Goal: Transaction & Acquisition: Book appointment/travel/reservation

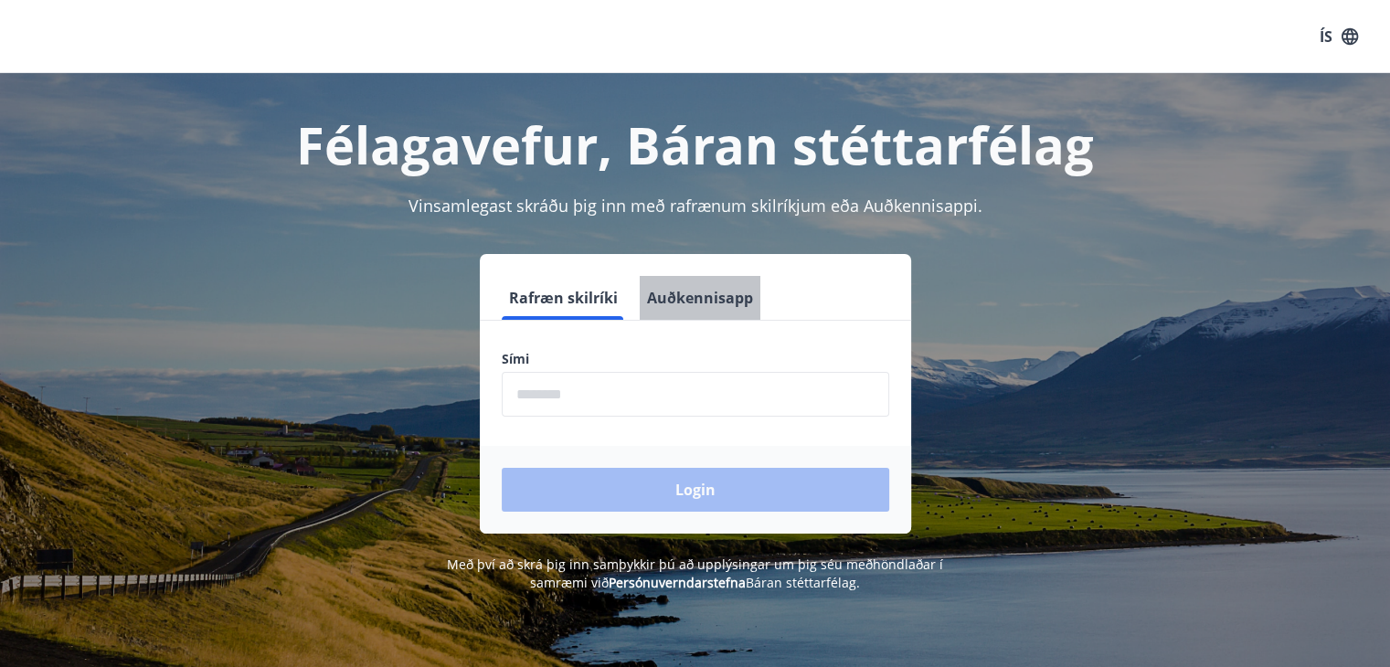
click at [710, 298] on button "Auðkennisapp" at bounding box center [700, 298] width 121 height 44
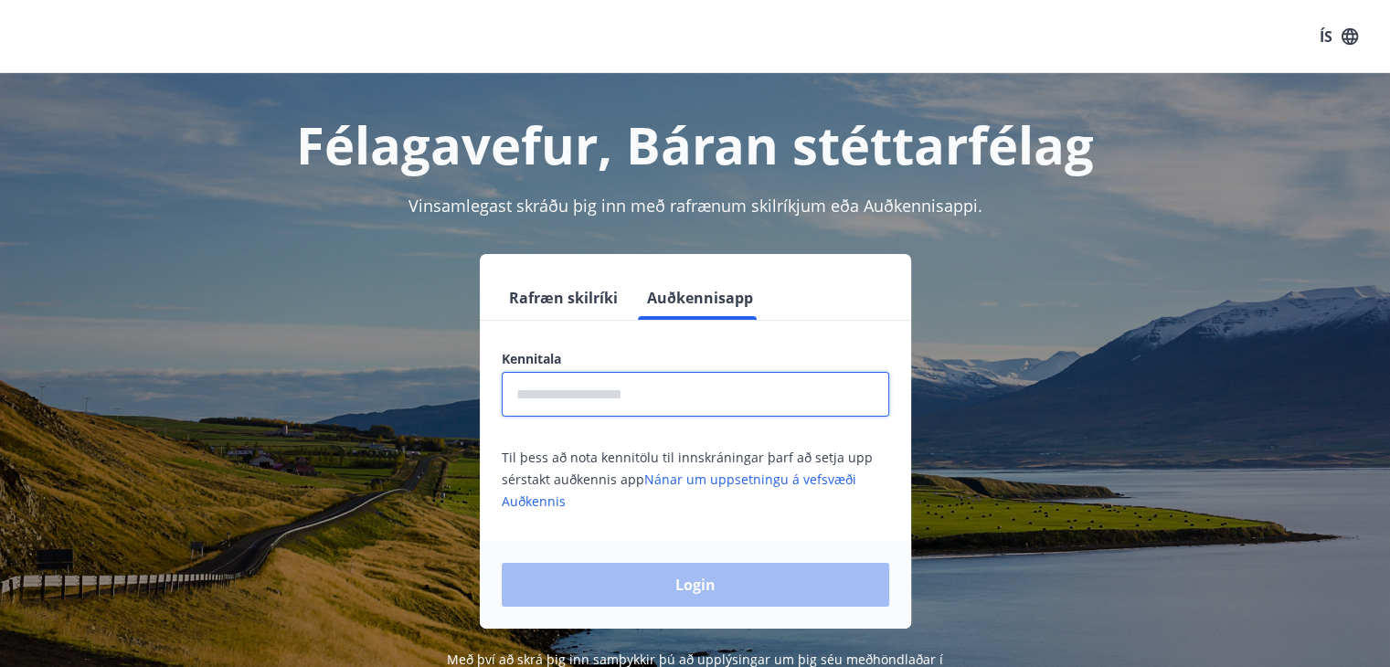
click at [592, 401] on input "text" at bounding box center [695, 394] width 387 height 45
type input "**********"
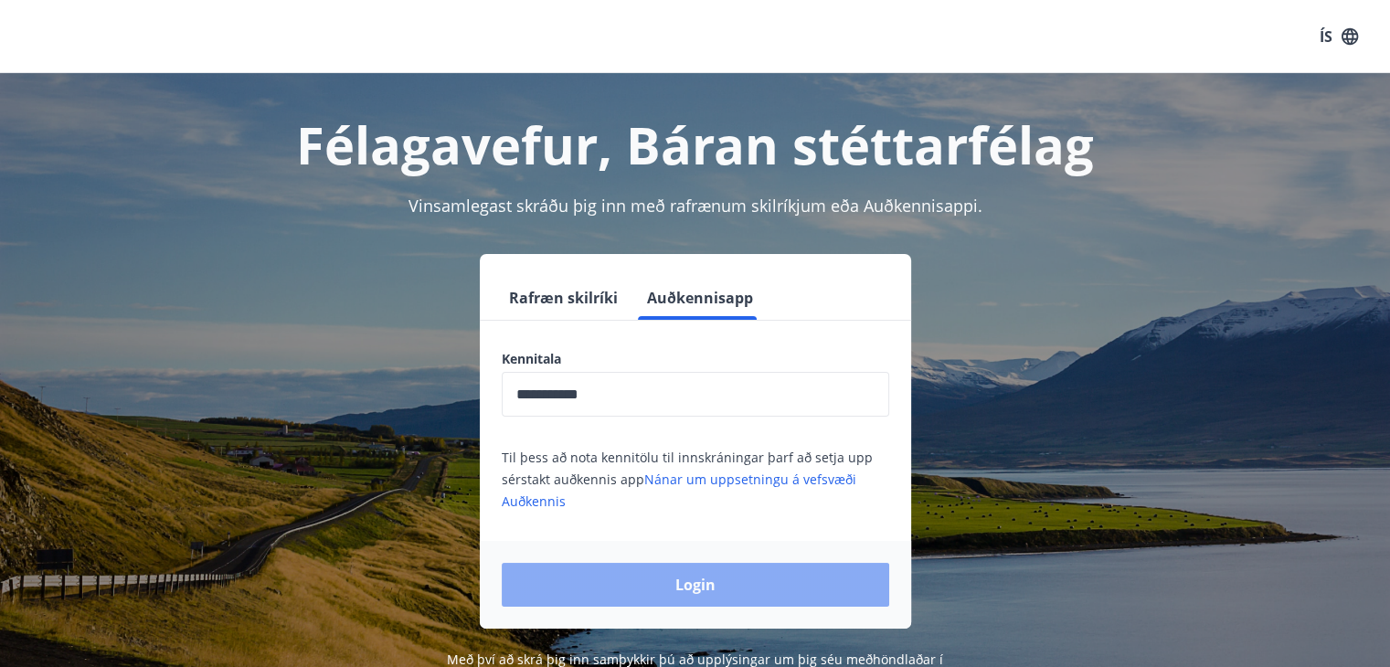
click at [709, 582] on button "Login" at bounding box center [695, 585] width 387 height 44
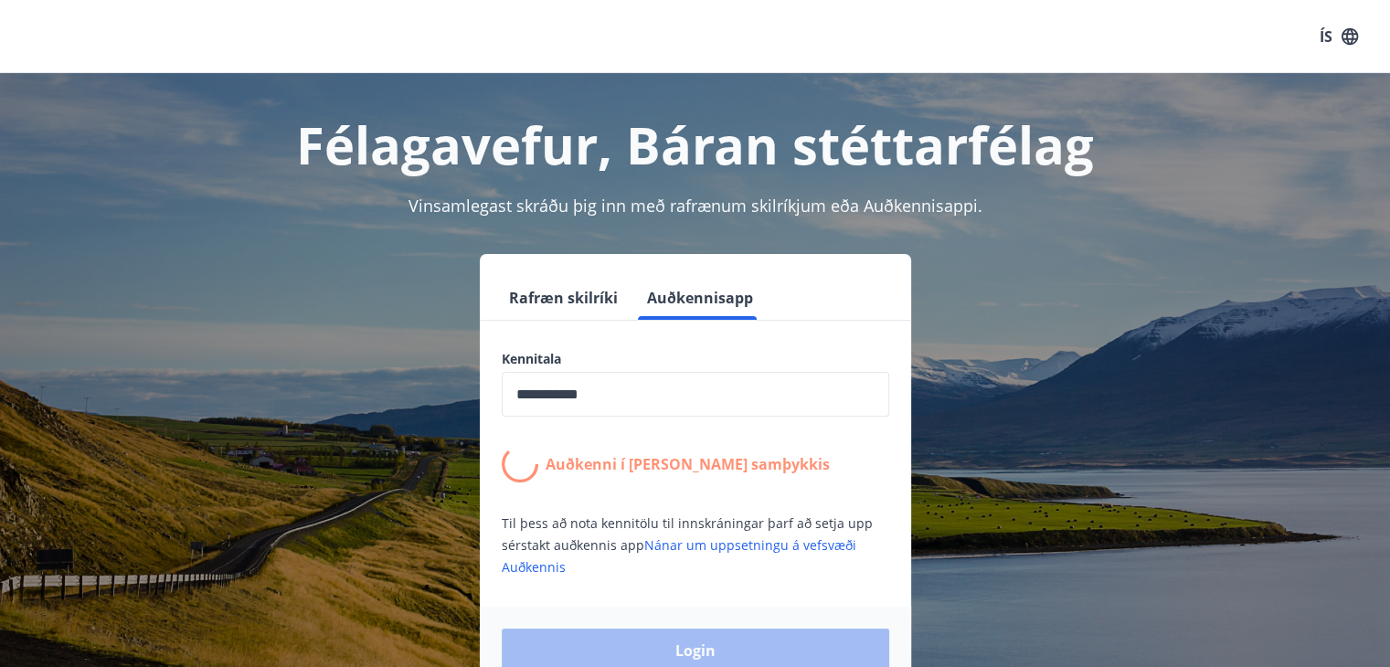
scroll to position [91, 0]
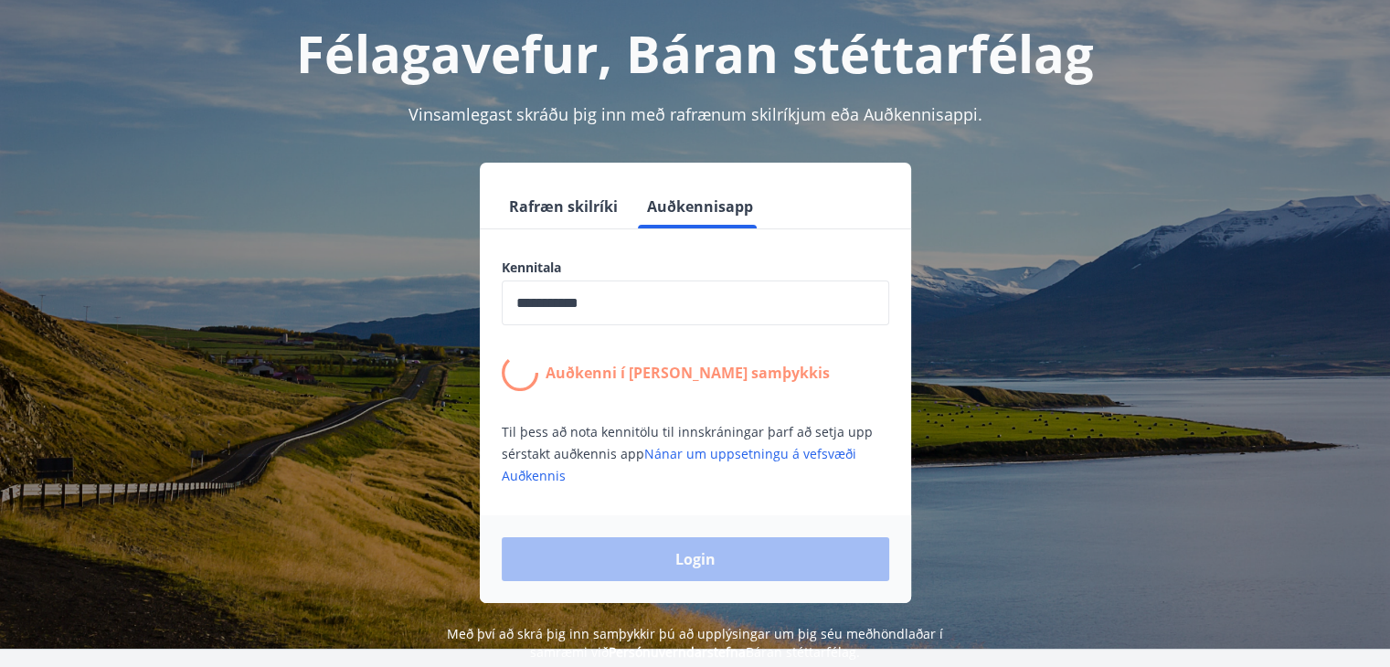
click at [799, 418] on div "**********" at bounding box center [695, 373] width 431 height 228
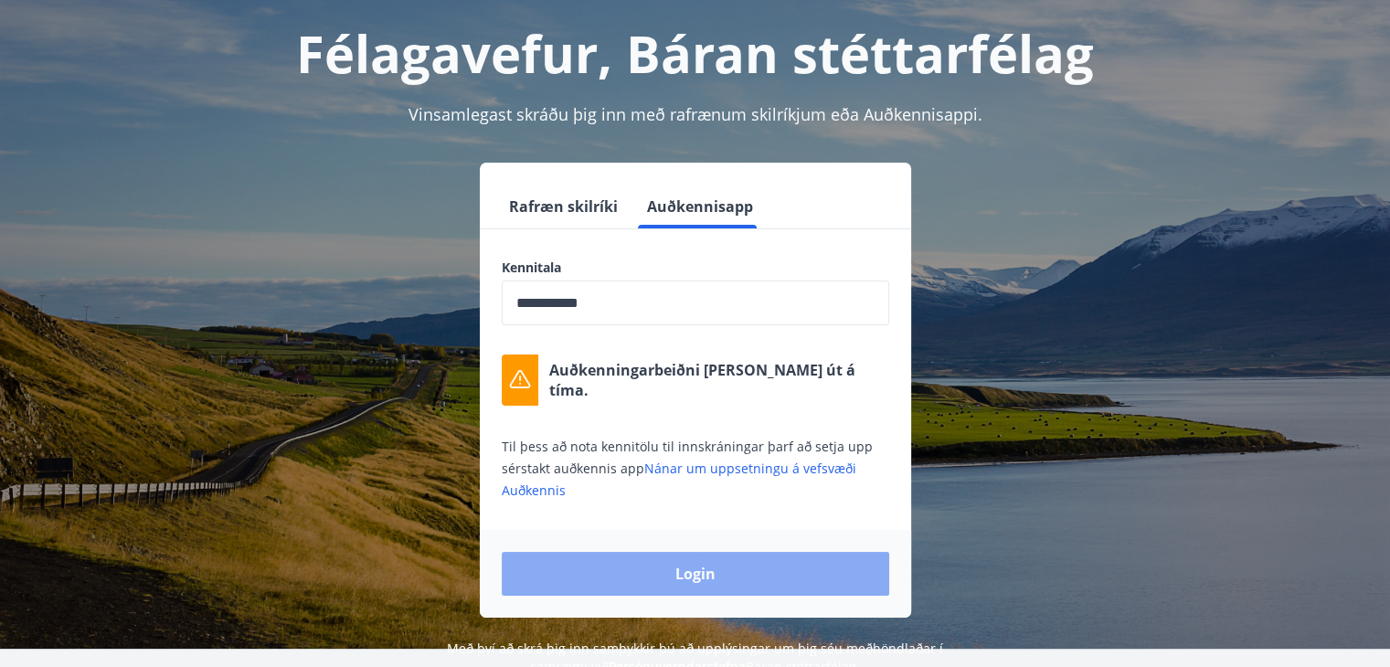
click at [738, 564] on button "Login" at bounding box center [695, 574] width 387 height 44
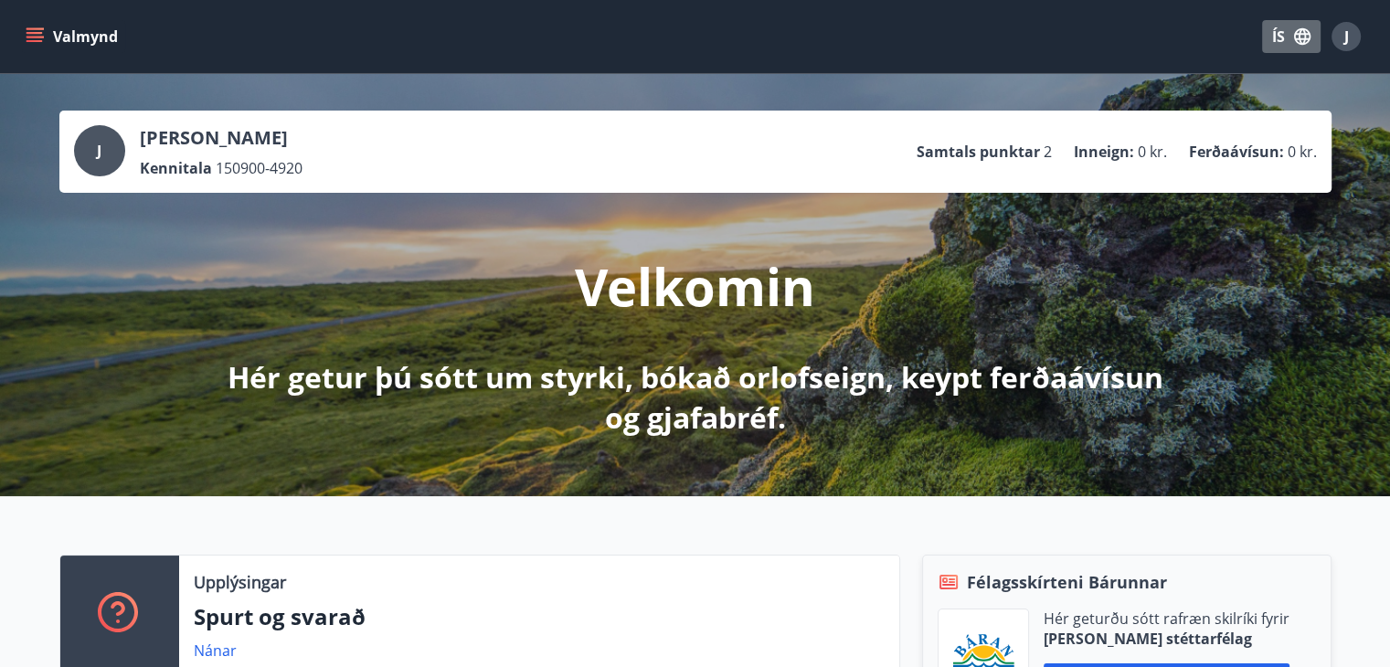
click at [1272, 48] on button "ÍS" at bounding box center [1291, 36] width 58 height 33
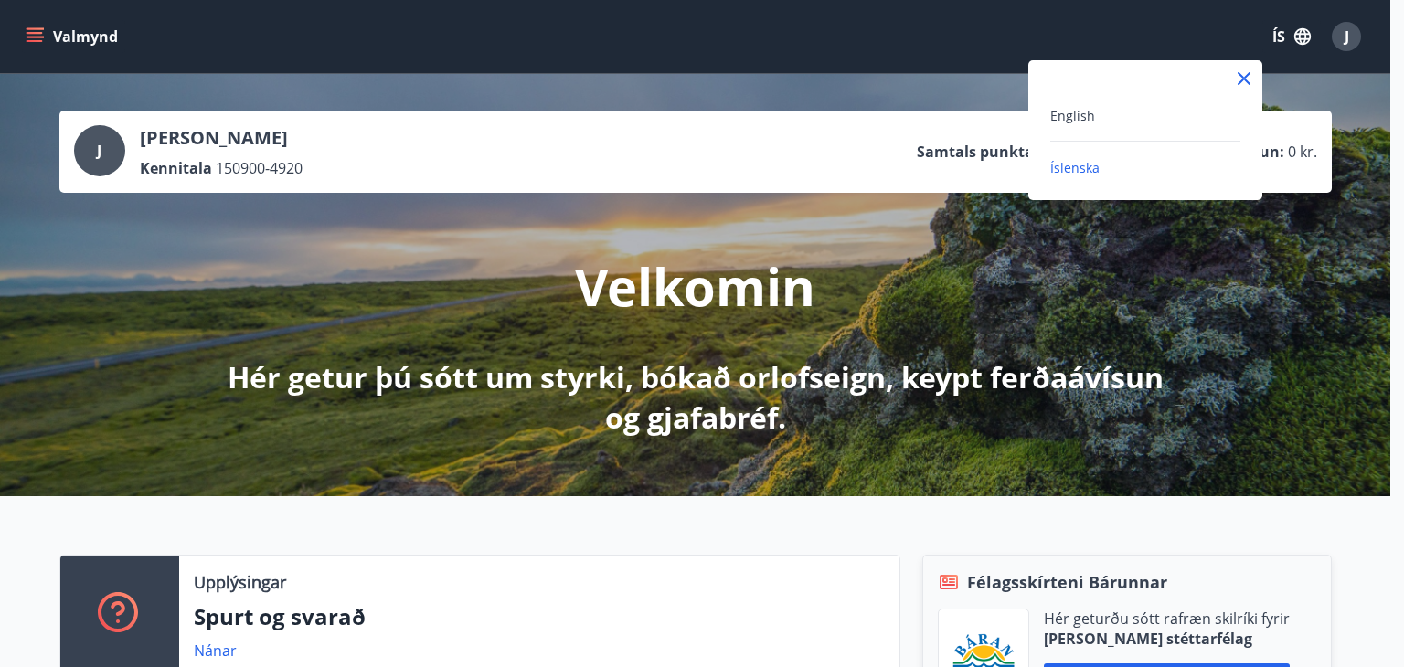
click at [1069, 104] on div "English" at bounding box center [1145, 115] width 190 height 22
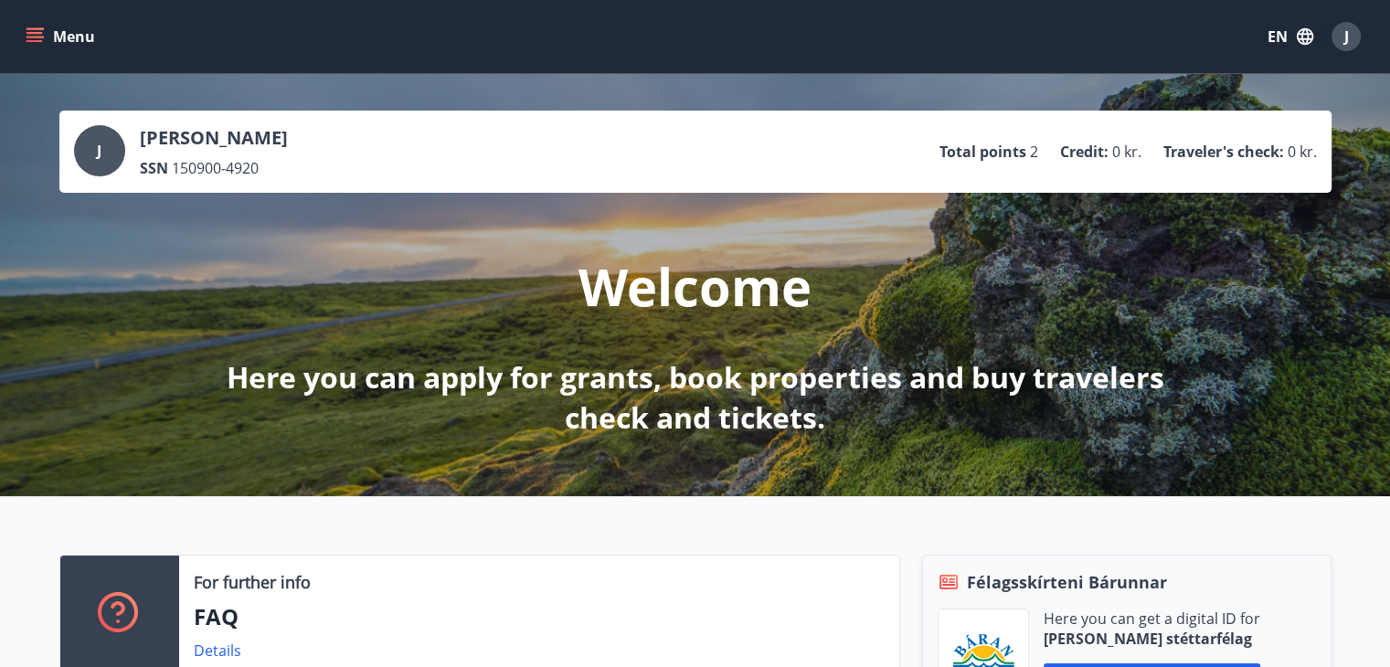
click at [994, 148] on p "Total points" at bounding box center [982, 152] width 87 height 20
click at [19, 34] on div "Menu EN J" at bounding box center [695, 36] width 1390 height 73
click at [37, 31] on icon "menu" at bounding box center [35, 36] width 18 height 18
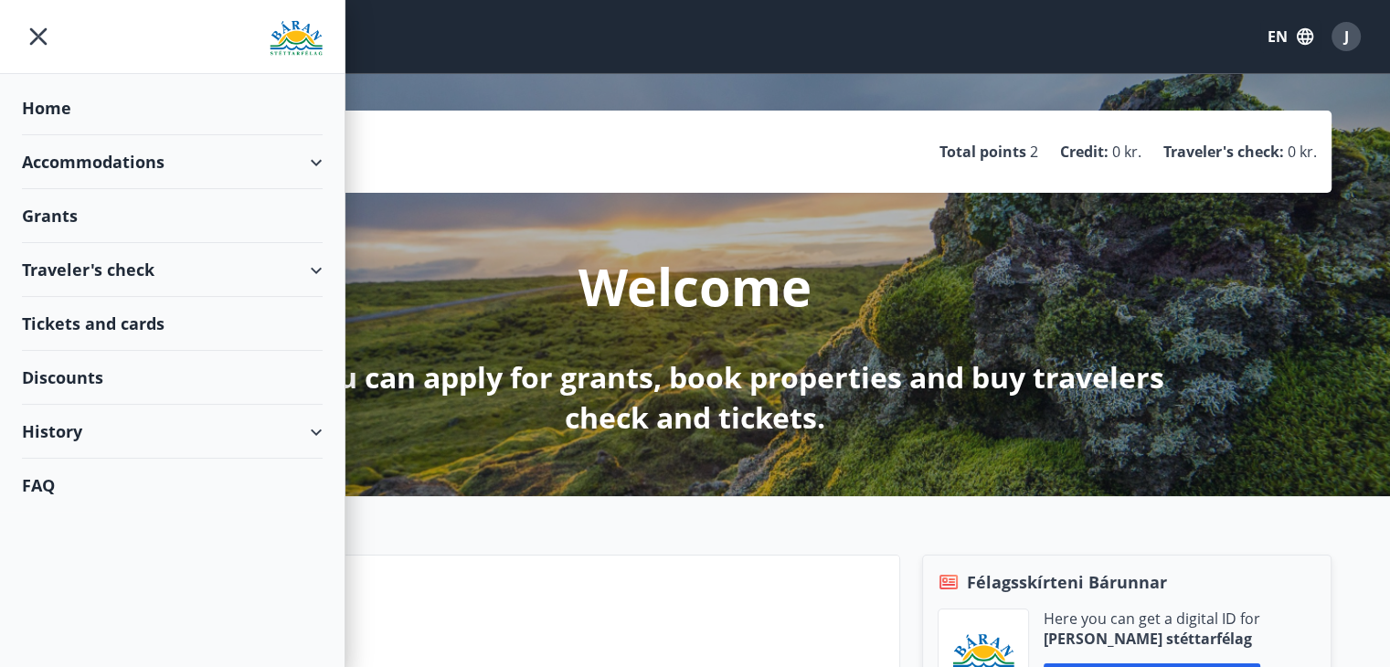
click at [303, 165] on div "Accommodations" at bounding box center [172, 162] width 301 height 54
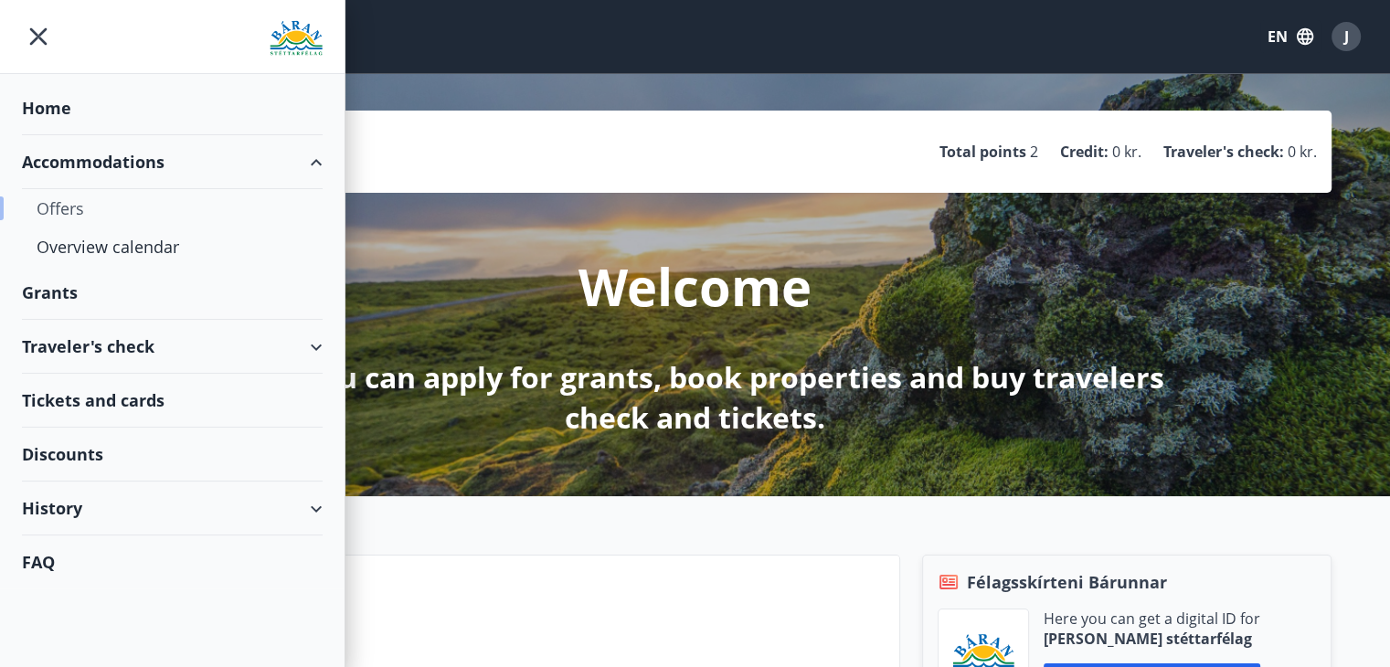
click at [78, 203] on div "Offers" at bounding box center [172, 208] width 271 height 38
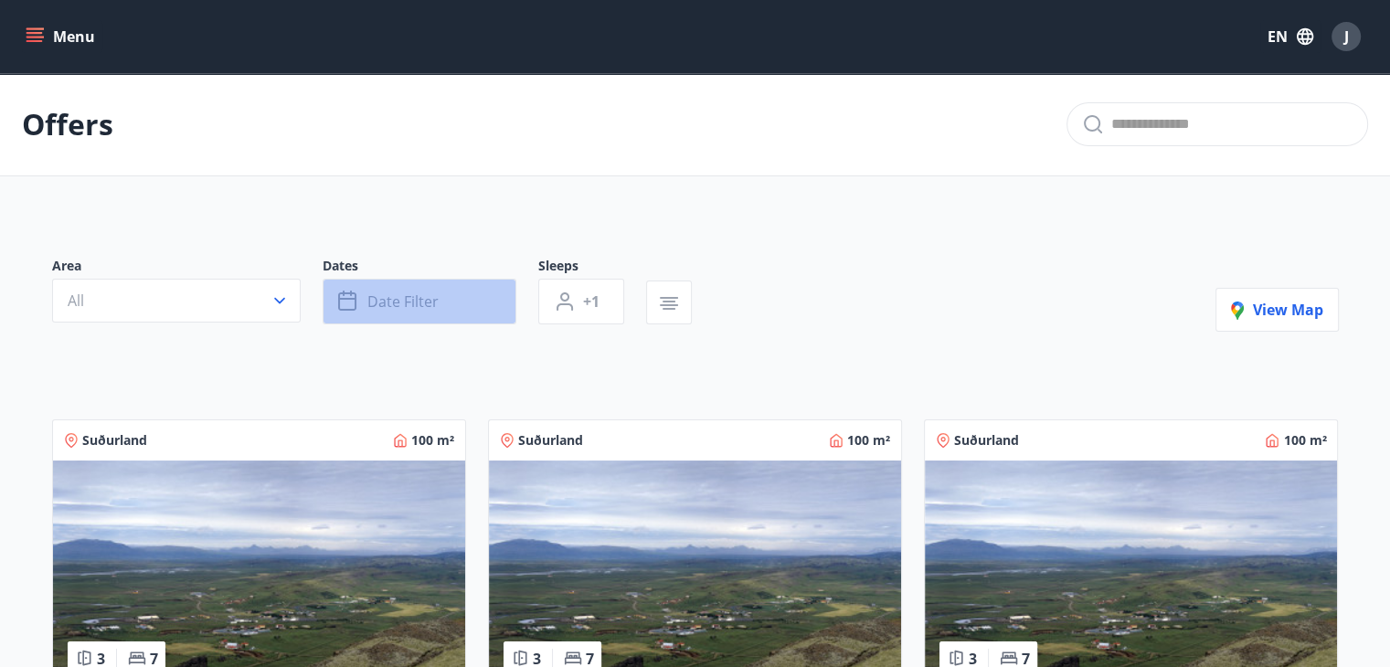
click at [413, 306] on span "Date filter" at bounding box center [402, 302] width 71 height 20
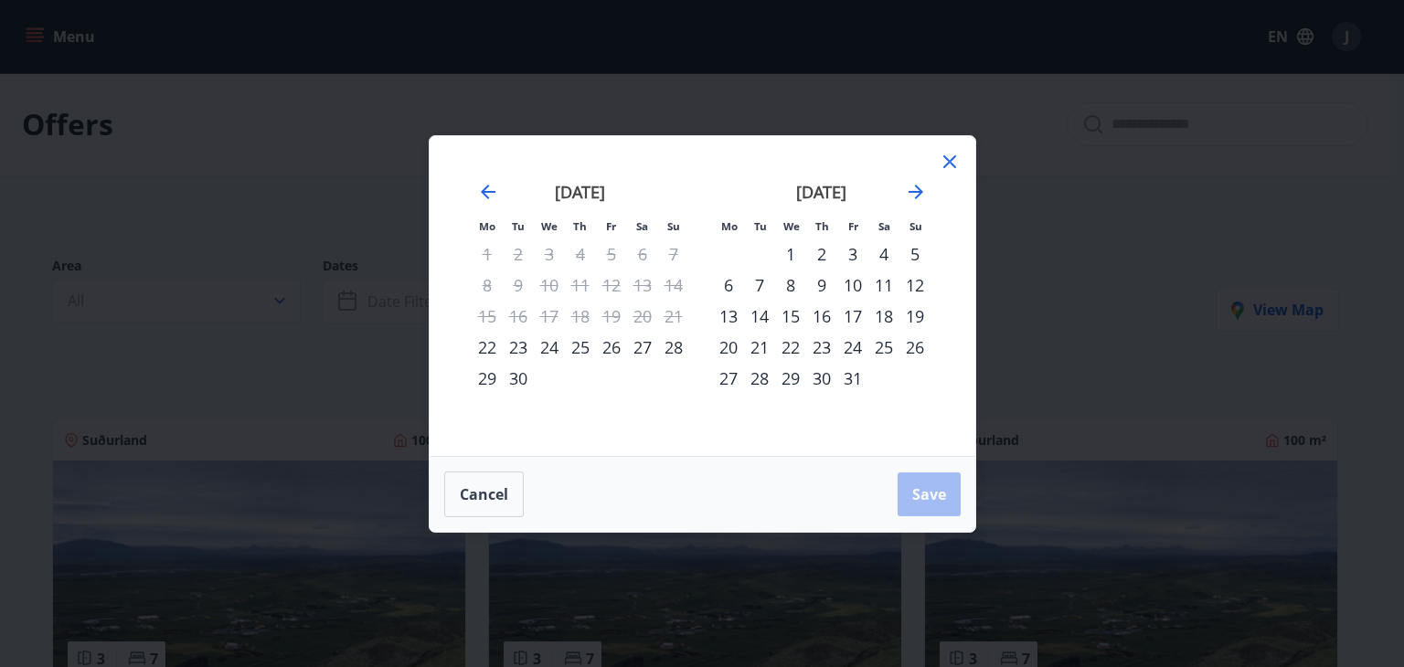
click at [587, 344] on div "25" at bounding box center [580, 347] width 31 height 31
click at [600, 344] on div "26" at bounding box center [611, 347] width 31 height 31
click at [925, 491] on span "Save" at bounding box center [929, 494] width 34 height 20
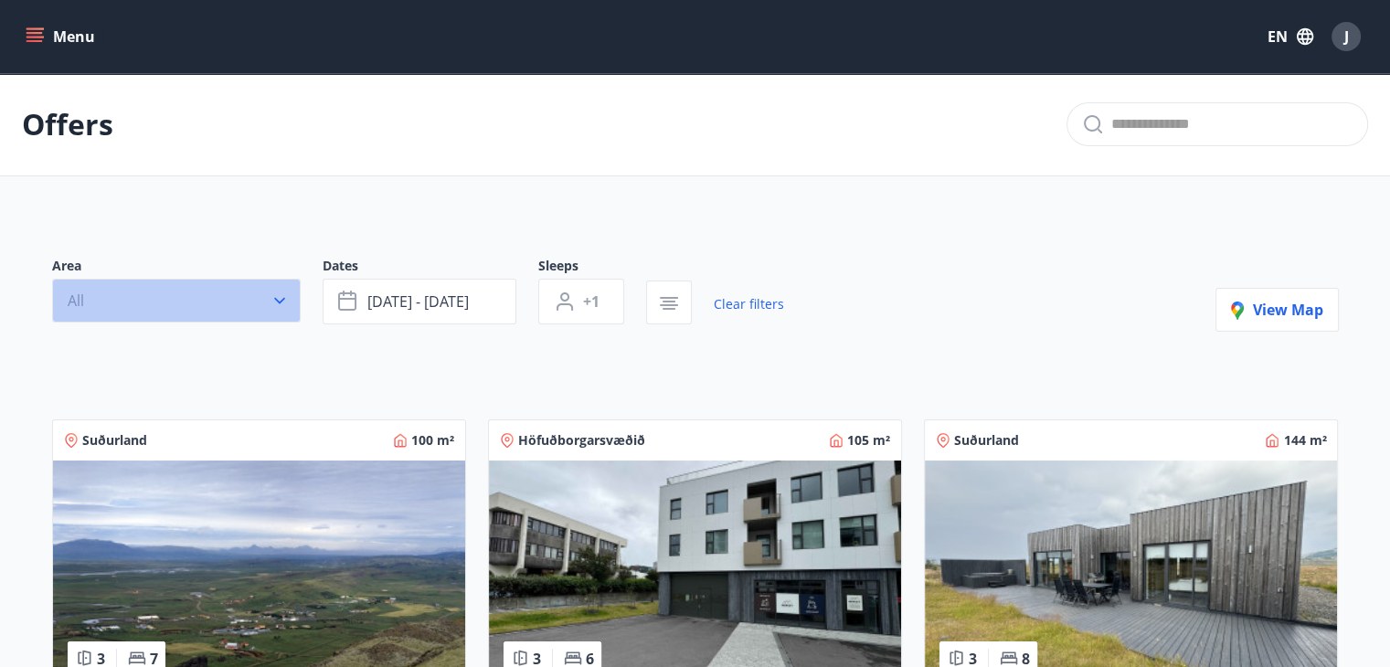
click at [88, 296] on button "All" at bounding box center [176, 301] width 249 height 44
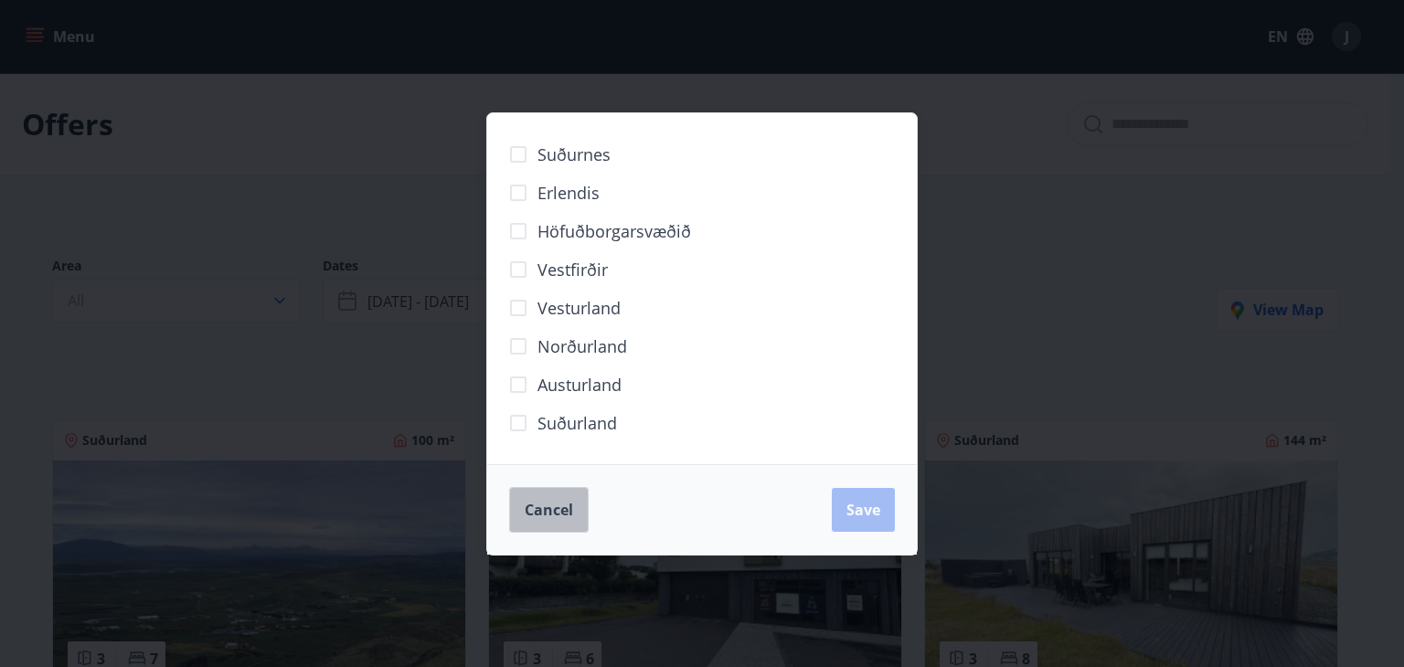
click at [572, 507] on span "Cancel" at bounding box center [549, 510] width 48 height 20
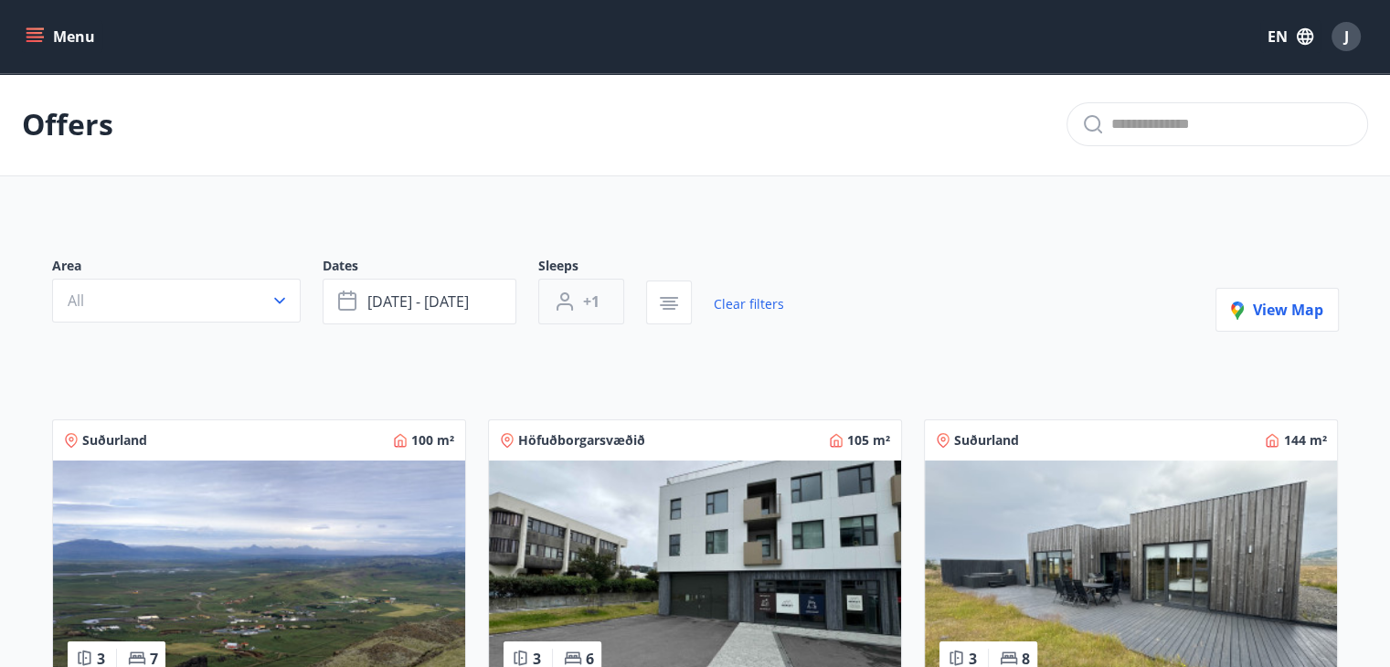
click at [576, 302] on button "+1" at bounding box center [581, 302] width 86 height 46
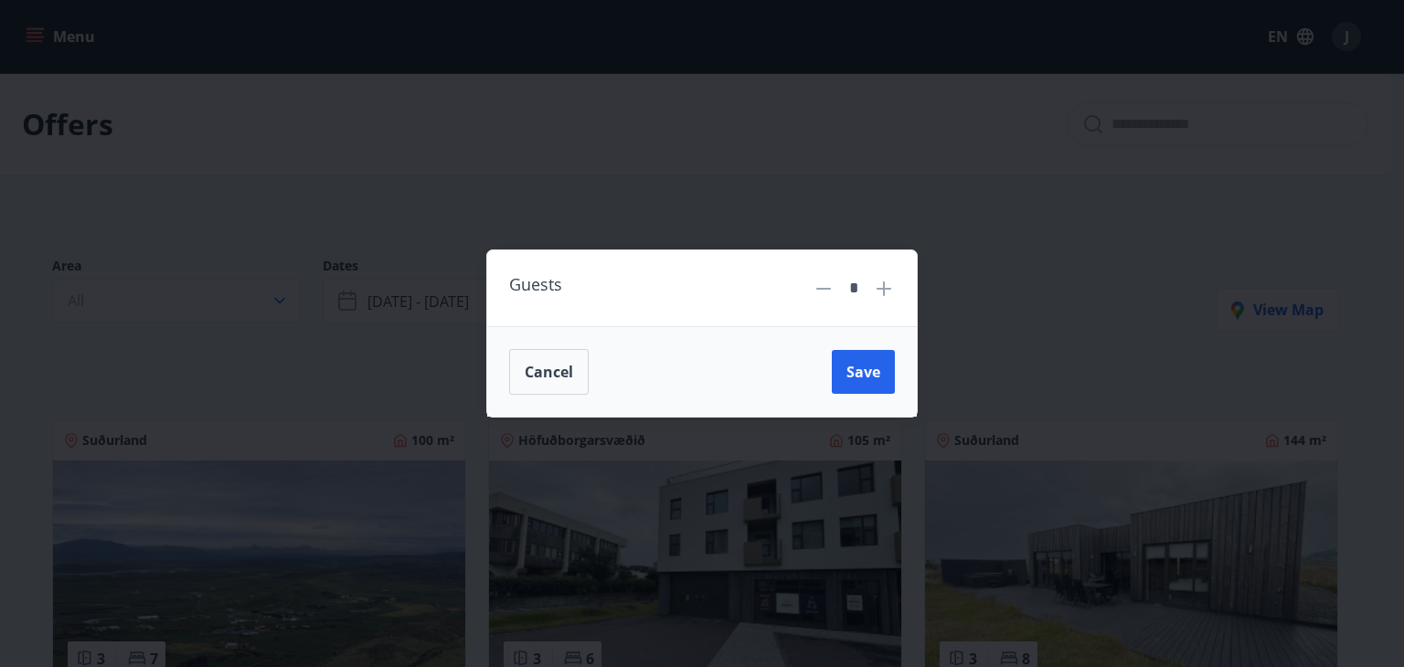
click at [884, 292] on icon at bounding box center [883, 288] width 15 height 15
type input "*"
click at [875, 378] on span "Save" at bounding box center [863, 372] width 34 height 20
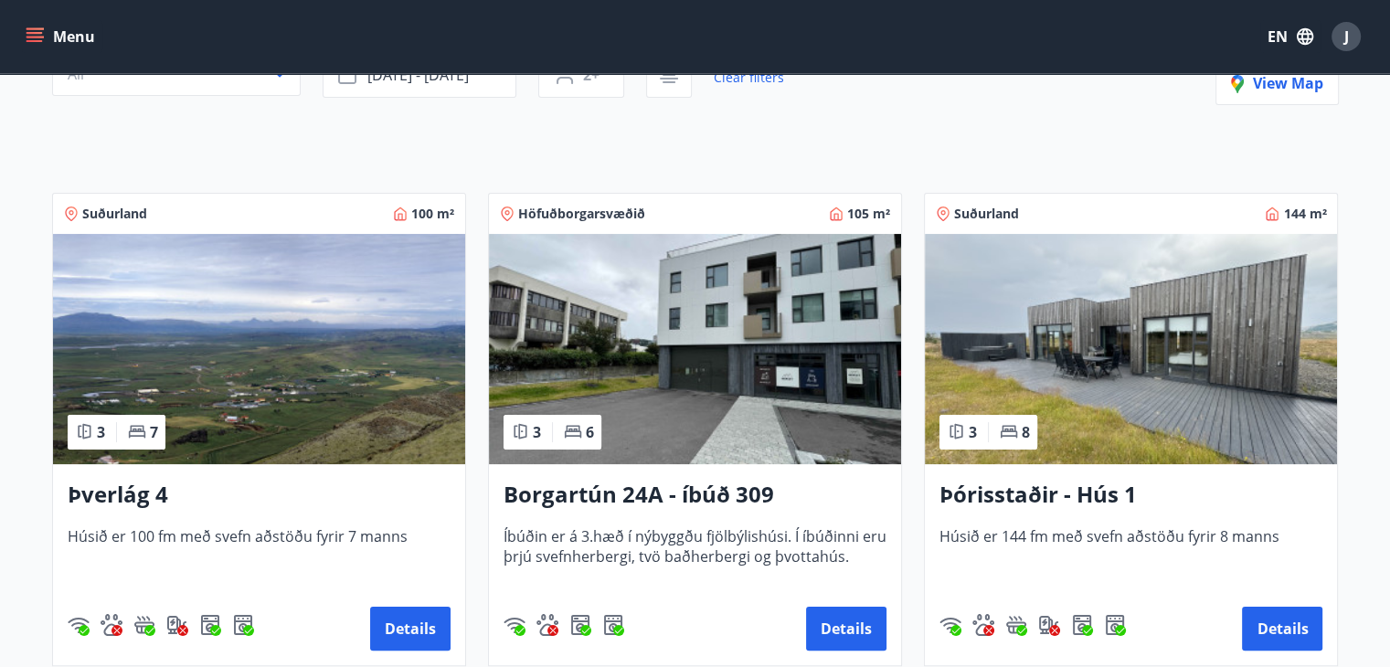
scroll to position [163, 0]
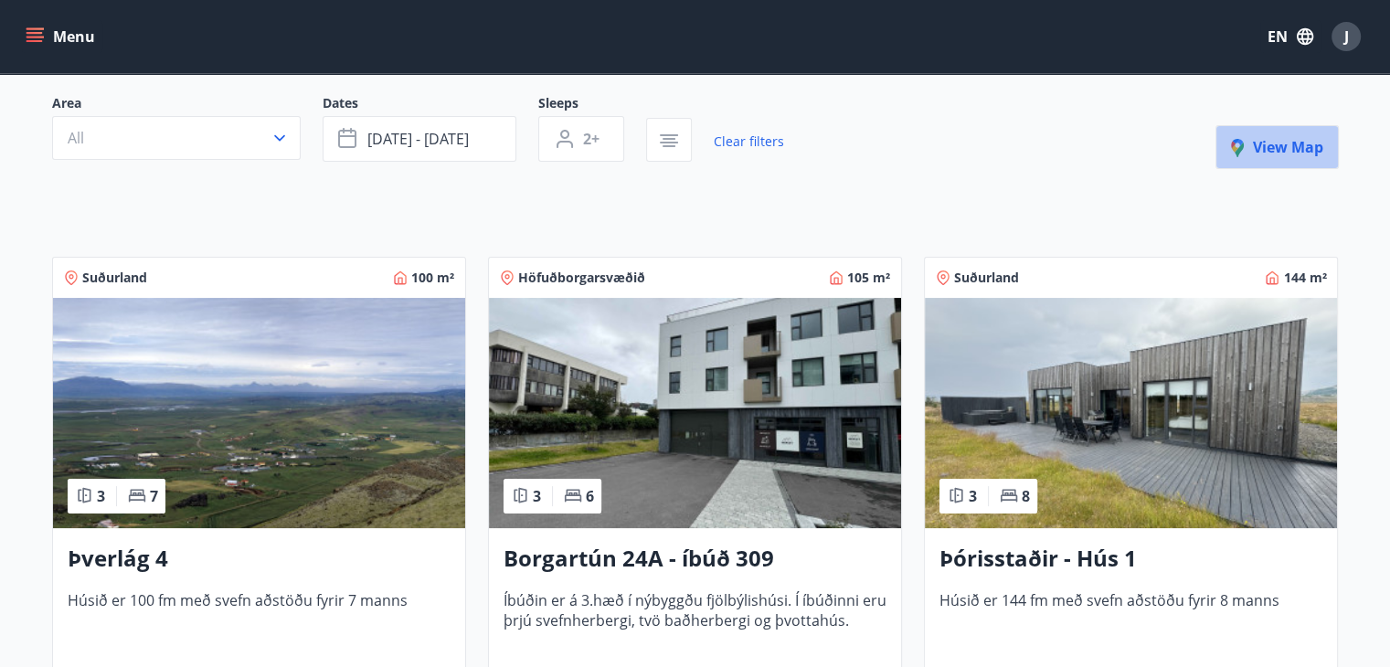
click at [1267, 160] on button "View map" at bounding box center [1276, 147] width 123 height 44
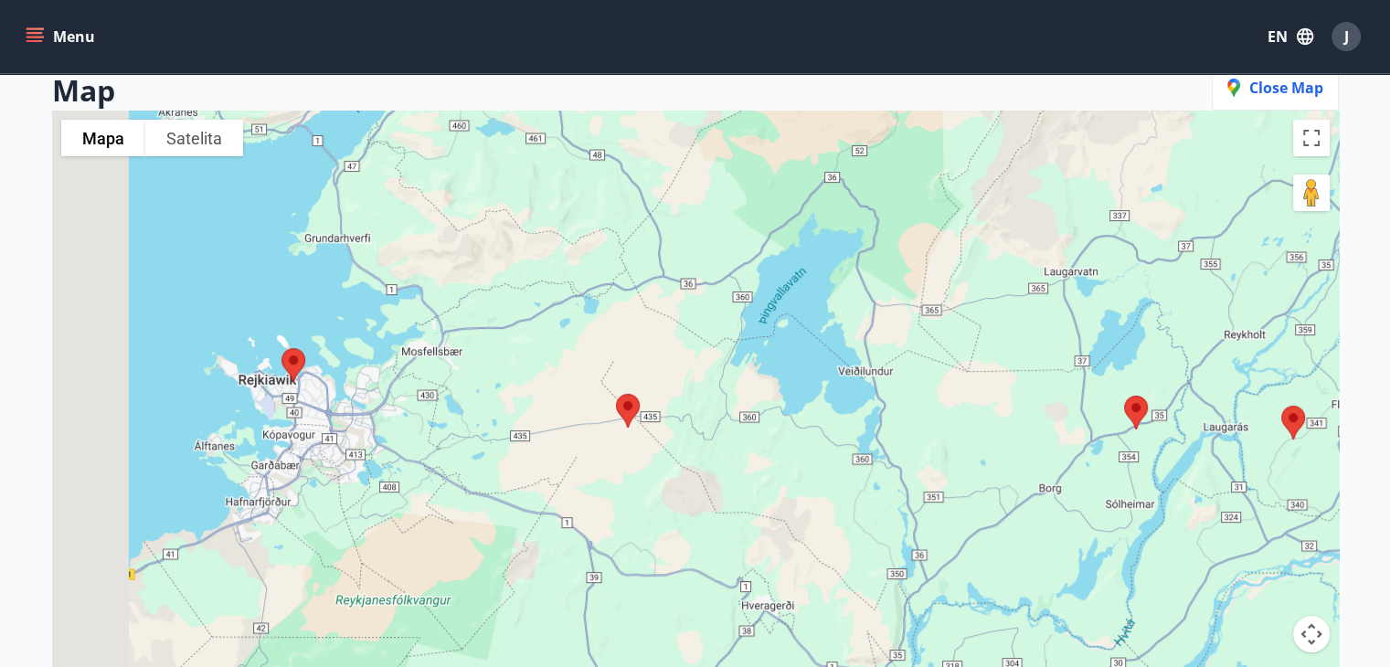
drag, startPoint x: 377, startPoint y: 507, endPoint x: 673, endPoint y: 431, distance: 304.8
click at [673, 431] on div at bounding box center [695, 444] width 1287 height 667
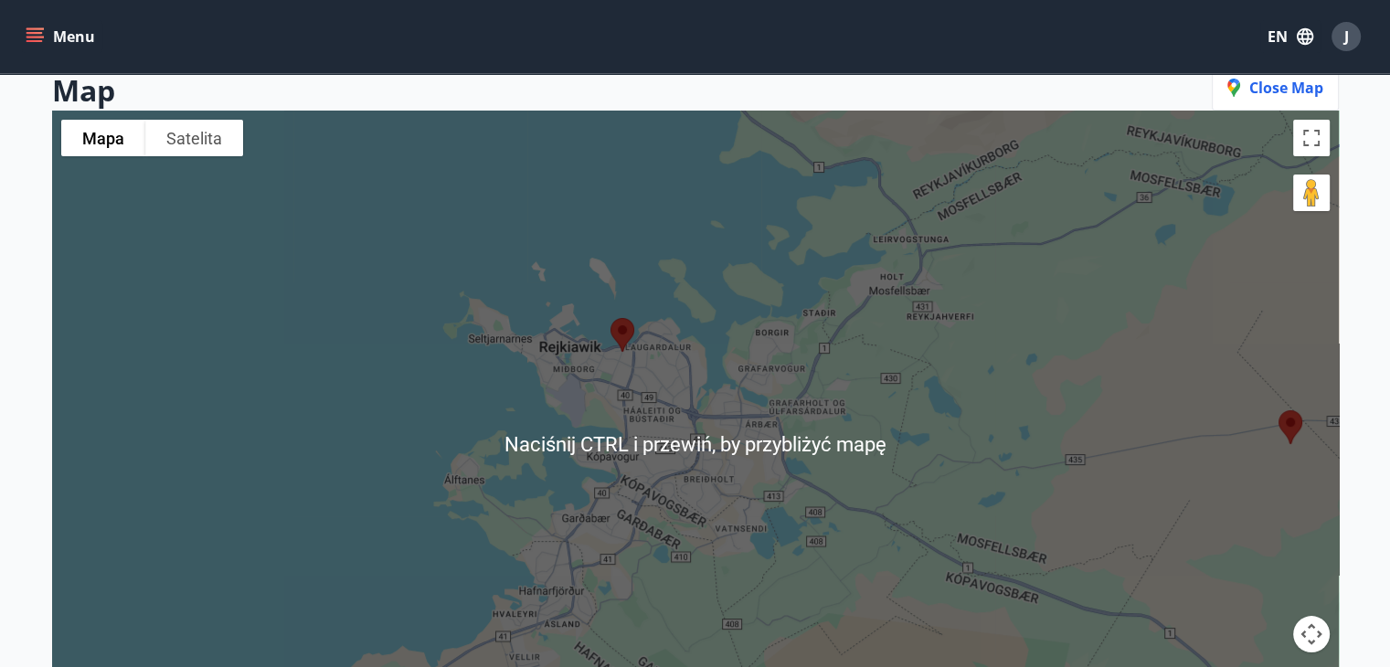
scroll to position [161, 0]
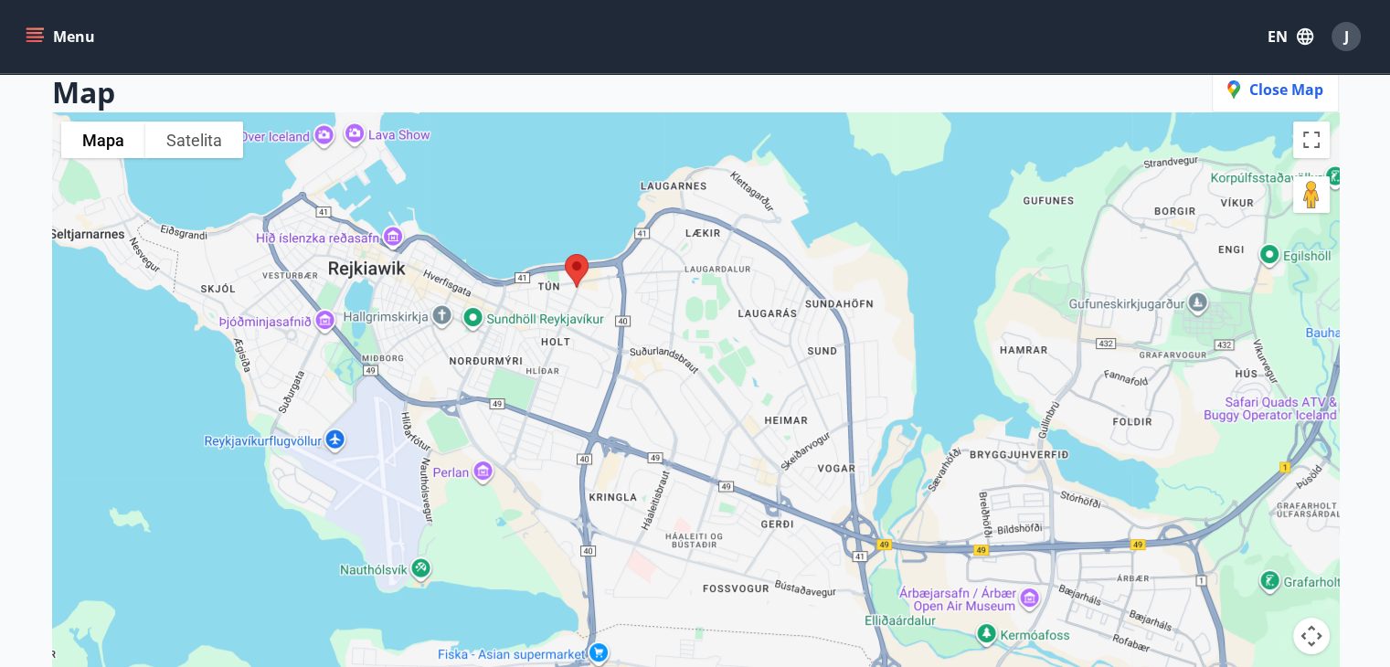
click at [574, 268] on img at bounding box center [576, 271] width 38 height 48
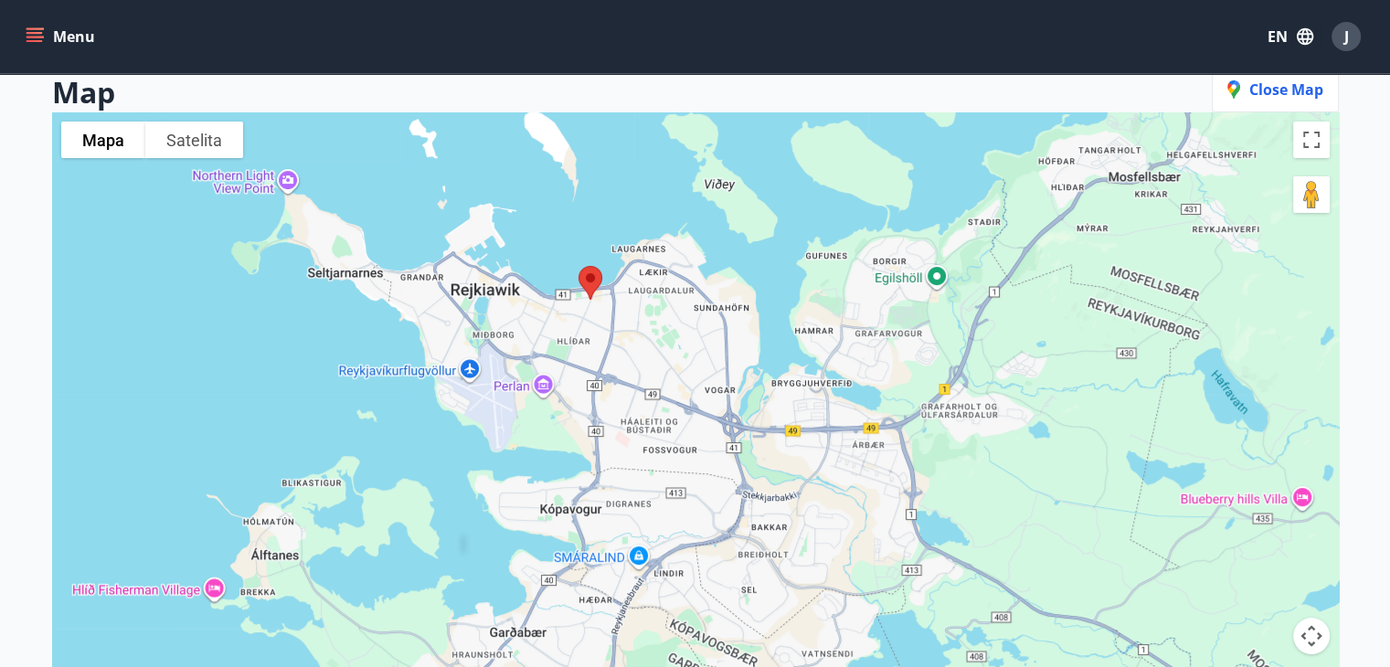
click at [588, 269] on img at bounding box center [590, 283] width 38 height 48
click at [585, 268] on img at bounding box center [590, 283] width 38 height 48
click at [595, 273] on img at bounding box center [590, 283] width 38 height 48
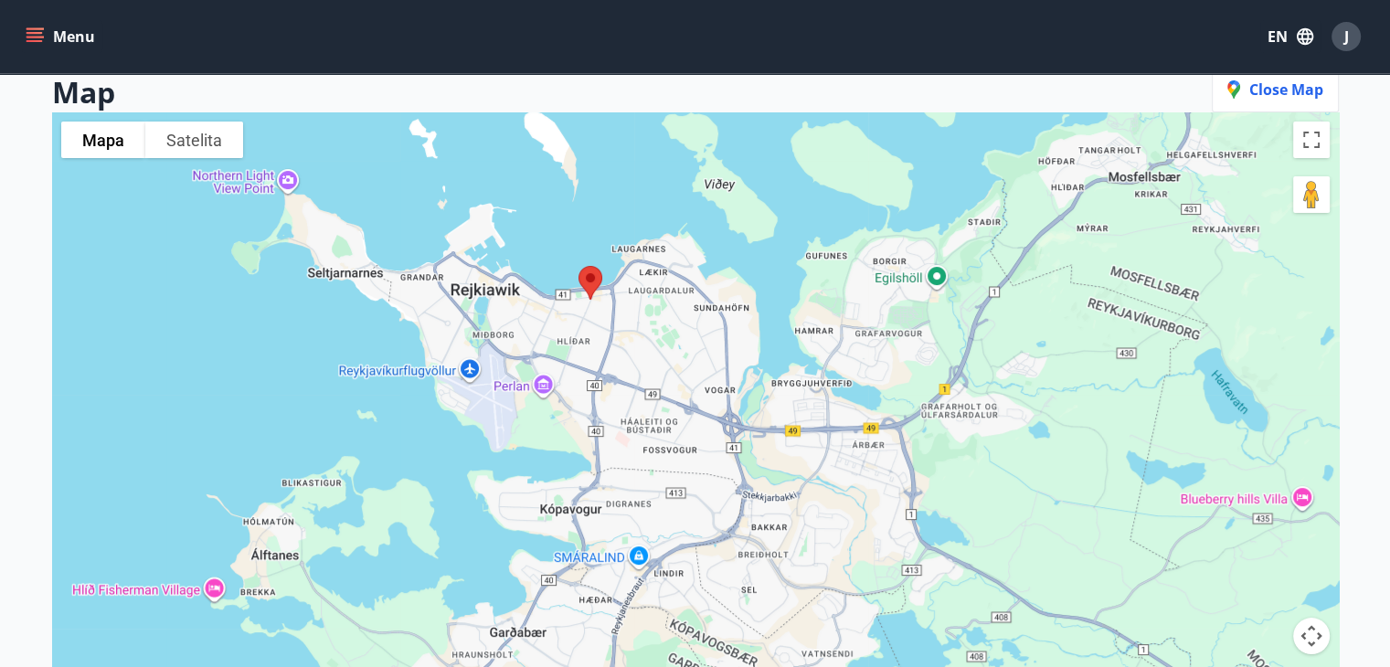
click at [589, 280] on img at bounding box center [590, 283] width 38 height 48
click at [622, 254] on div "Aby korzystać z interfejsu, używaj klawiszy strzałek." at bounding box center [695, 445] width 1287 height 667
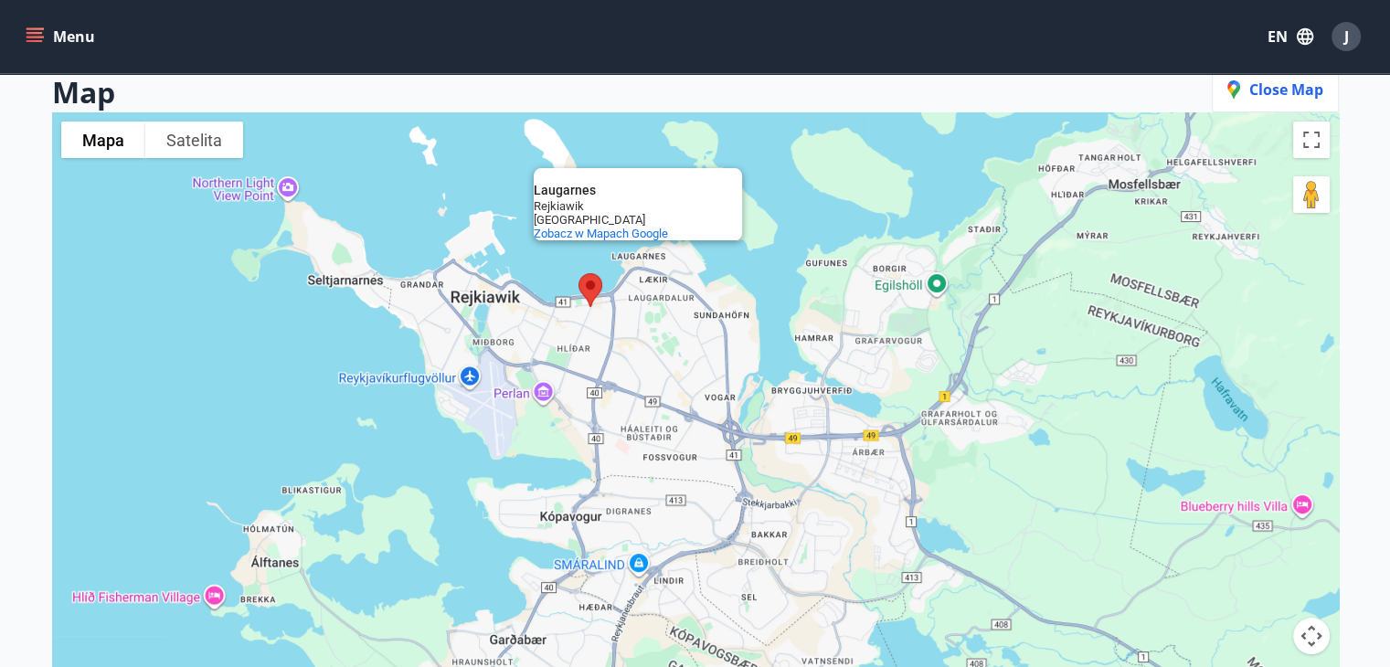
click at [529, 242] on div "Laugarnes Laugarnes Rejkiawik [GEOGRAPHIC_DATA] Zobacz w [GEOGRAPHIC_DATA] Goog…" at bounding box center [695, 445] width 1287 height 667
click at [587, 275] on img at bounding box center [590, 290] width 38 height 48
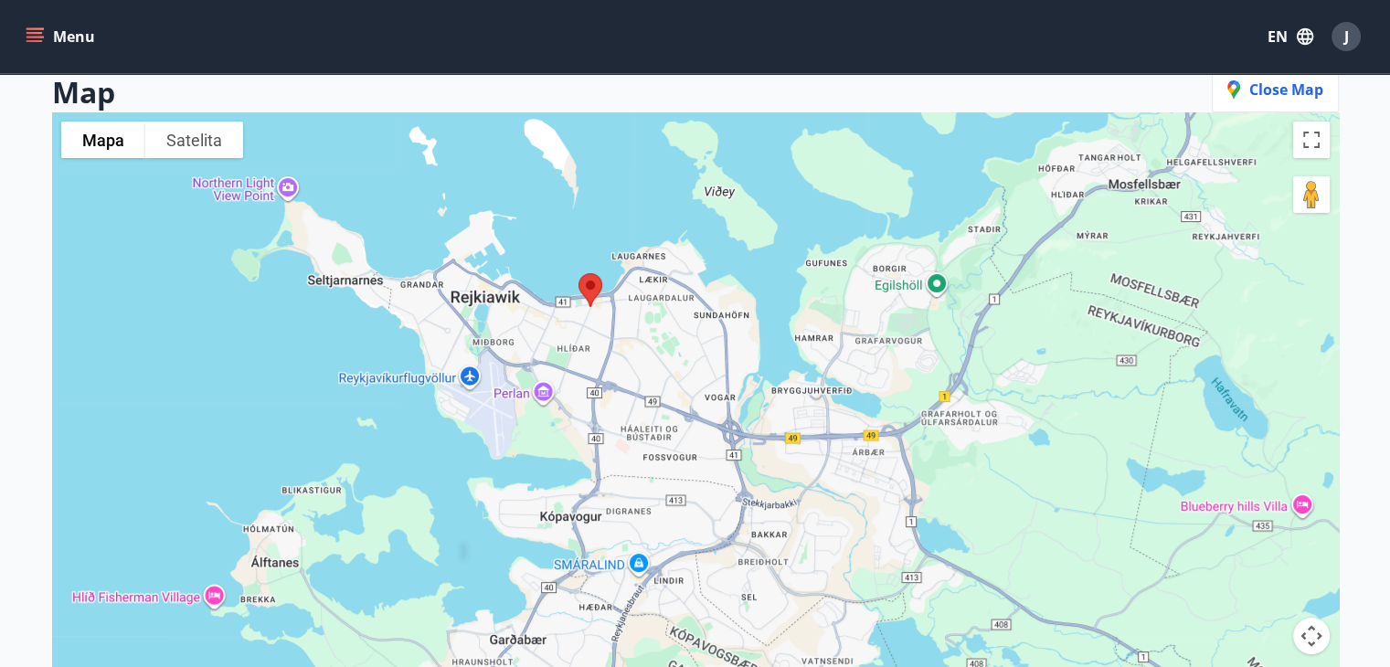
click at [587, 275] on img at bounding box center [590, 290] width 38 height 48
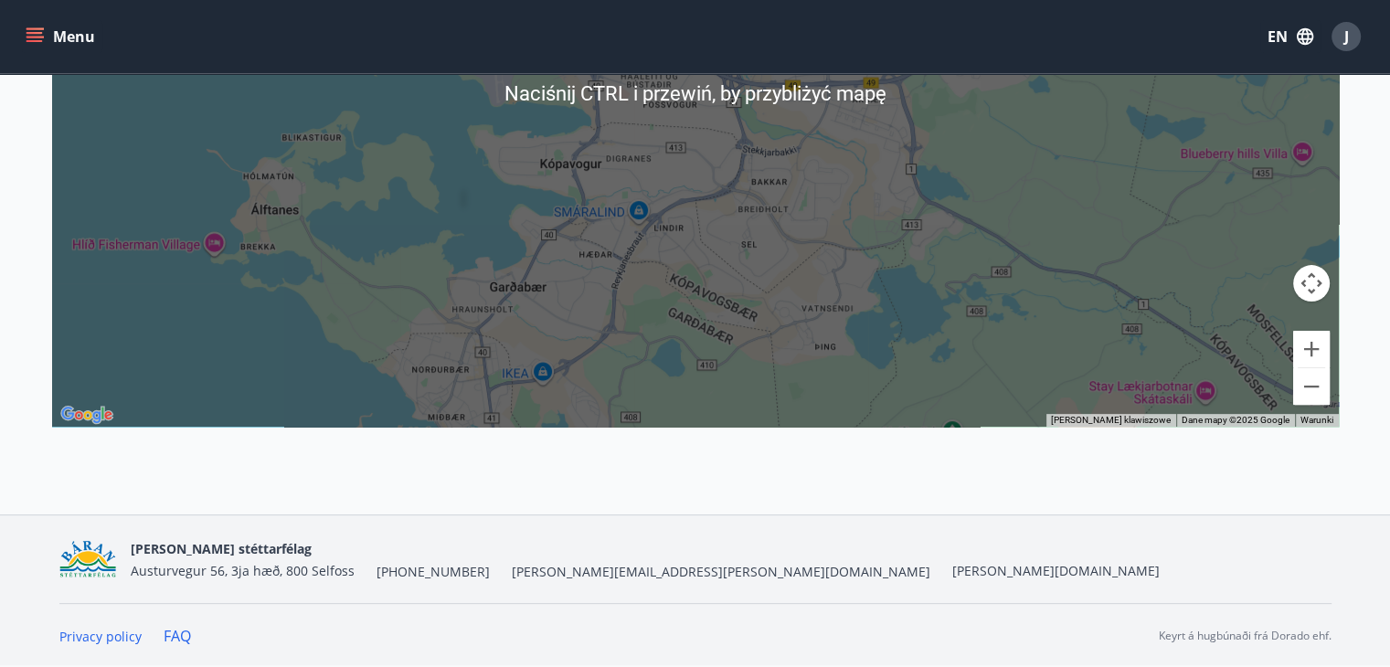
scroll to position [0, 0]
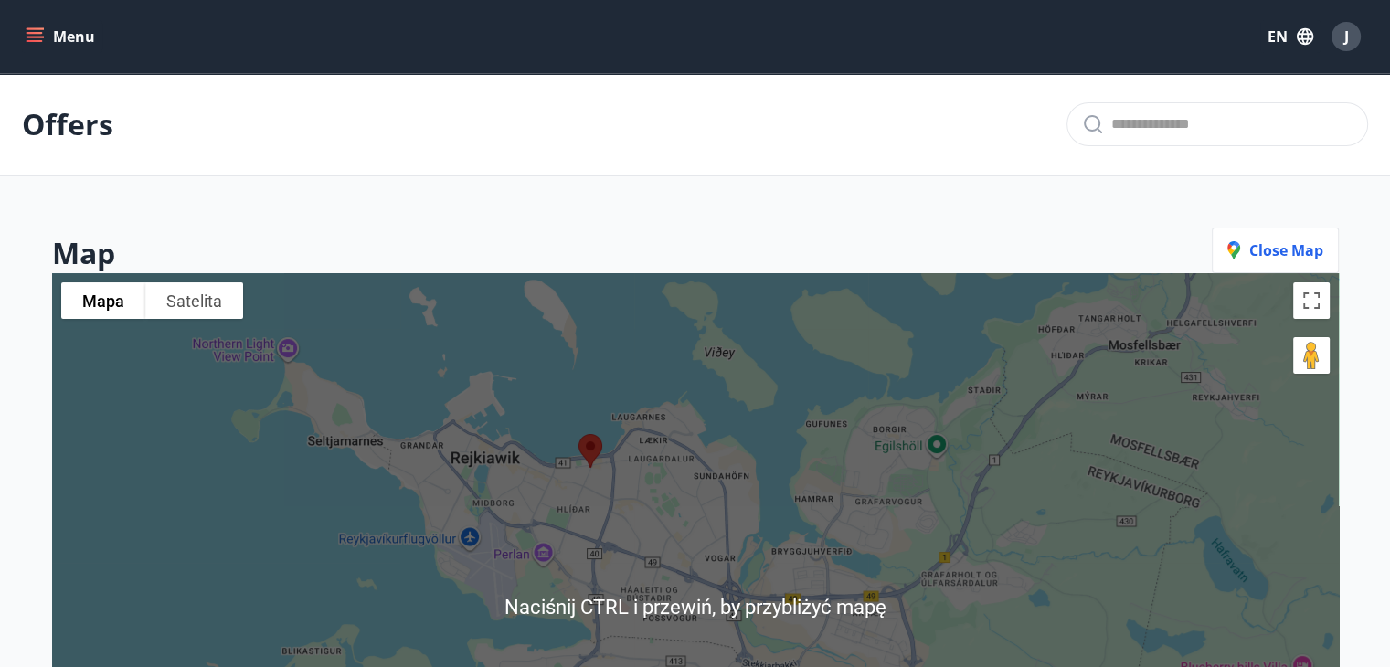
click at [592, 454] on img at bounding box center [590, 451] width 38 height 48
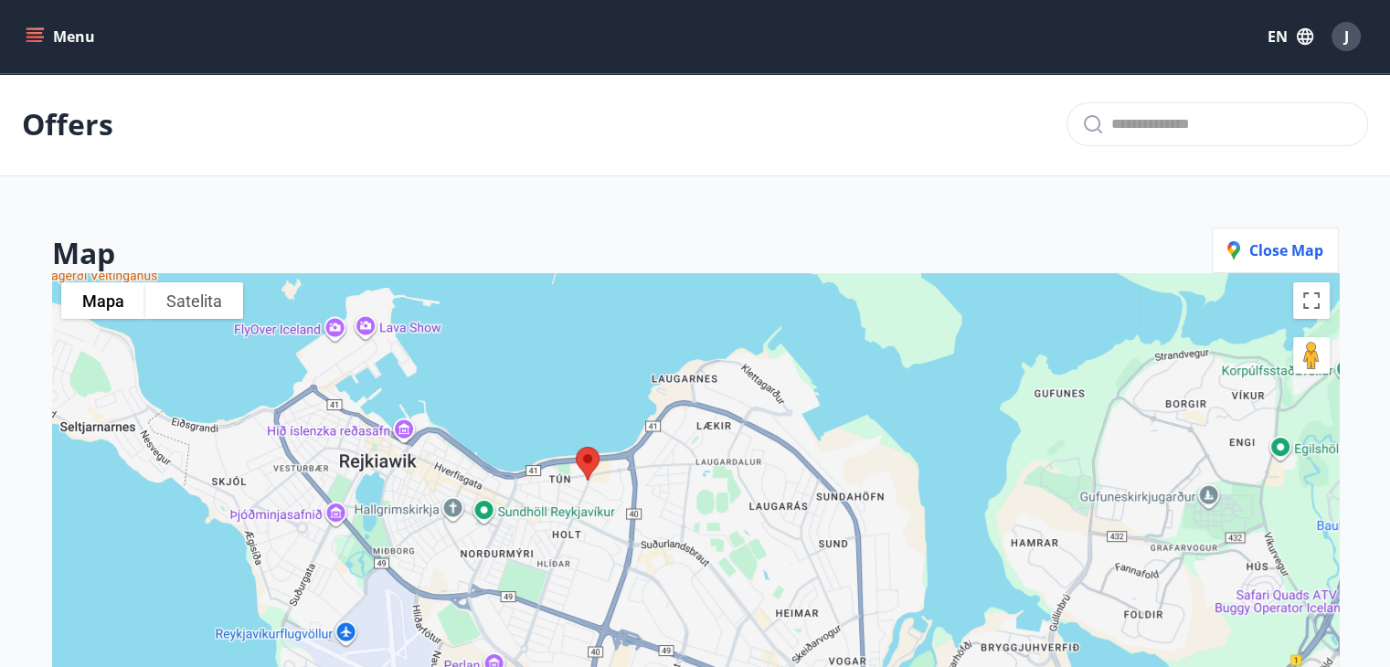
click at [592, 454] on img at bounding box center [587, 464] width 38 height 48
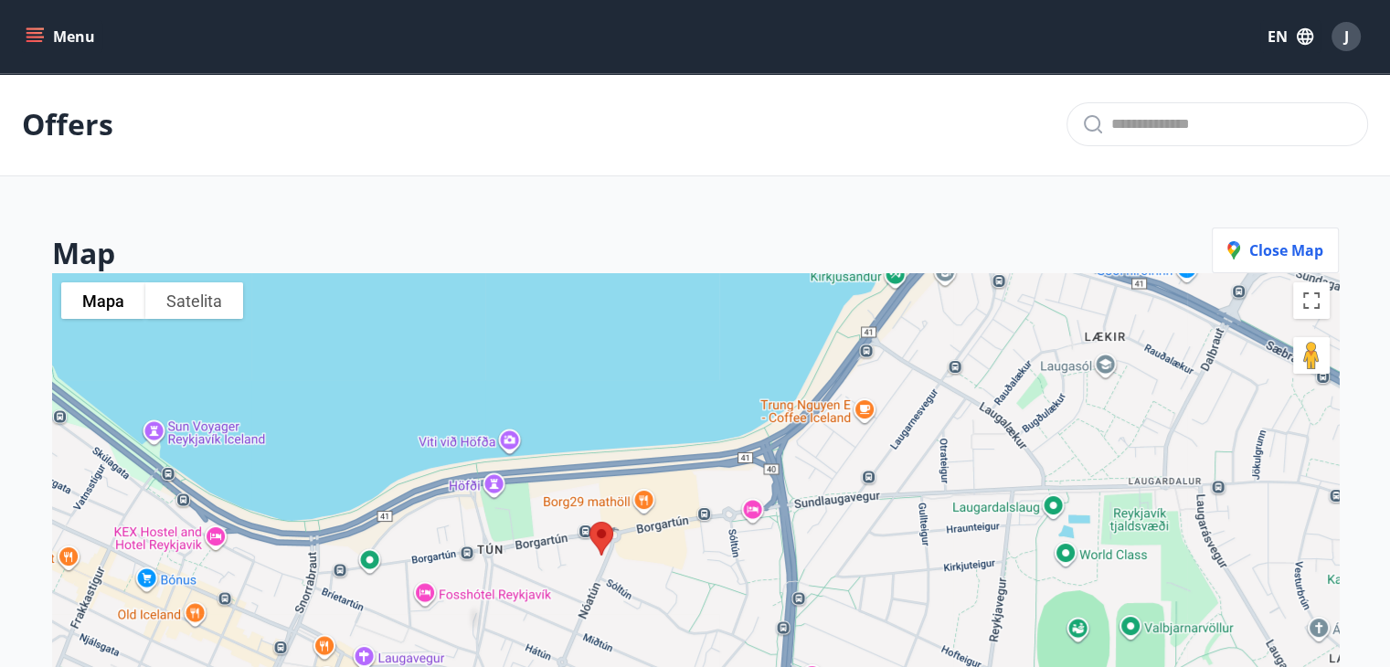
click at [599, 536] on img at bounding box center [601, 538] width 38 height 48
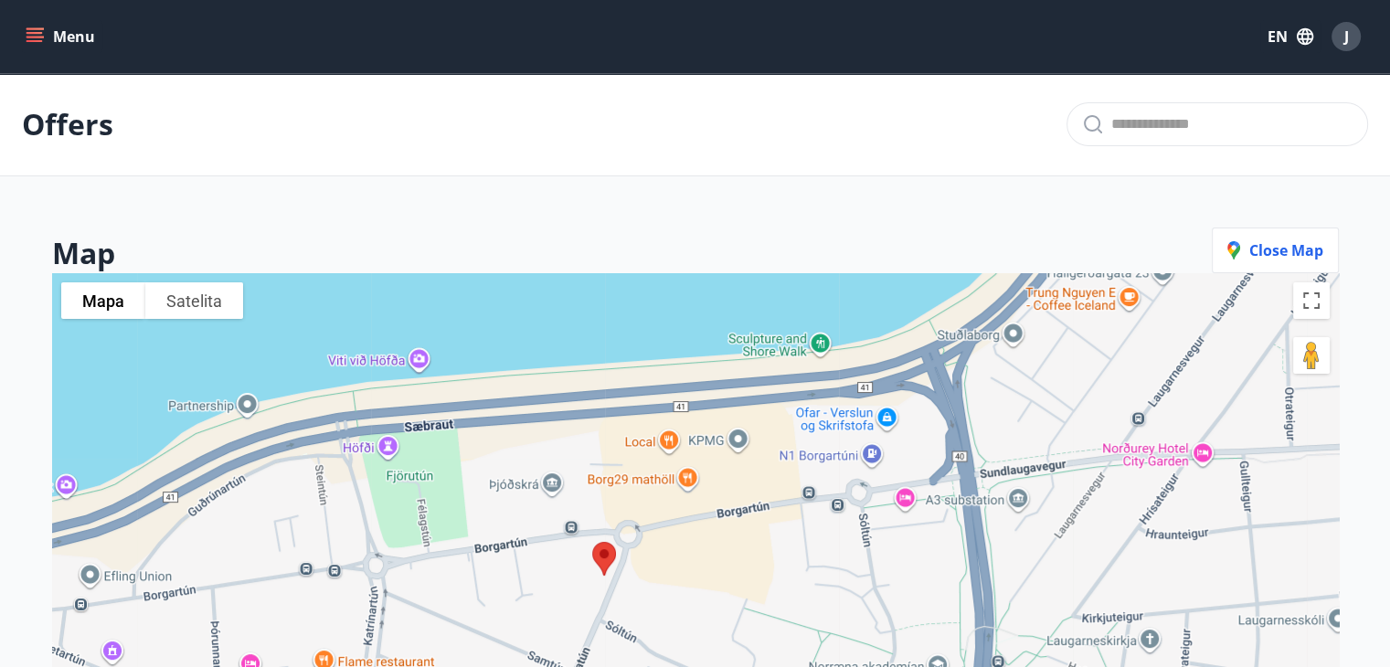
click at [600, 551] on img at bounding box center [604, 559] width 38 height 48
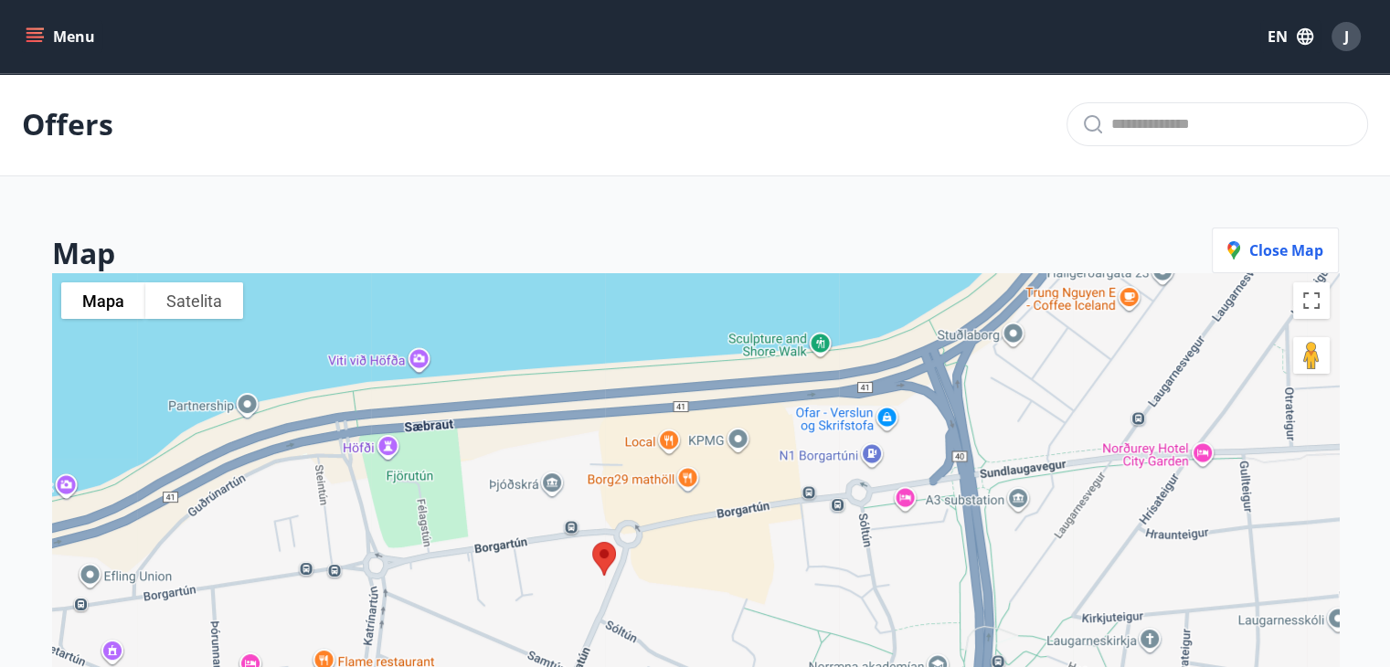
click at [600, 551] on img at bounding box center [604, 559] width 38 height 48
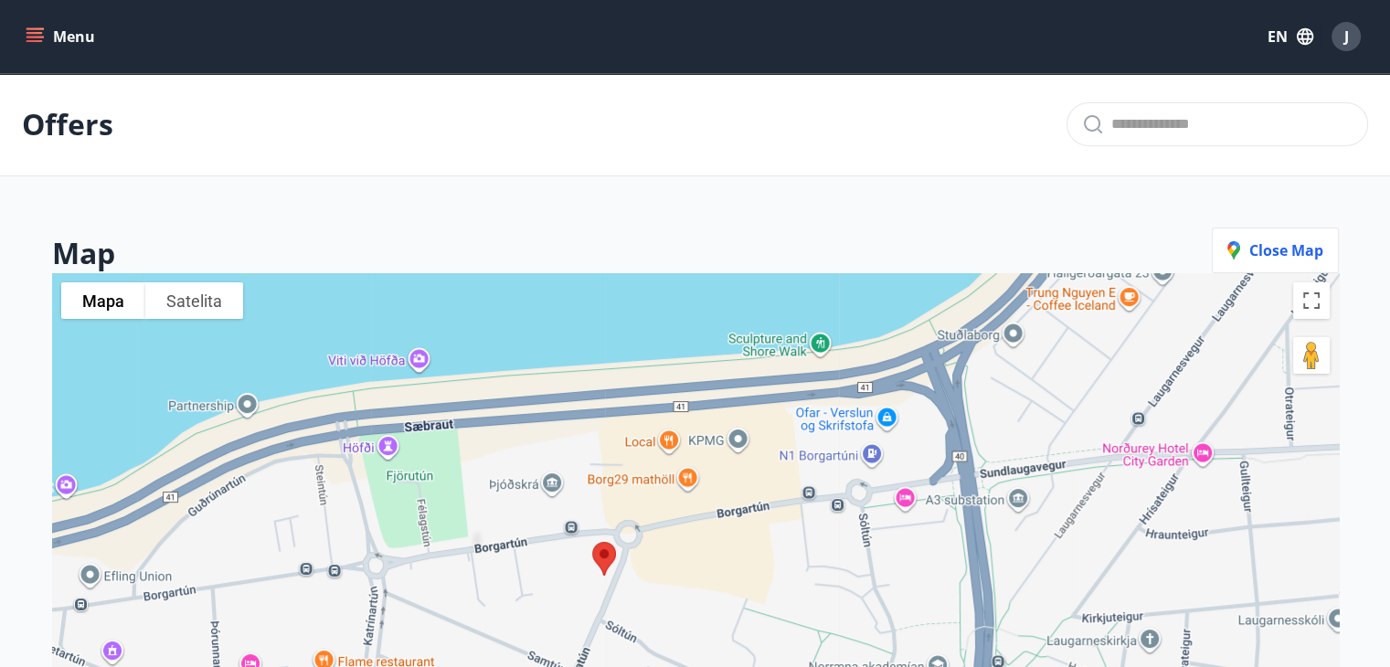
click at [600, 551] on img at bounding box center [604, 559] width 38 height 48
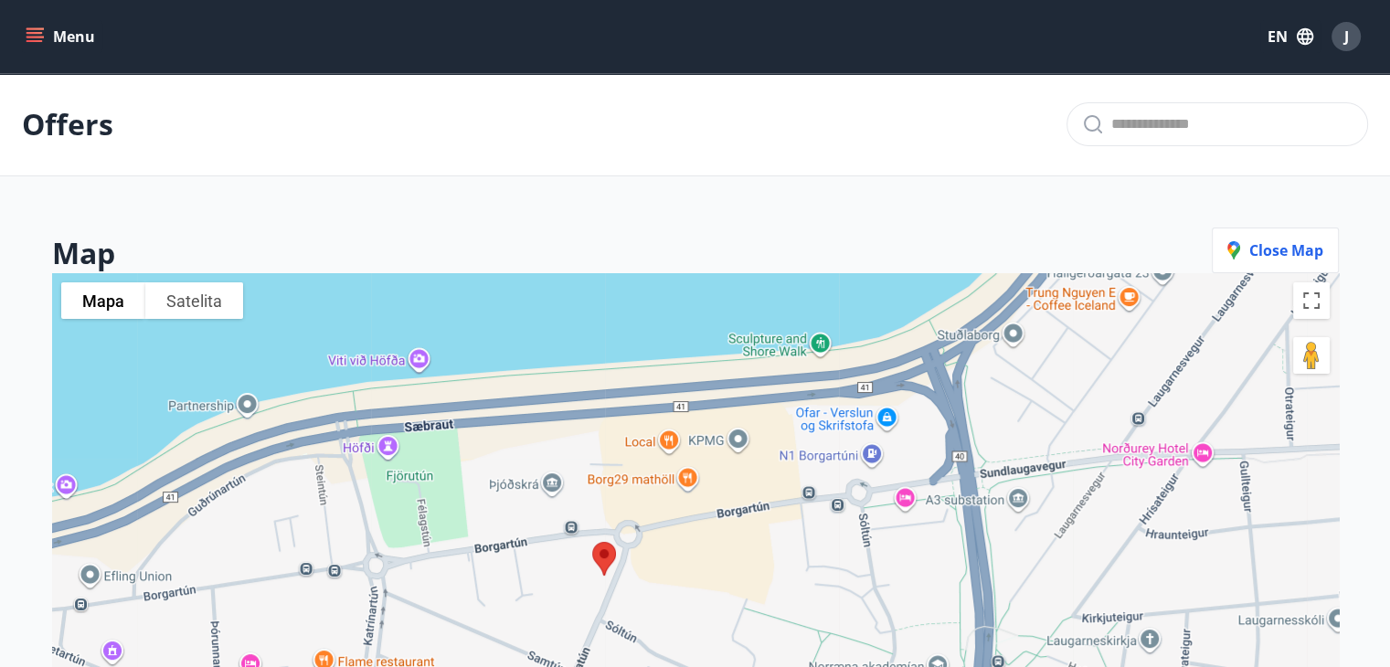
click at [600, 551] on img at bounding box center [604, 559] width 38 height 48
click at [1268, 259] on span "Close map" at bounding box center [1275, 250] width 96 height 20
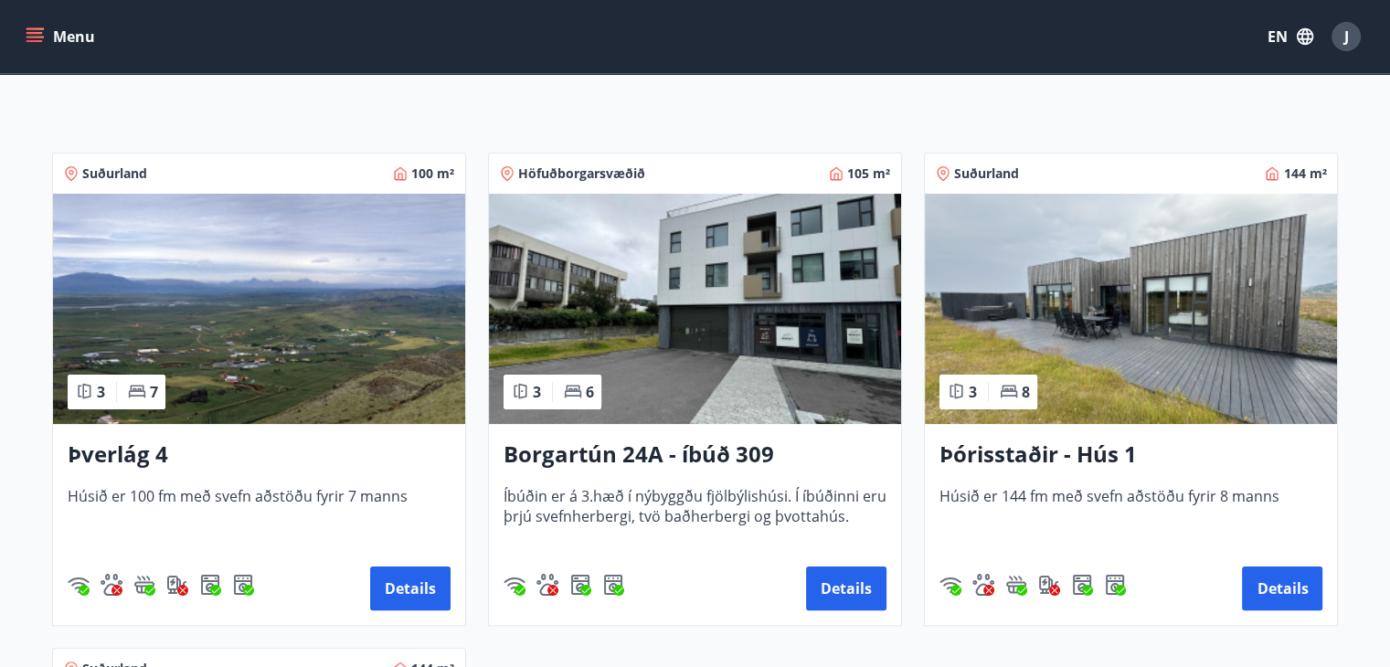
scroll to position [274, 0]
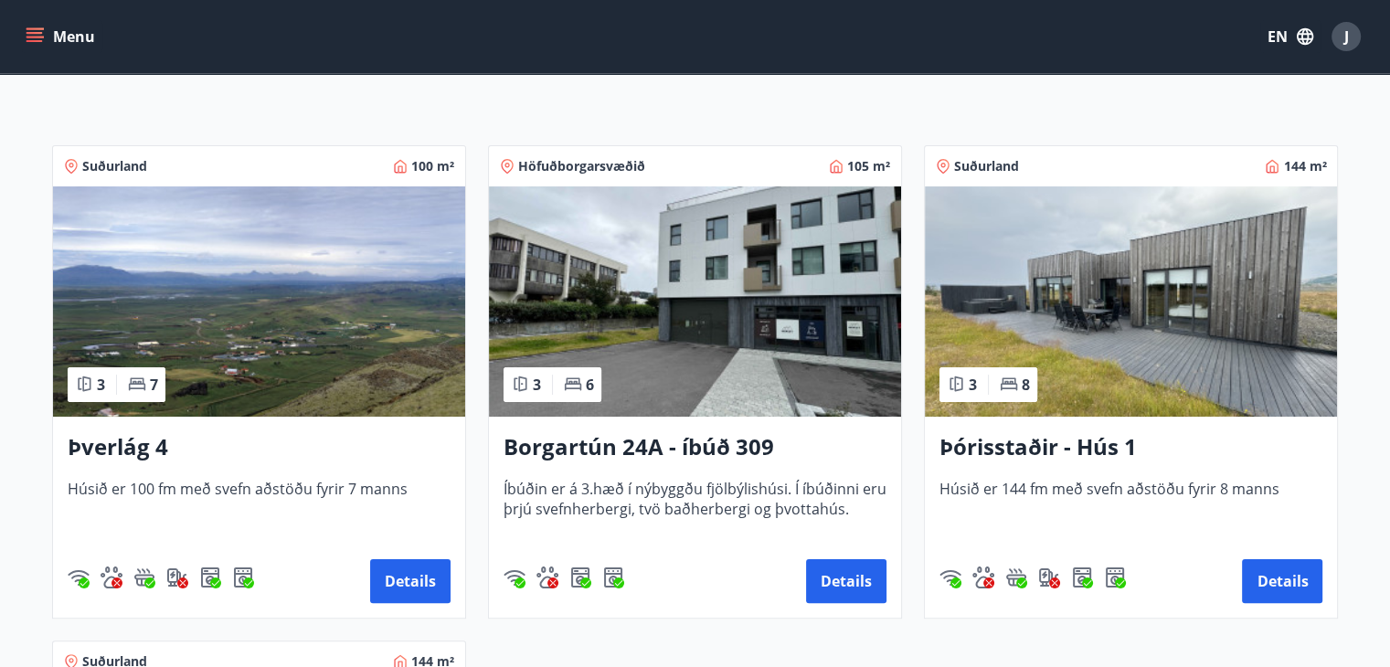
click at [694, 464] on div "Borgartún 24A - íbúð 309 Íbúðin er á 3.hæð í nýbyggðu fjölbýlishúsi. Í íbúðinni…" at bounding box center [695, 517] width 412 height 201
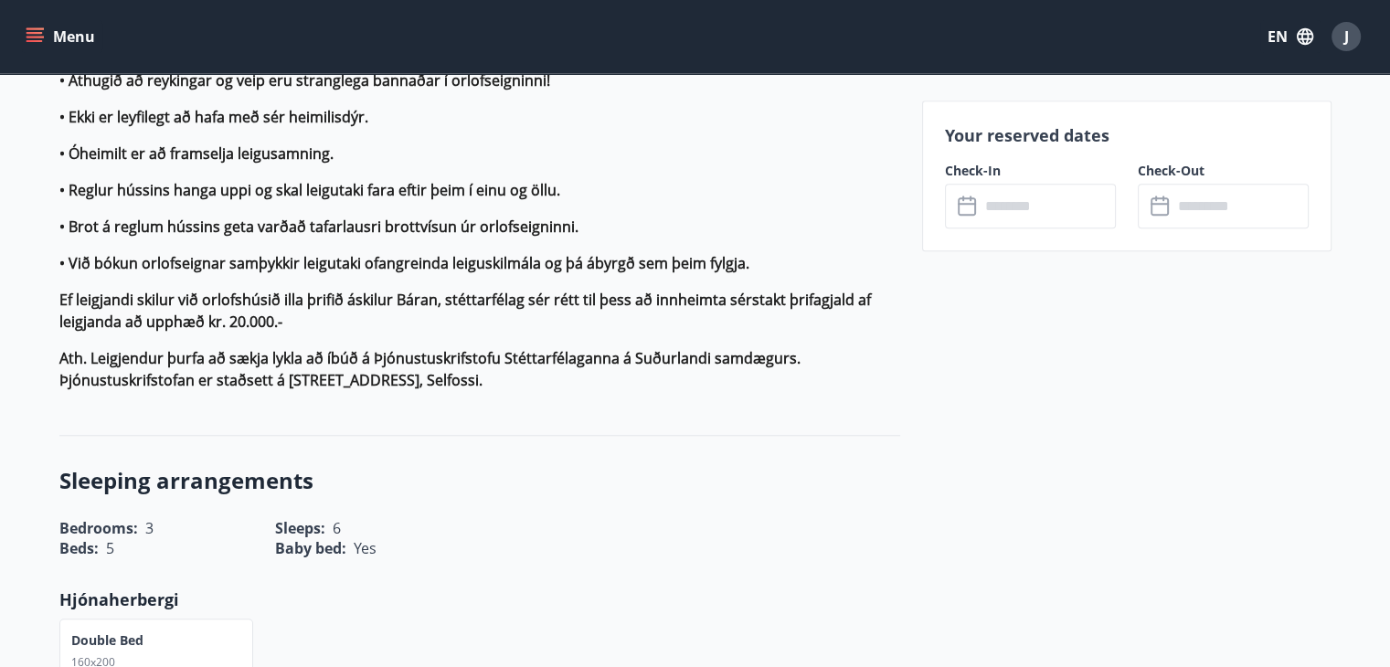
scroll to position [1482, 0]
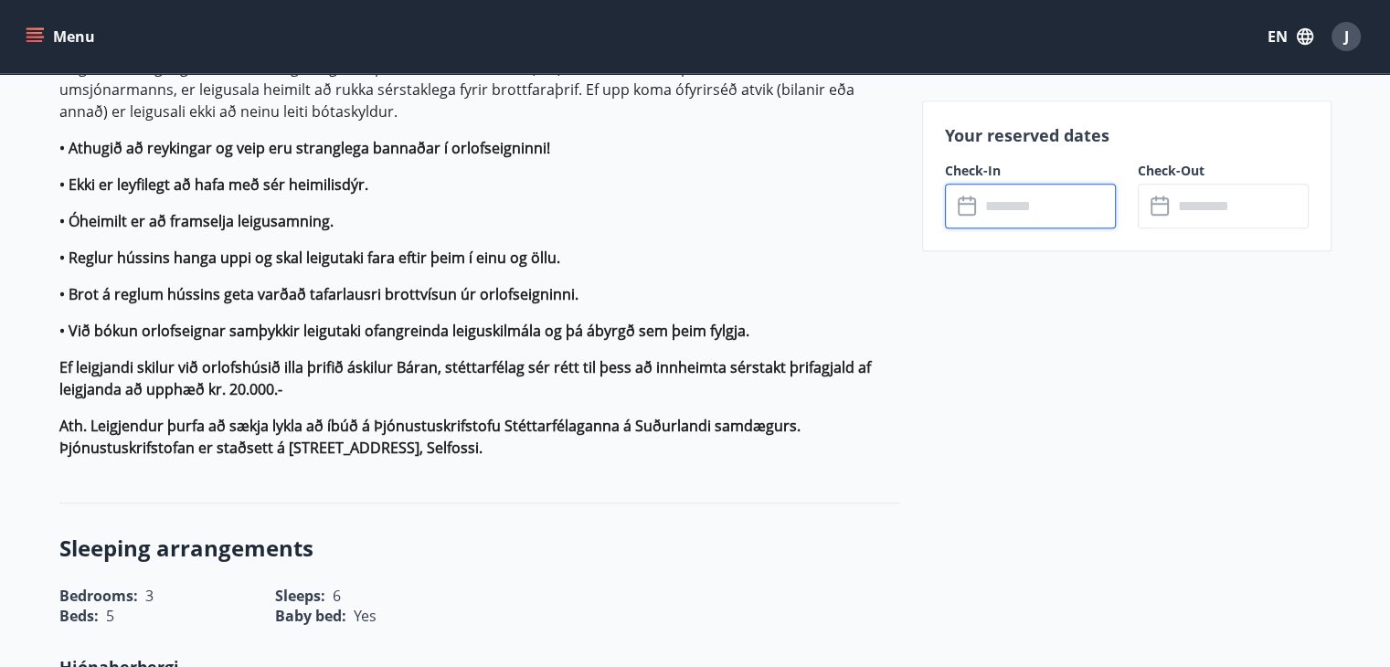
click at [1045, 198] on input "text" at bounding box center [1048, 206] width 136 height 45
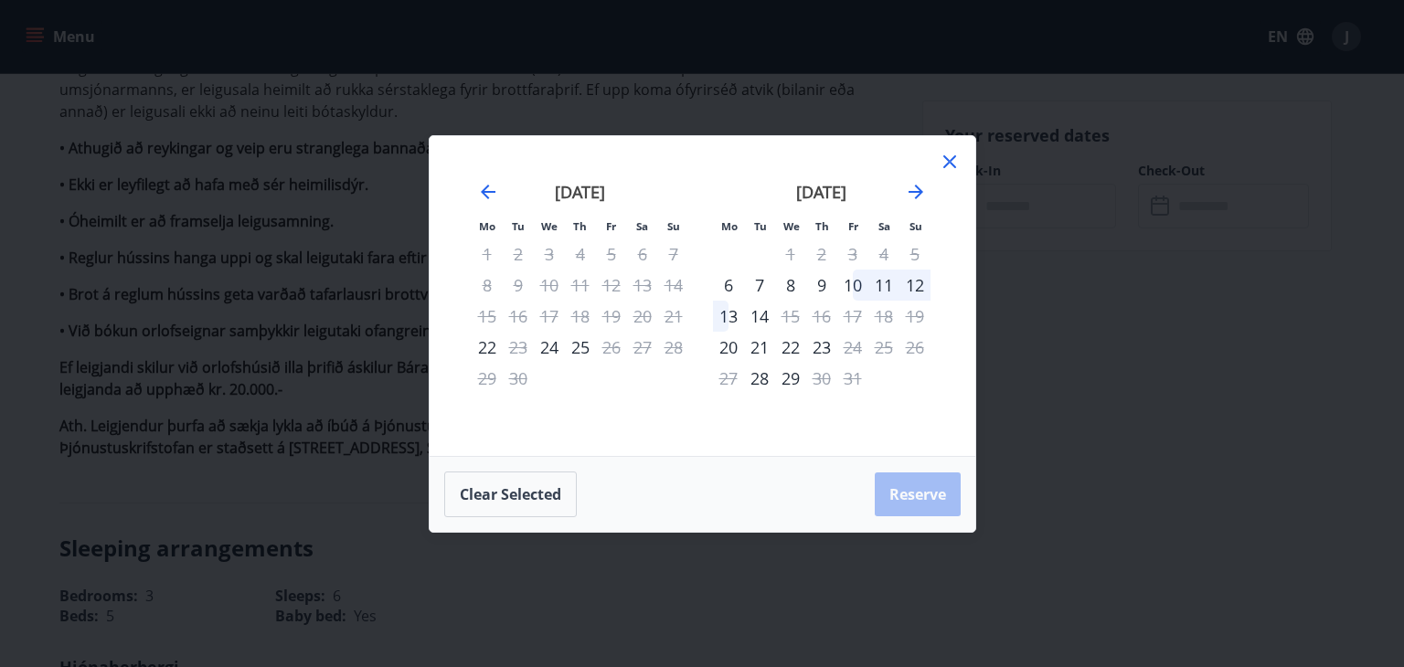
click at [577, 354] on div "25" at bounding box center [580, 347] width 31 height 31
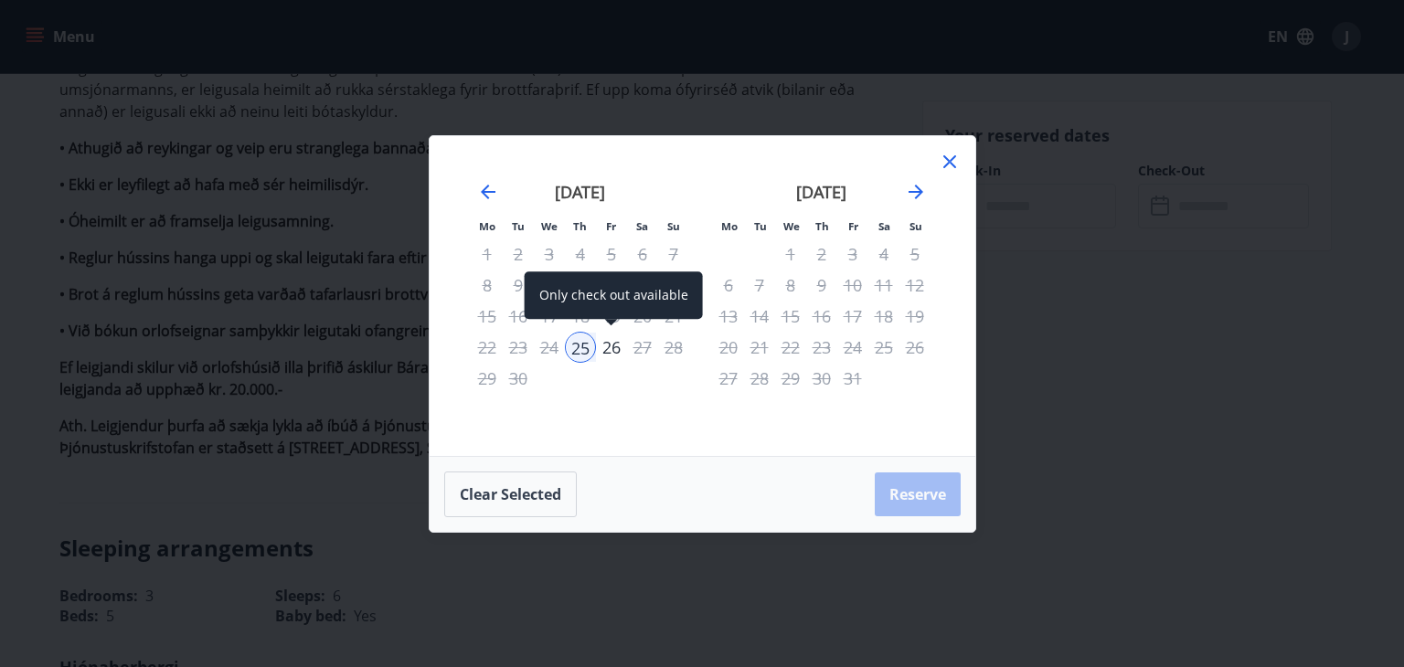
click at [605, 352] on div "26" at bounding box center [611, 347] width 31 height 31
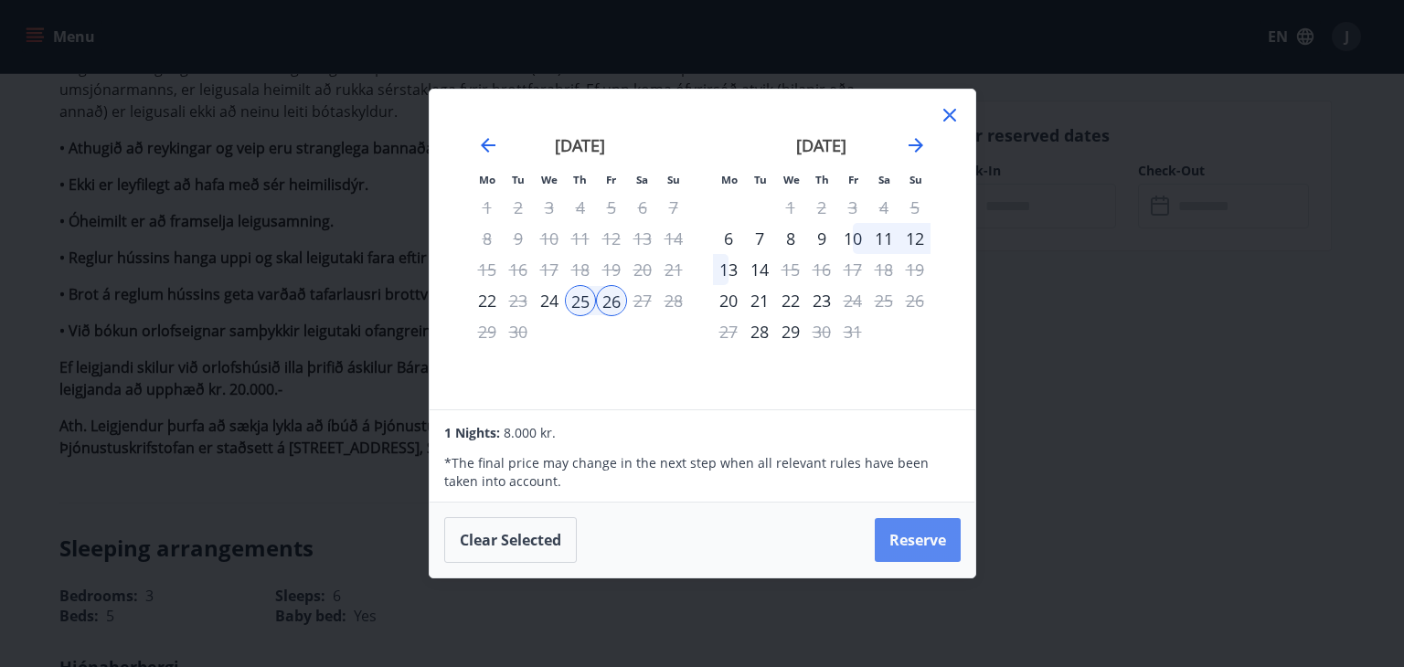
click at [928, 546] on button "Reserve" at bounding box center [918, 540] width 86 height 44
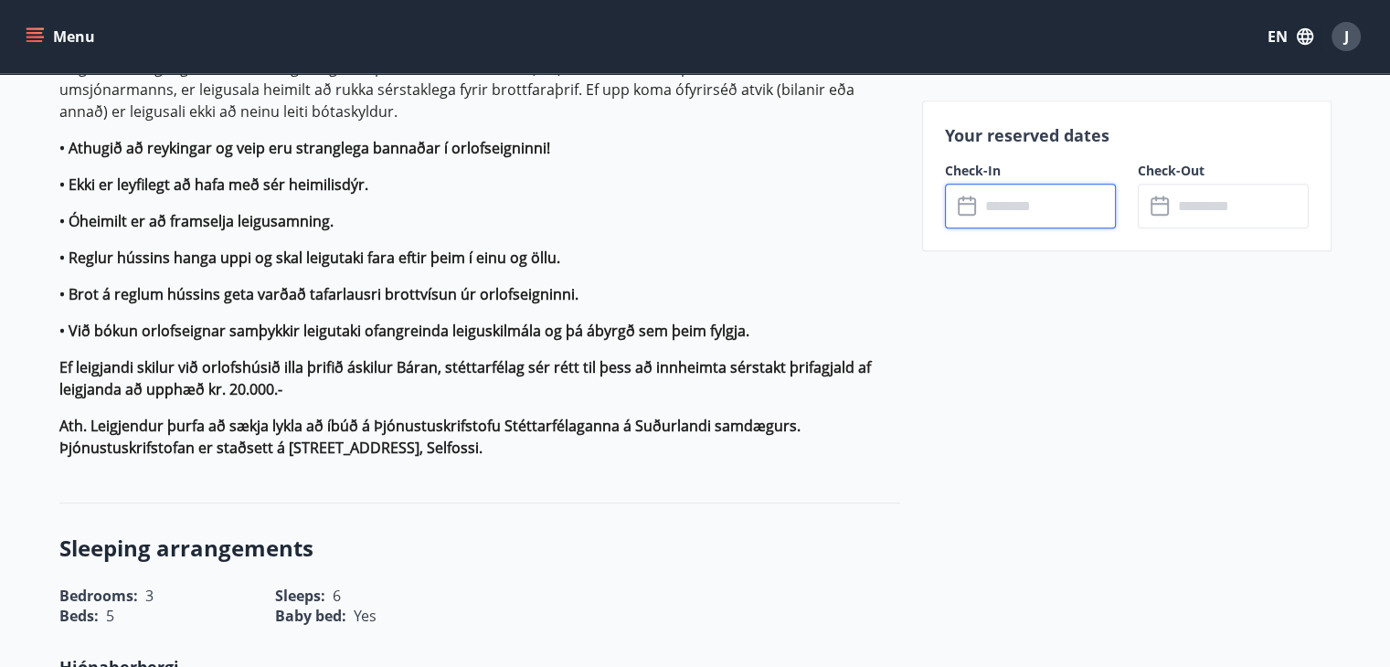
type input "******"
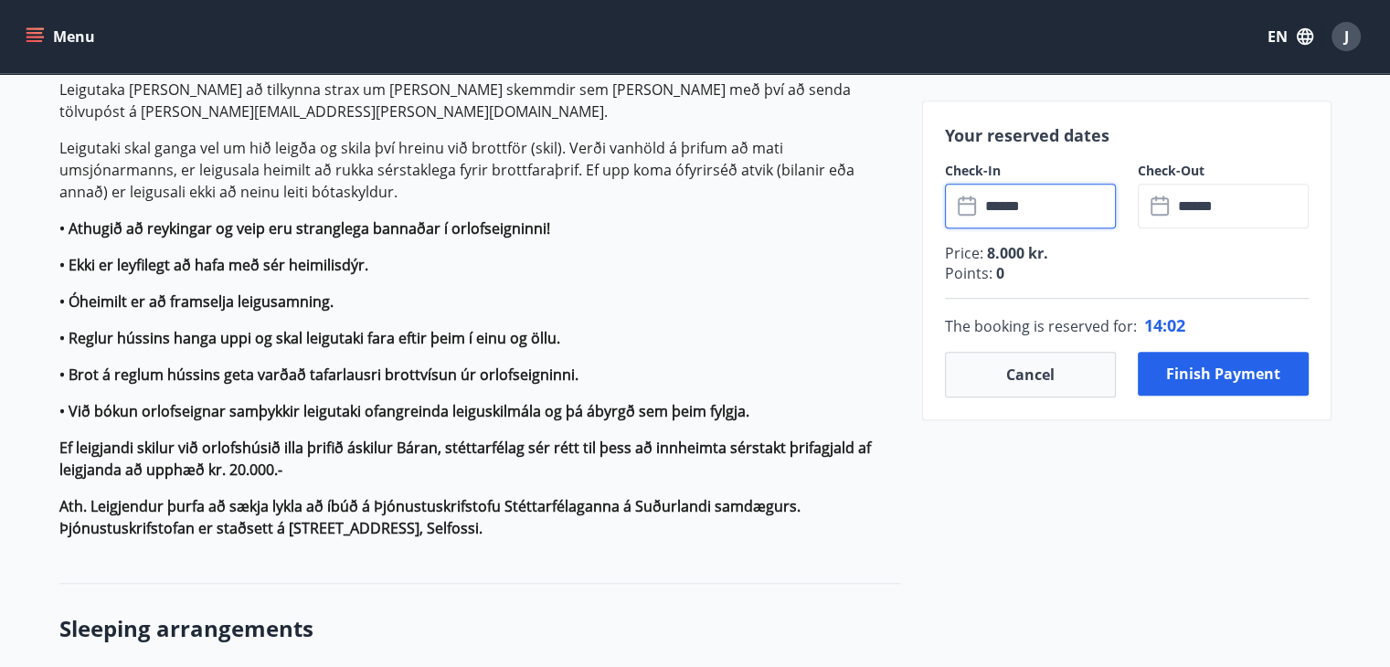
scroll to position [1405, 0]
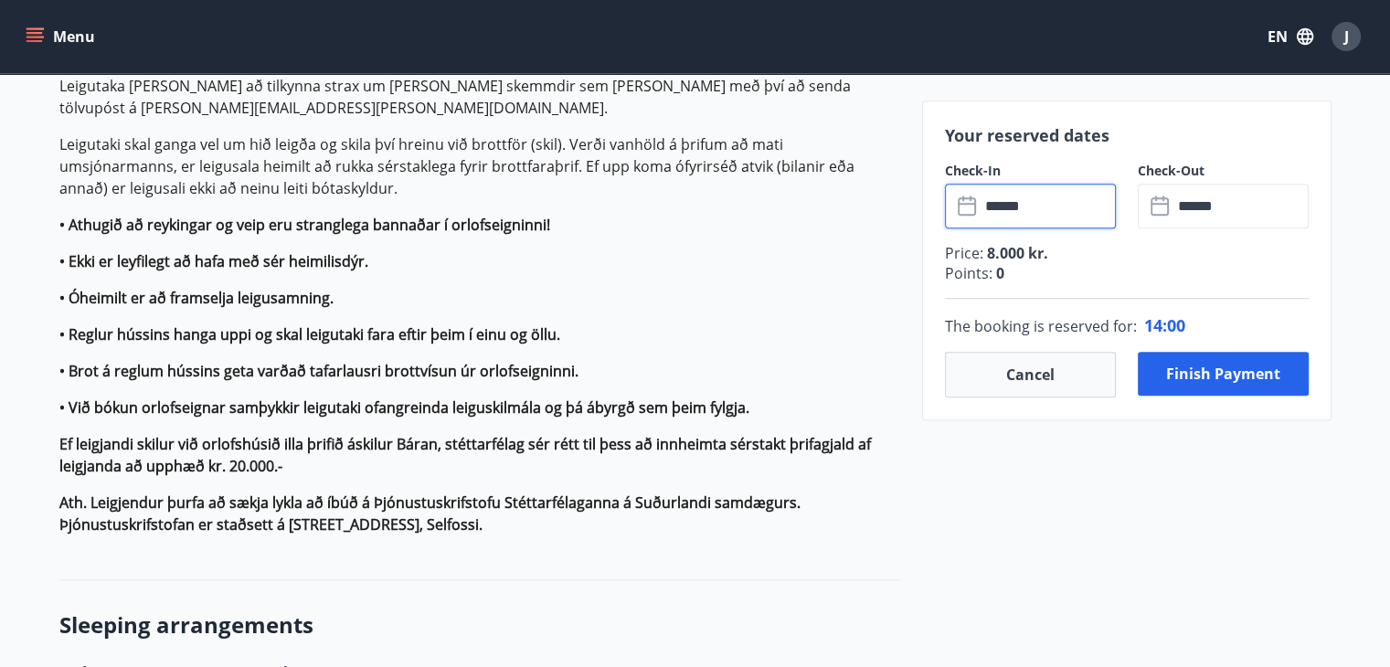
click at [1287, 41] on button "EN" at bounding box center [1290, 36] width 60 height 33
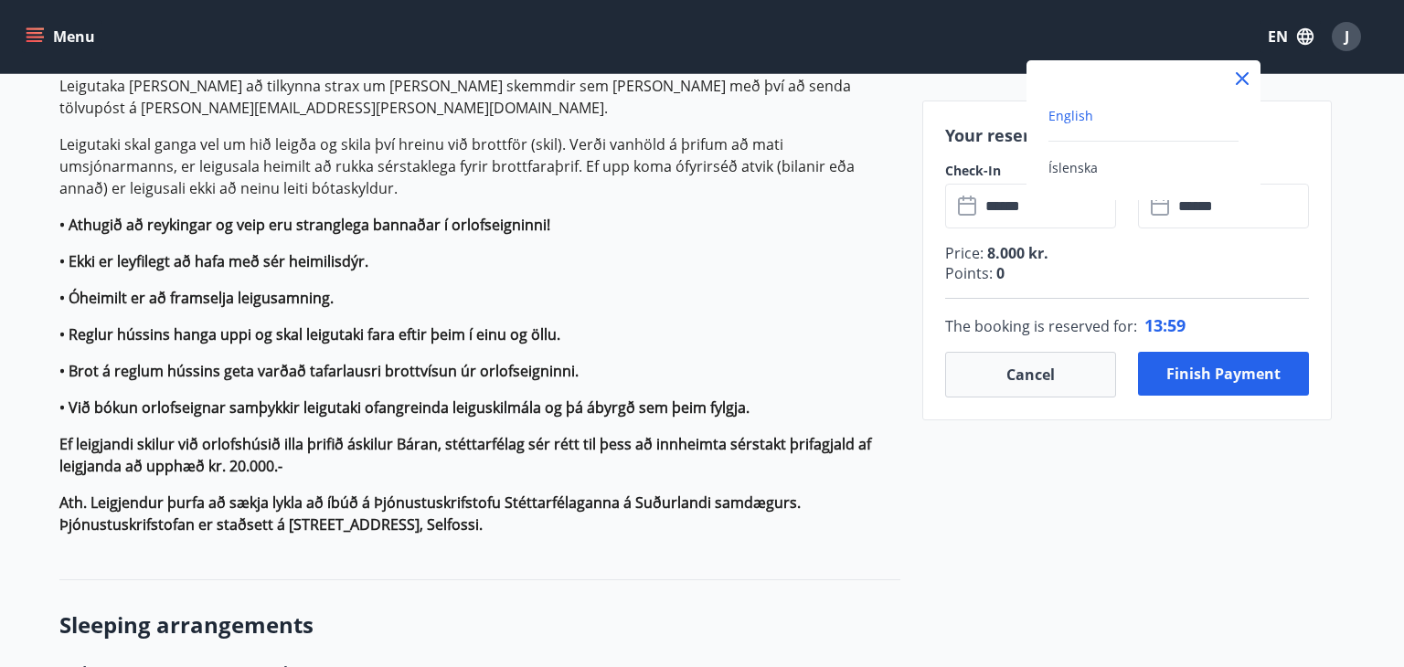
click at [1084, 118] on span "English" at bounding box center [1070, 115] width 45 height 17
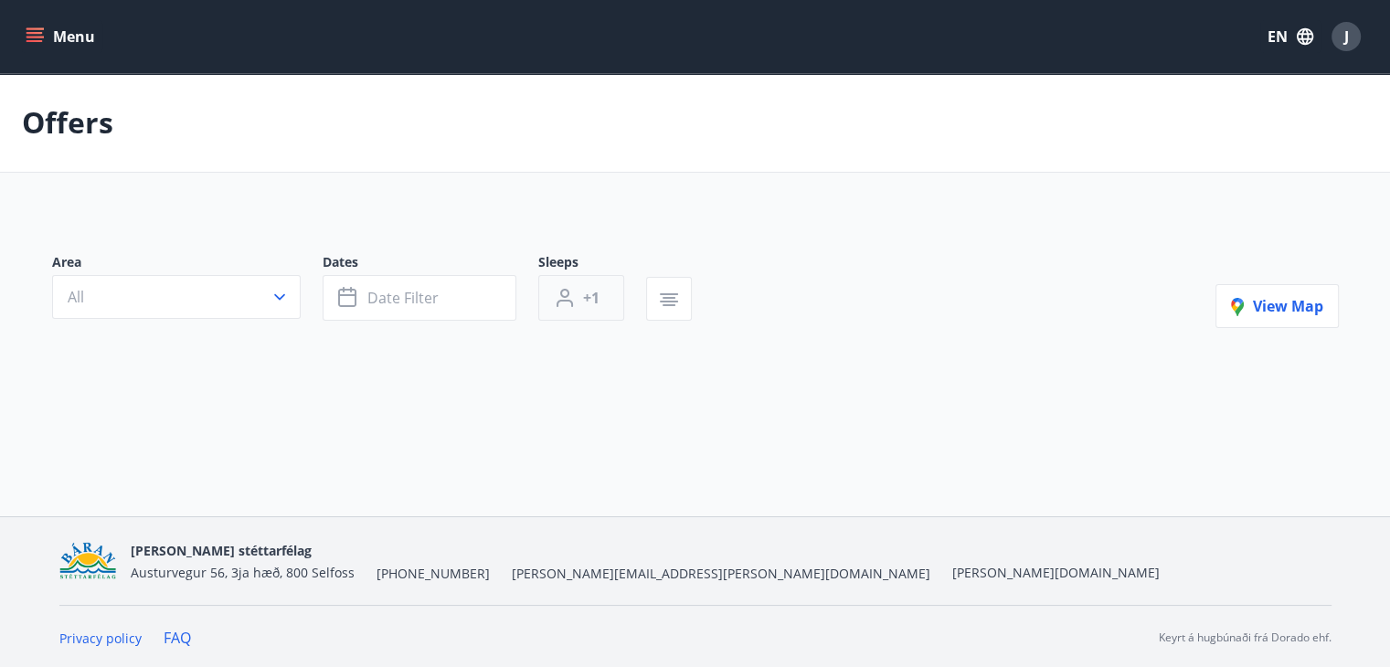
type input "*"
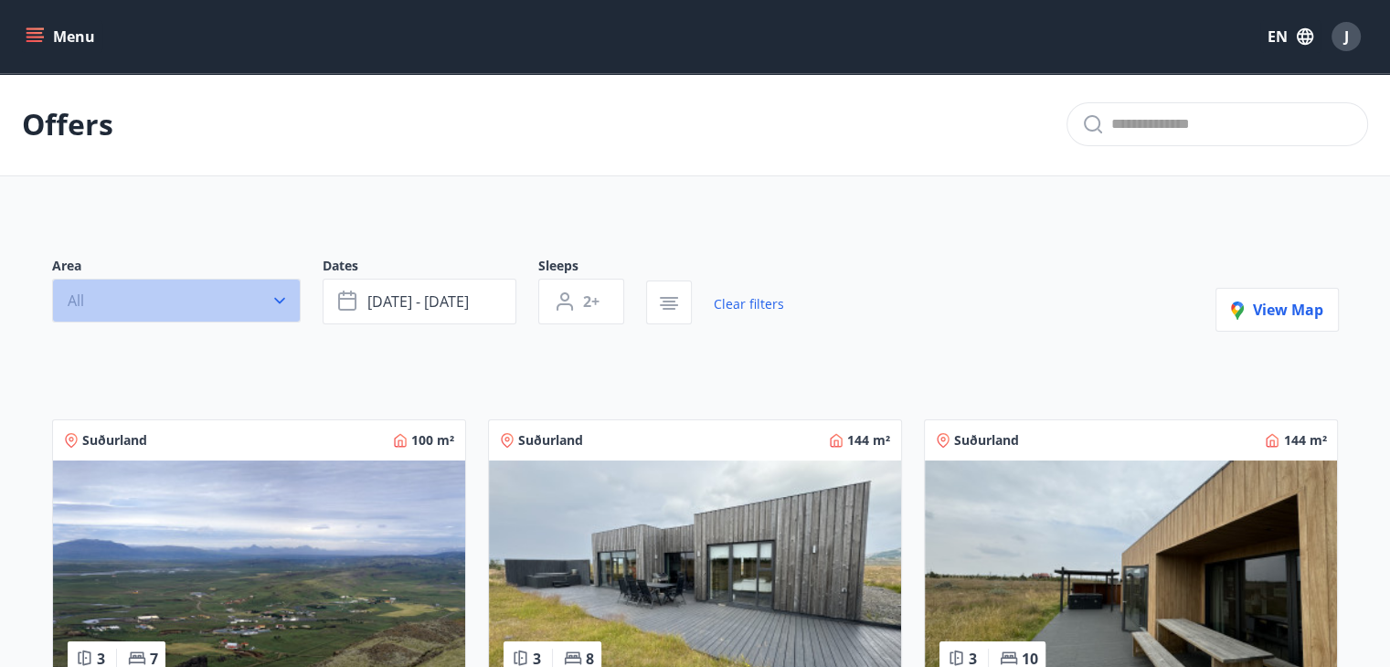
click at [265, 310] on button "All" at bounding box center [176, 301] width 249 height 44
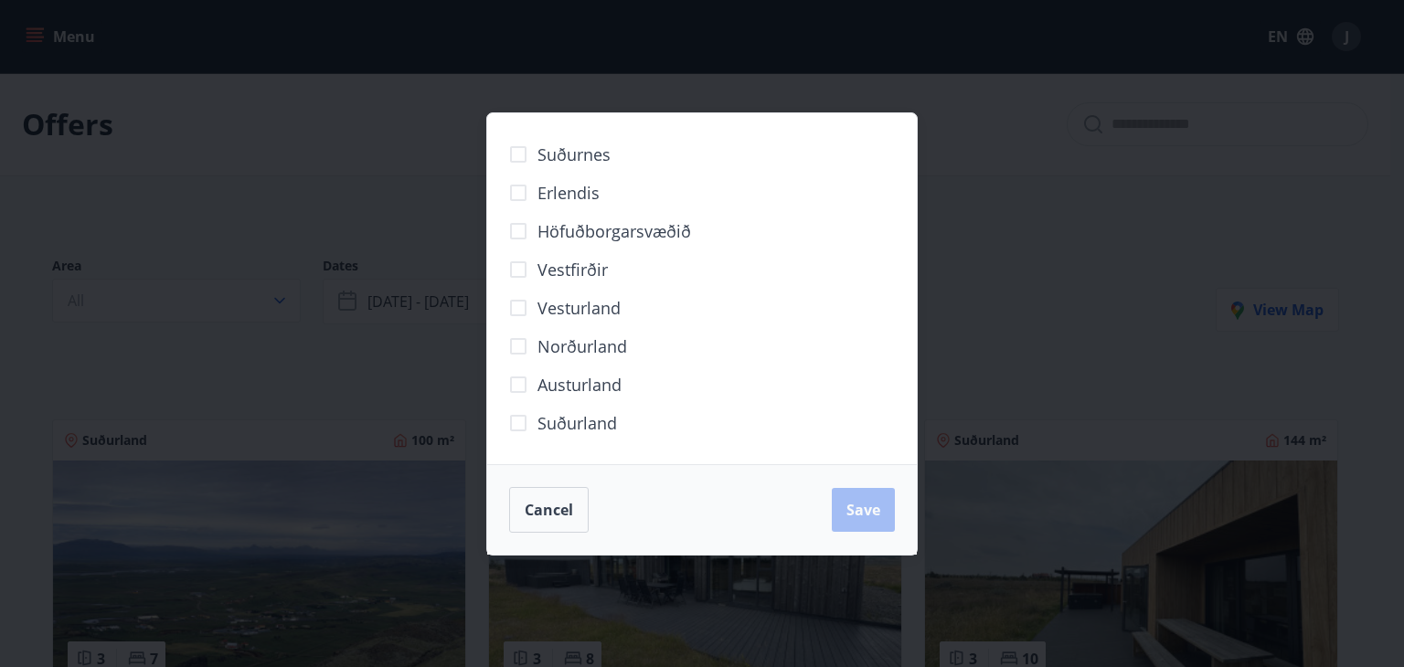
click at [1044, 273] on div "Suðurnes Erlendis Höfuðborgarsvæðið [GEOGRAPHIC_DATA] [GEOGRAPHIC_DATA] [GEOGRA…" at bounding box center [702, 333] width 1404 height 667
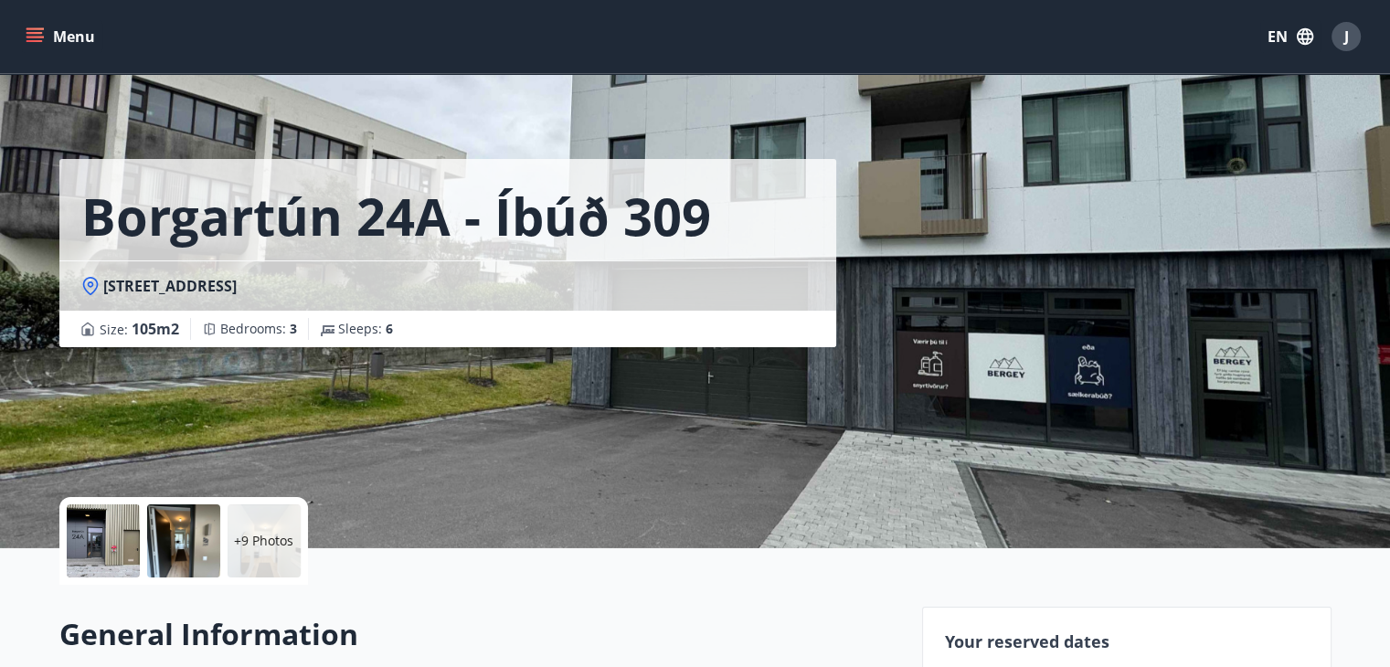
click at [32, 42] on icon "menu" at bounding box center [35, 36] width 18 height 18
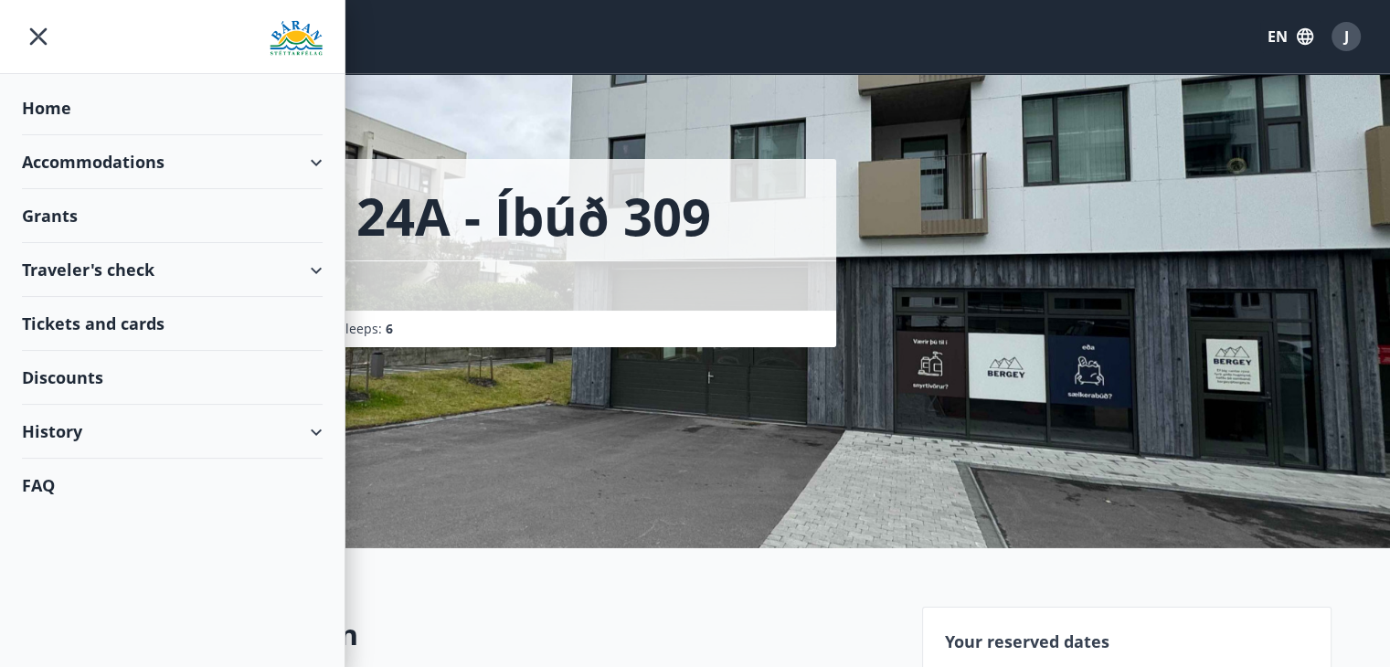
click at [271, 174] on div "Accommodations" at bounding box center [172, 162] width 301 height 54
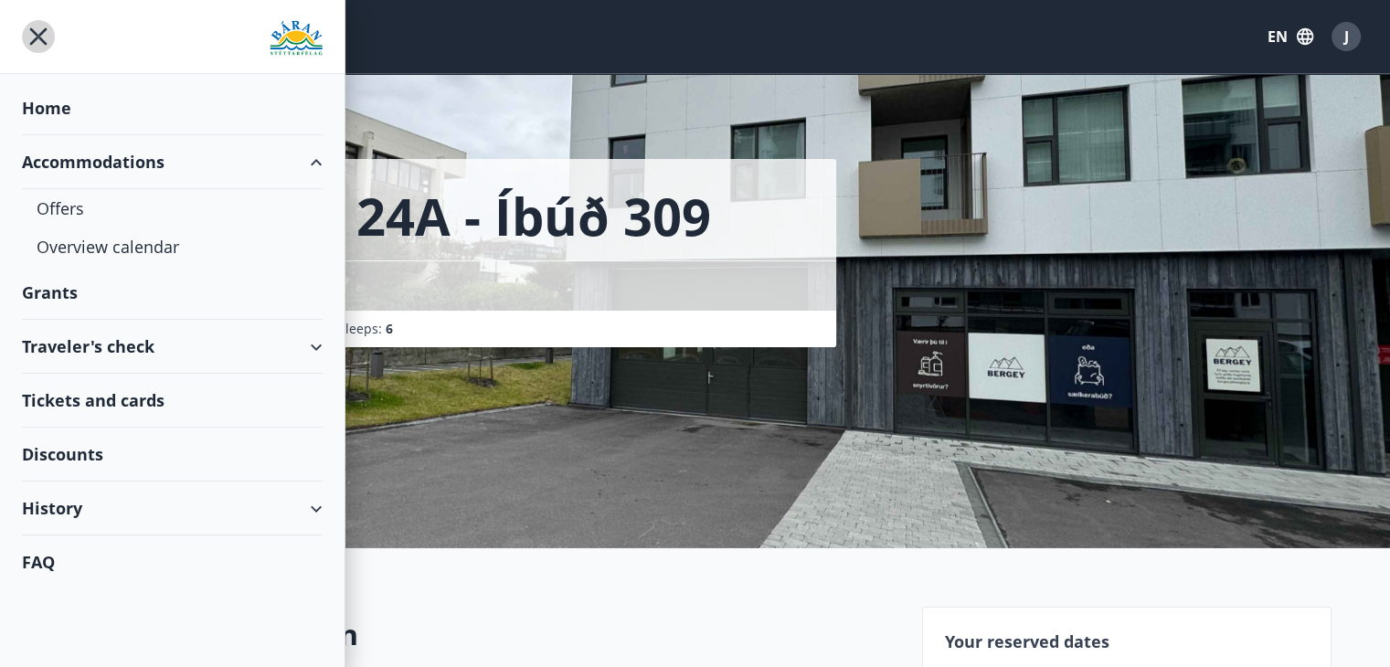
drag, startPoint x: 59, startPoint y: 207, endPoint x: 44, endPoint y: 39, distance: 167.9
click at [44, 39] on icon "menu" at bounding box center [38, 36] width 33 height 33
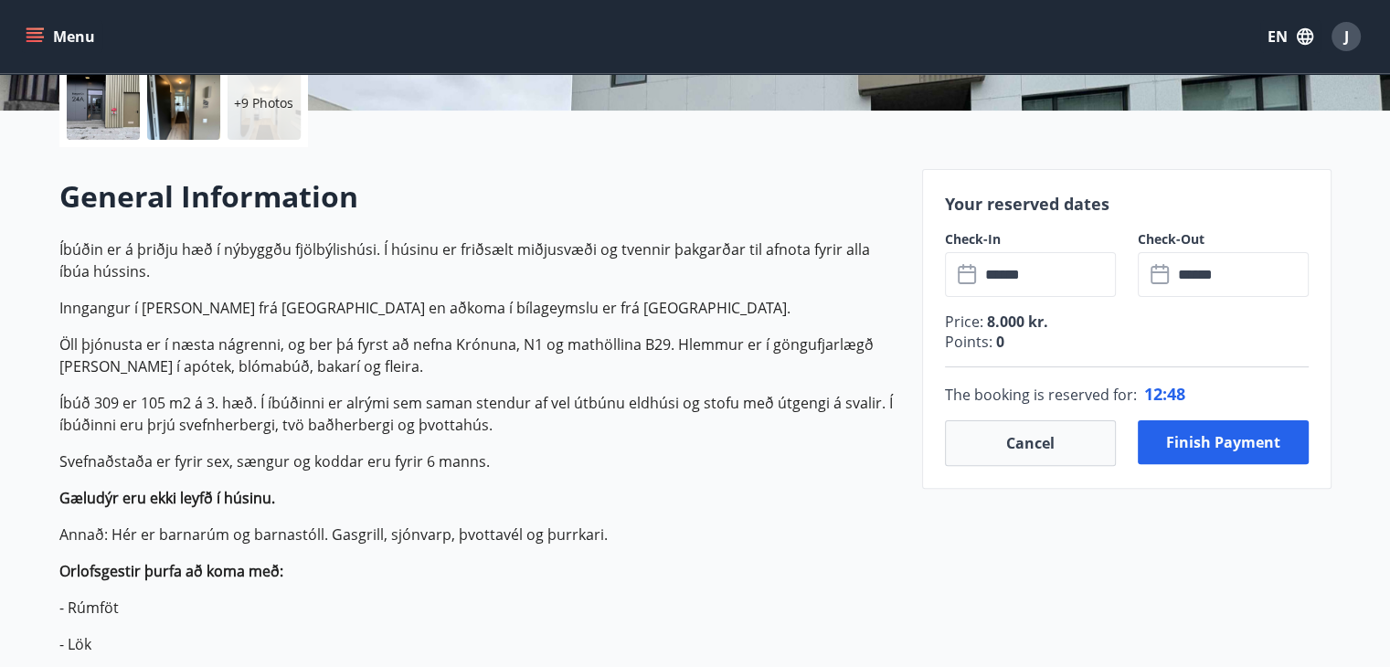
scroll to position [439, 0]
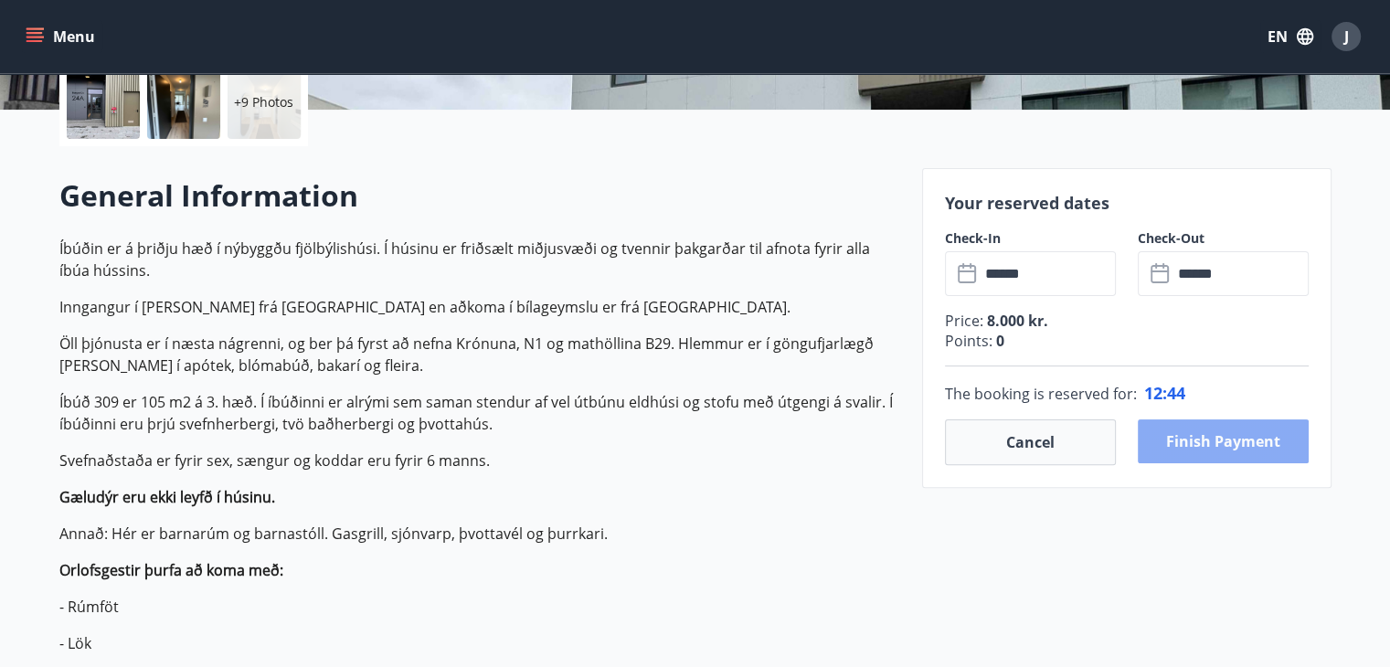
click at [1235, 424] on button "Finish payment" at bounding box center [1223, 441] width 171 height 44
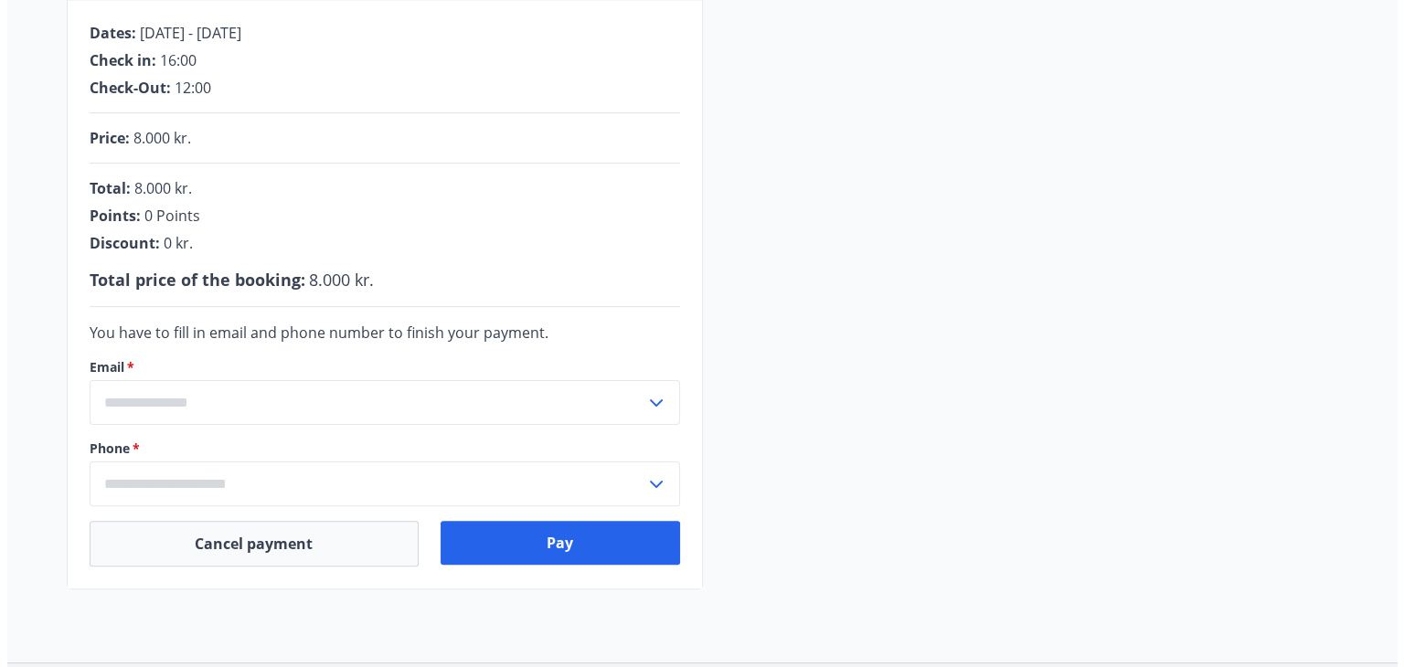
scroll to position [372, 0]
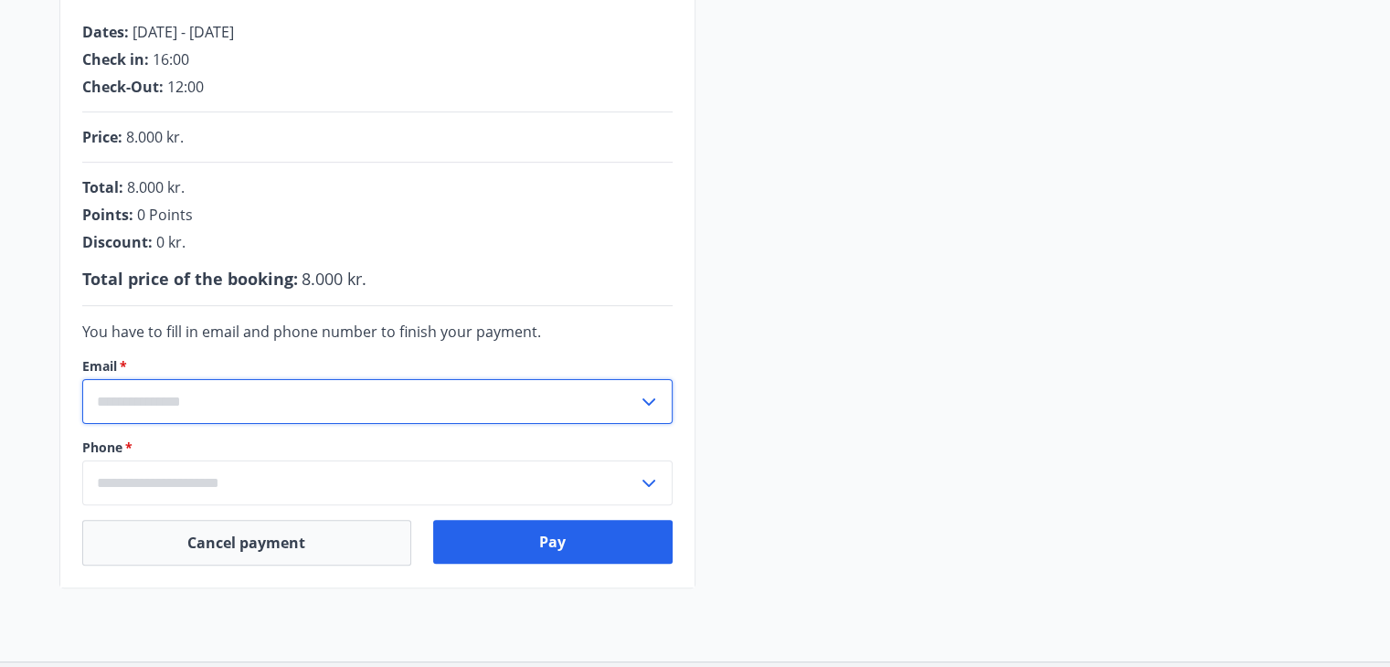
click at [424, 415] on input "text" at bounding box center [360, 401] width 556 height 45
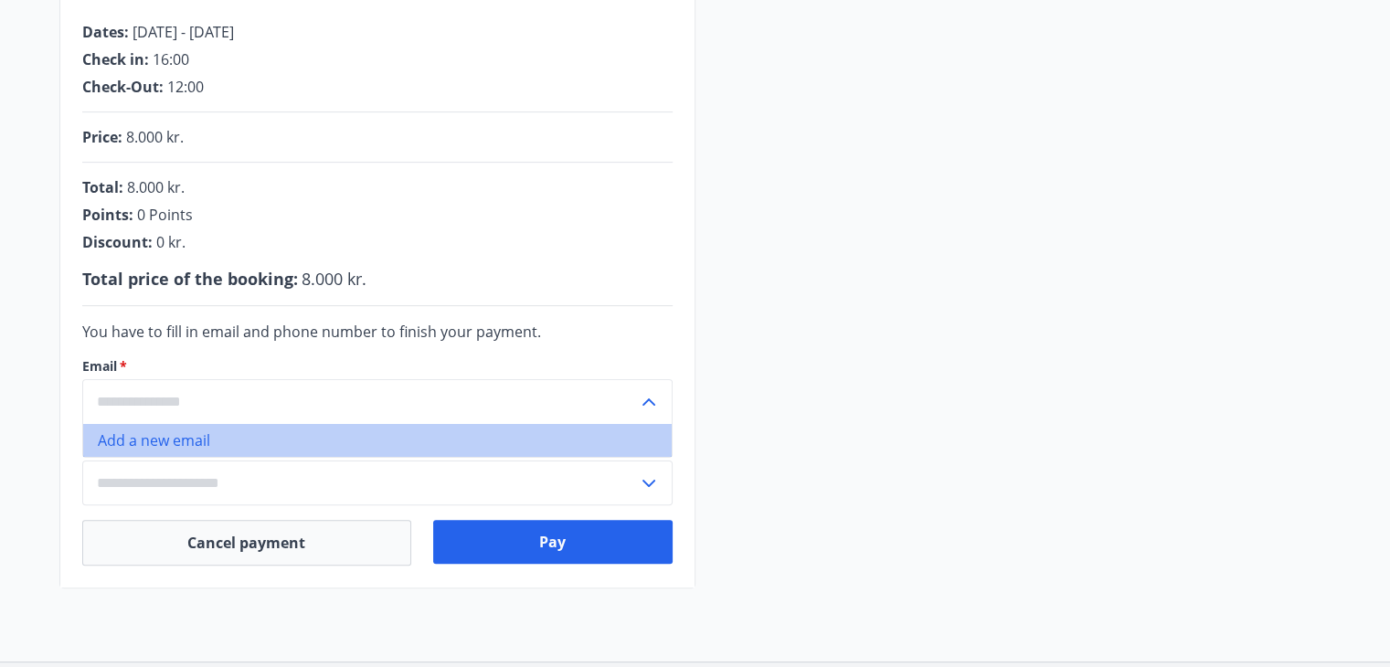
click at [276, 447] on li "Add a new email" at bounding box center [377, 440] width 589 height 33
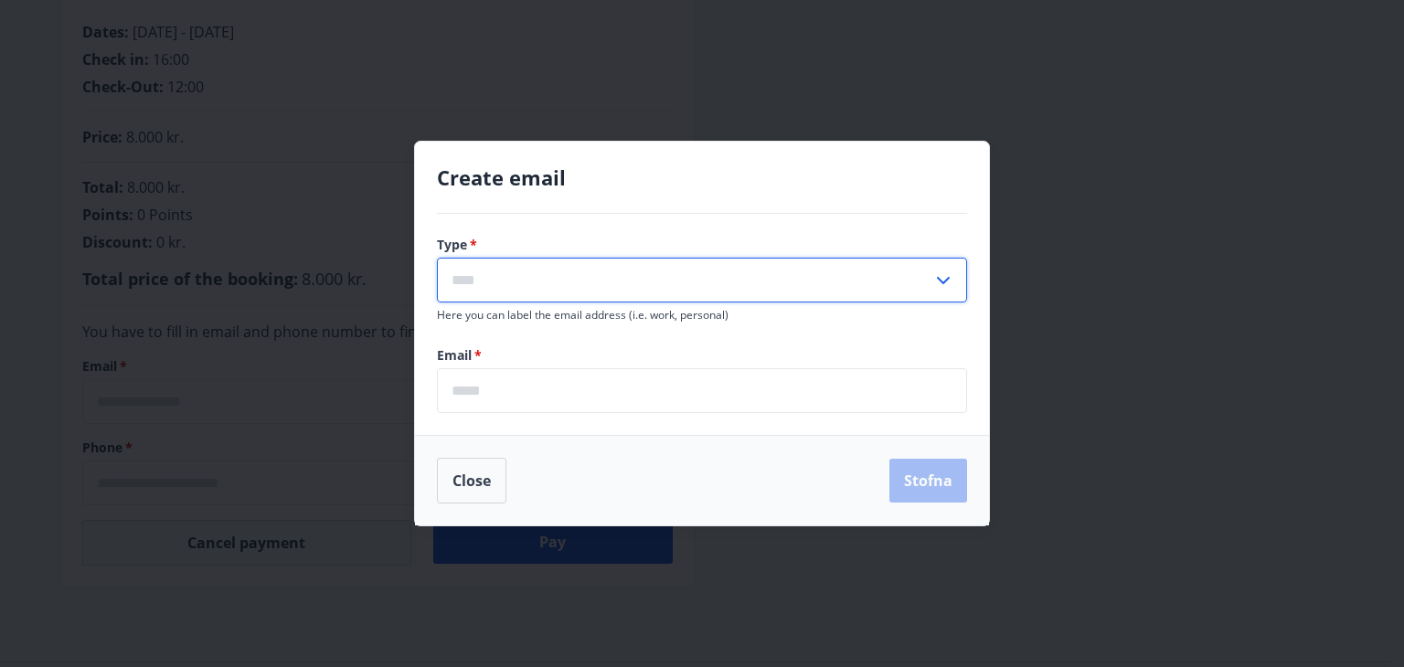
click at [512, 290] on input "text" at bounding box center [684, 280] width 495 height 45
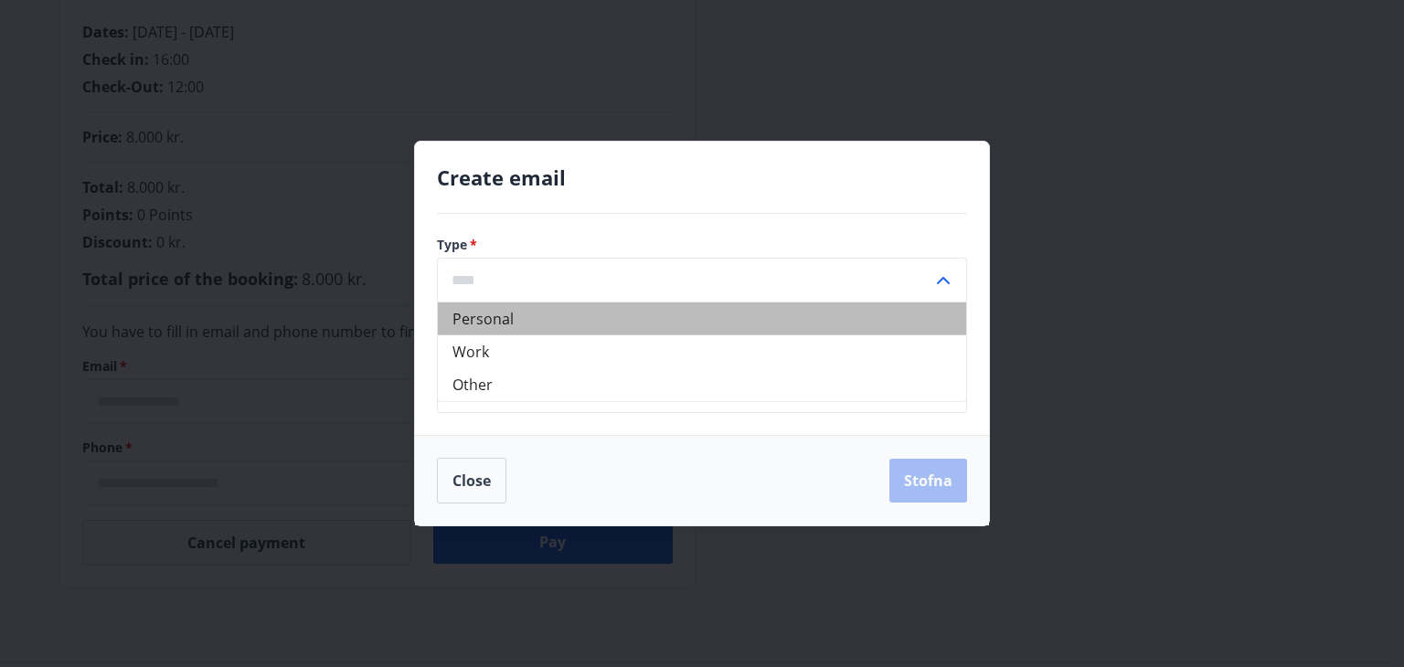
click at [528, 323] on li "Personal" at bounding box center [702, 318] width 528 height 33
type input "********"
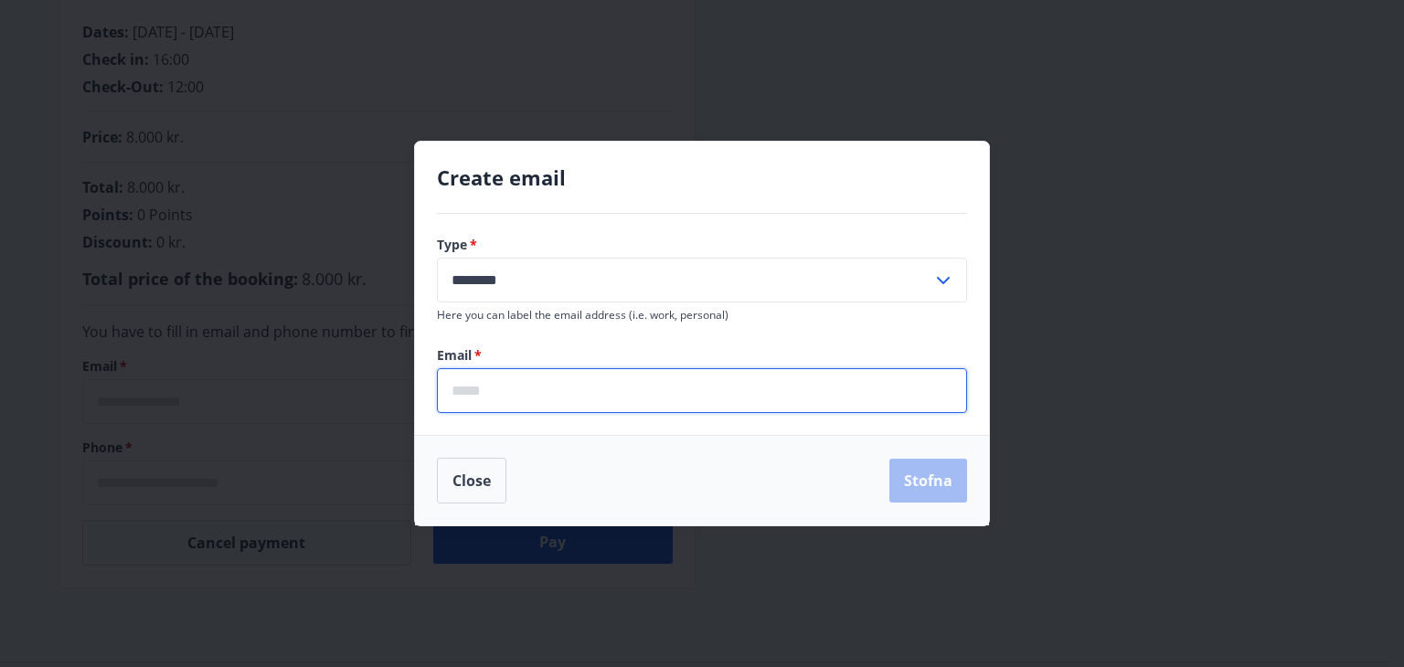
click at [507, 392] on input "email" at bounding box center [702, 390] width 530 height 45
type input "**********"
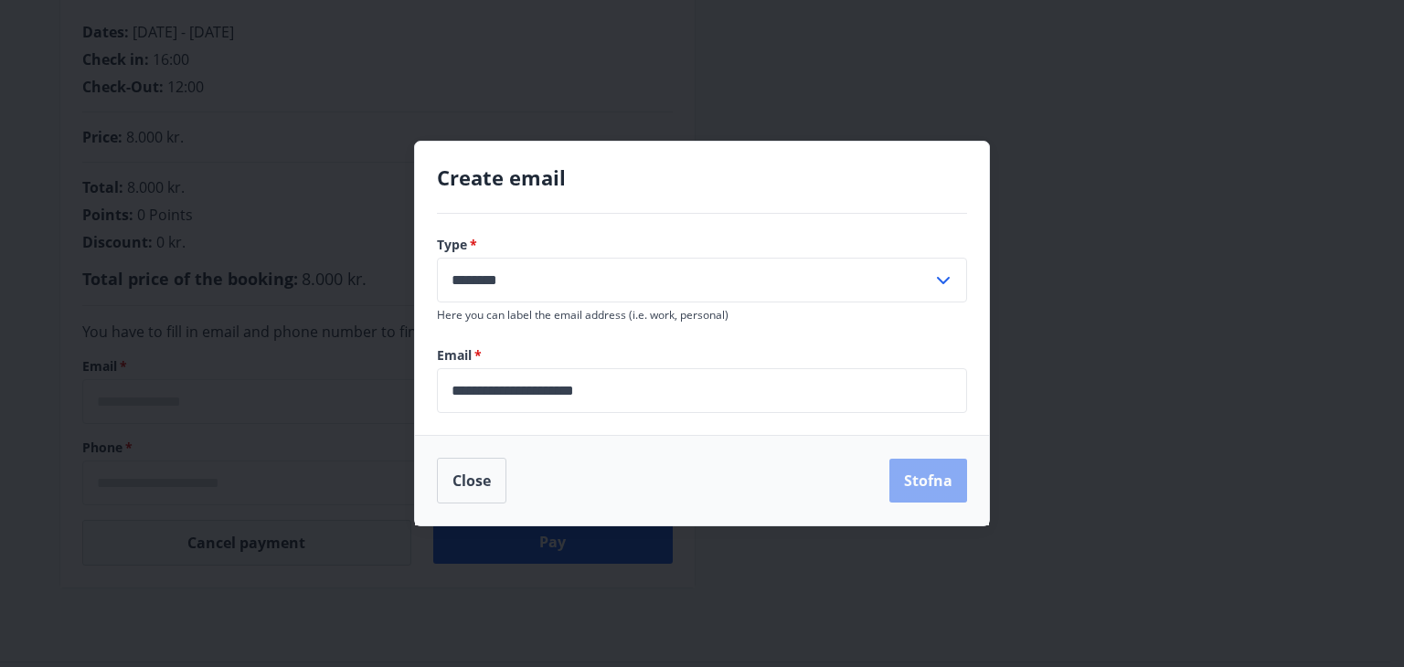
click at [936, 481] on button "Stofna" at bounding box center [928, 481] width 78 height 44
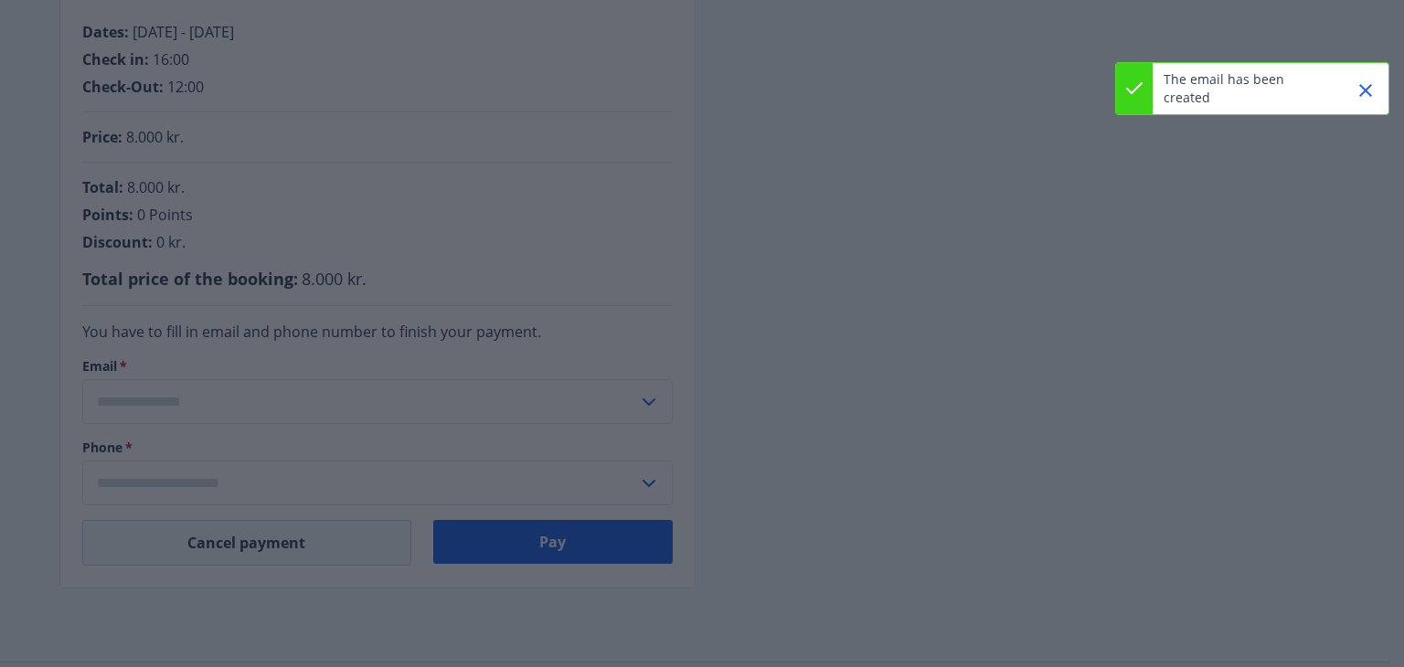
type input "**********"
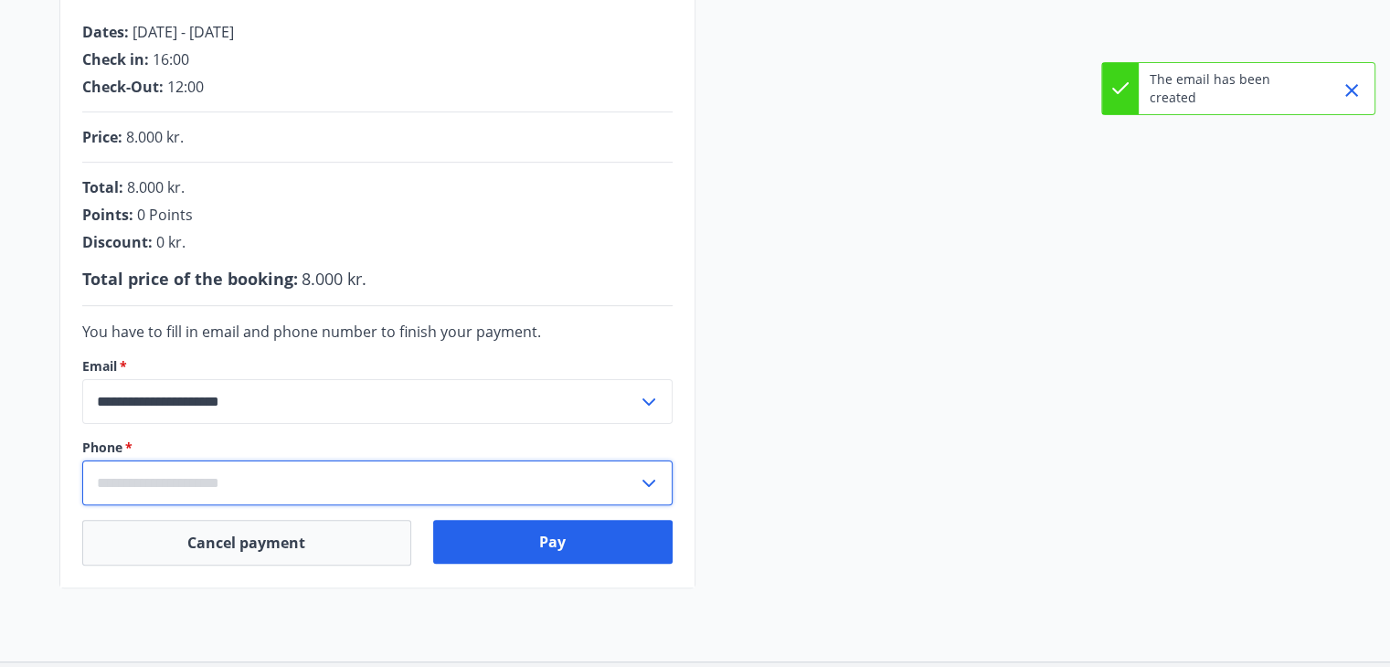
click at [156, 488] on input "text" at bounding box center [360, 483] width 556 height 45
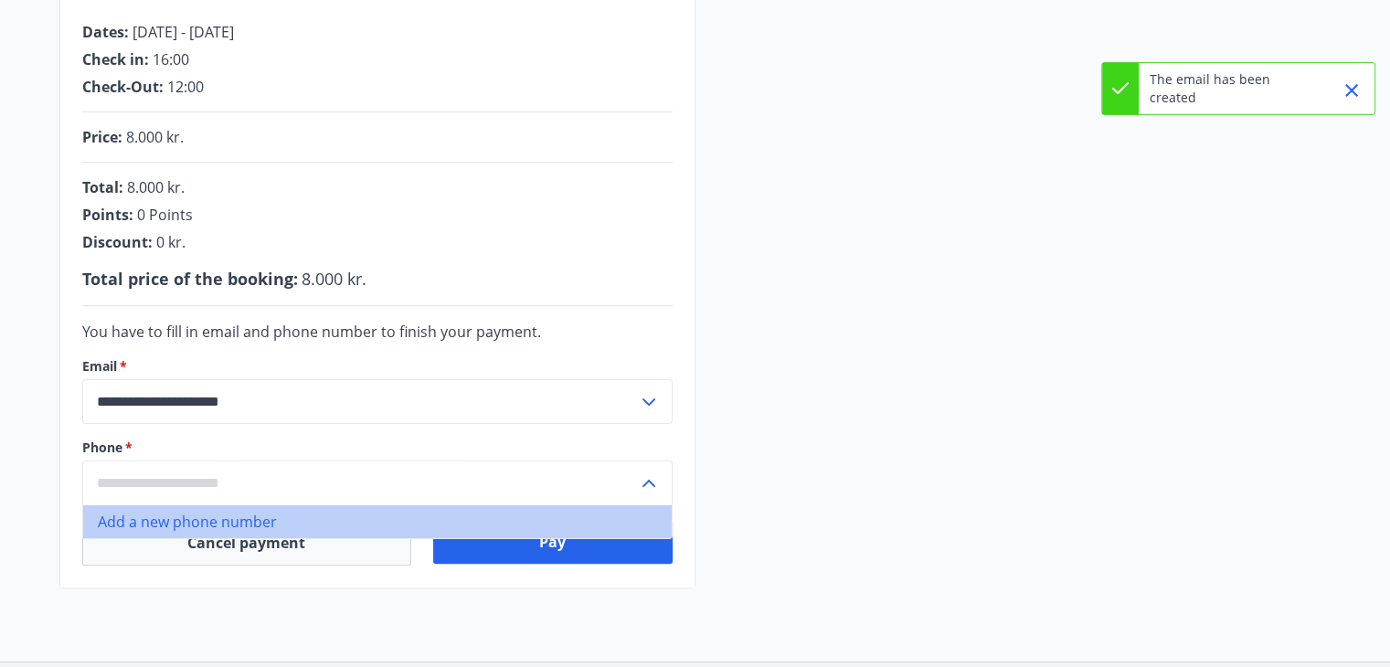
click at [205, 522] on li "Add a new phone number" at bounding box center [377, 521] width 589 height 33
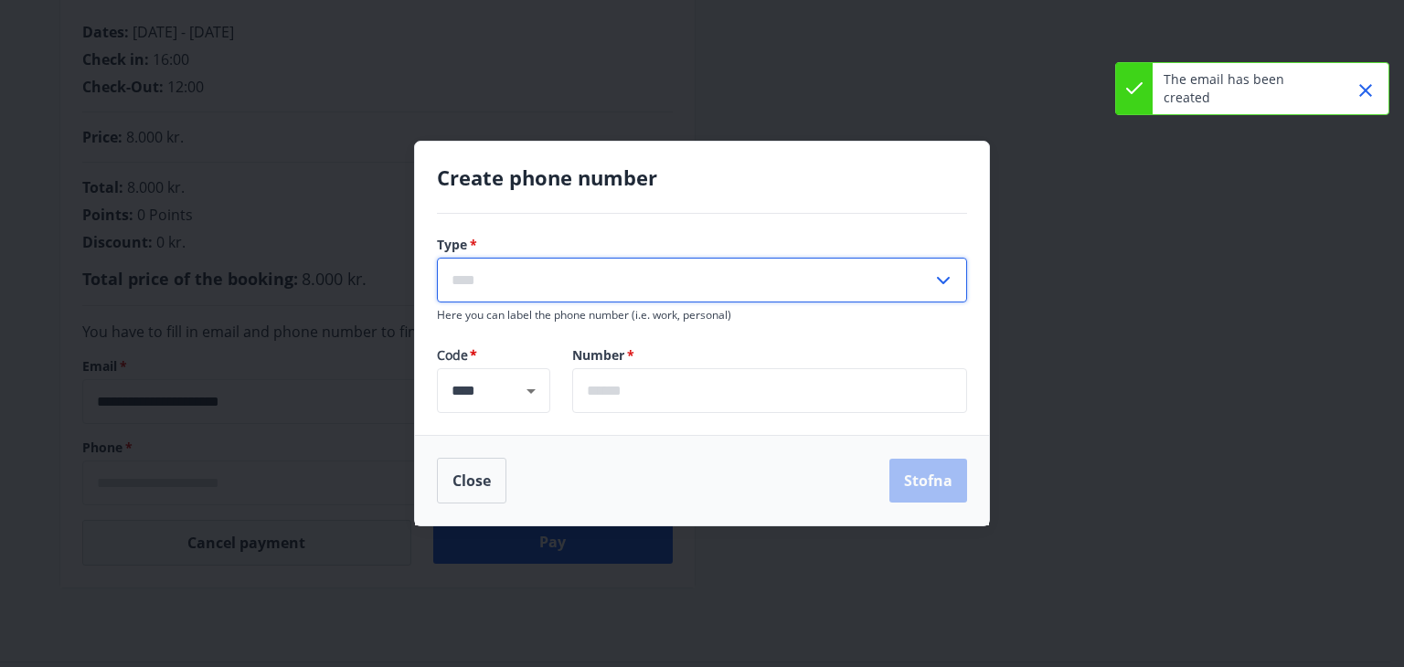
click at [472, 268] on input "text" at bounding box center [684, 280] width 495 height 45
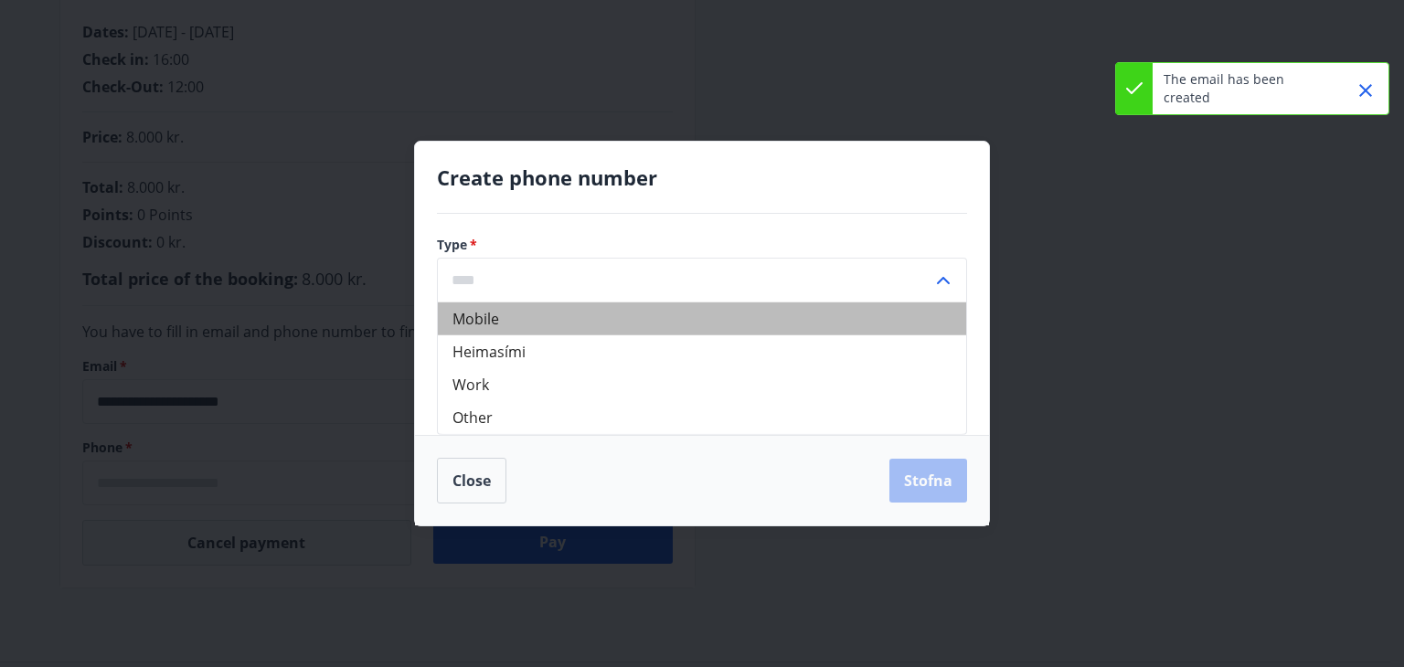
click at [494, 320] on li "Mobile" at bounding box center [702, 318] width 528 height 33
type input "******"
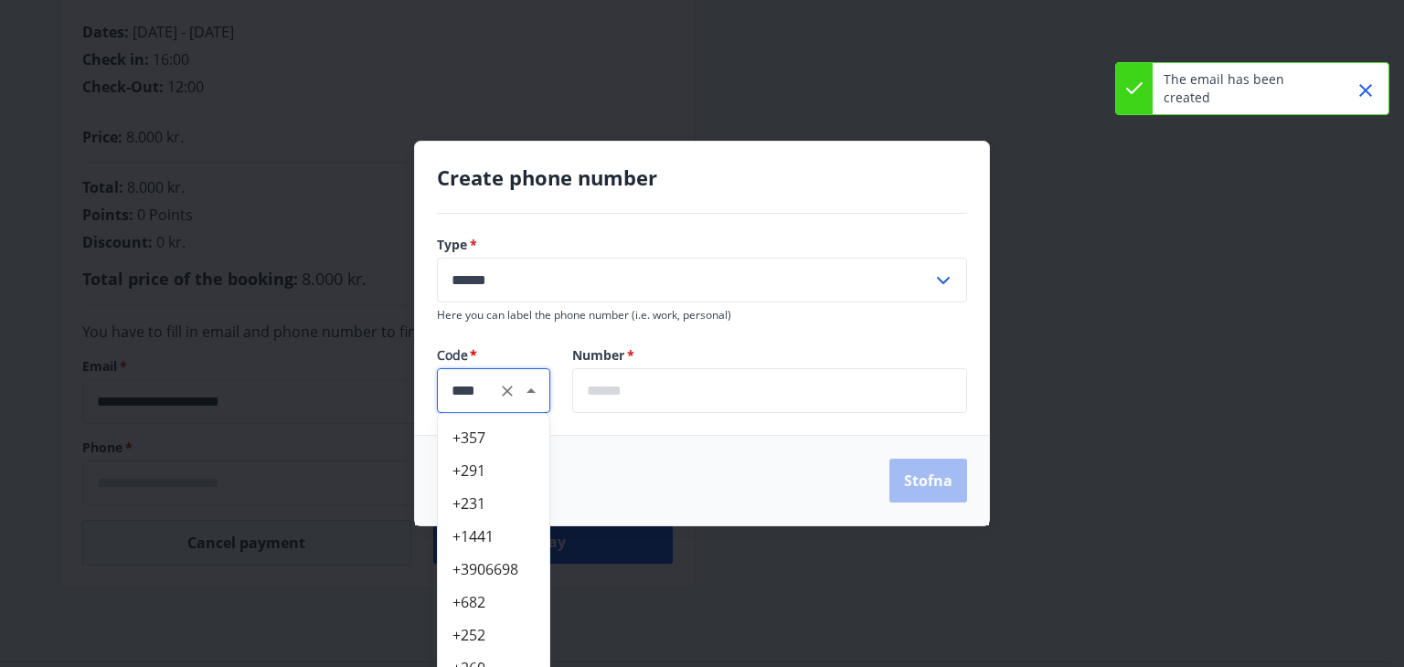
scroll to position [6320, 0]
click at [490, 391] on input "****" at bounding box center [493, 390] width 84 height 21
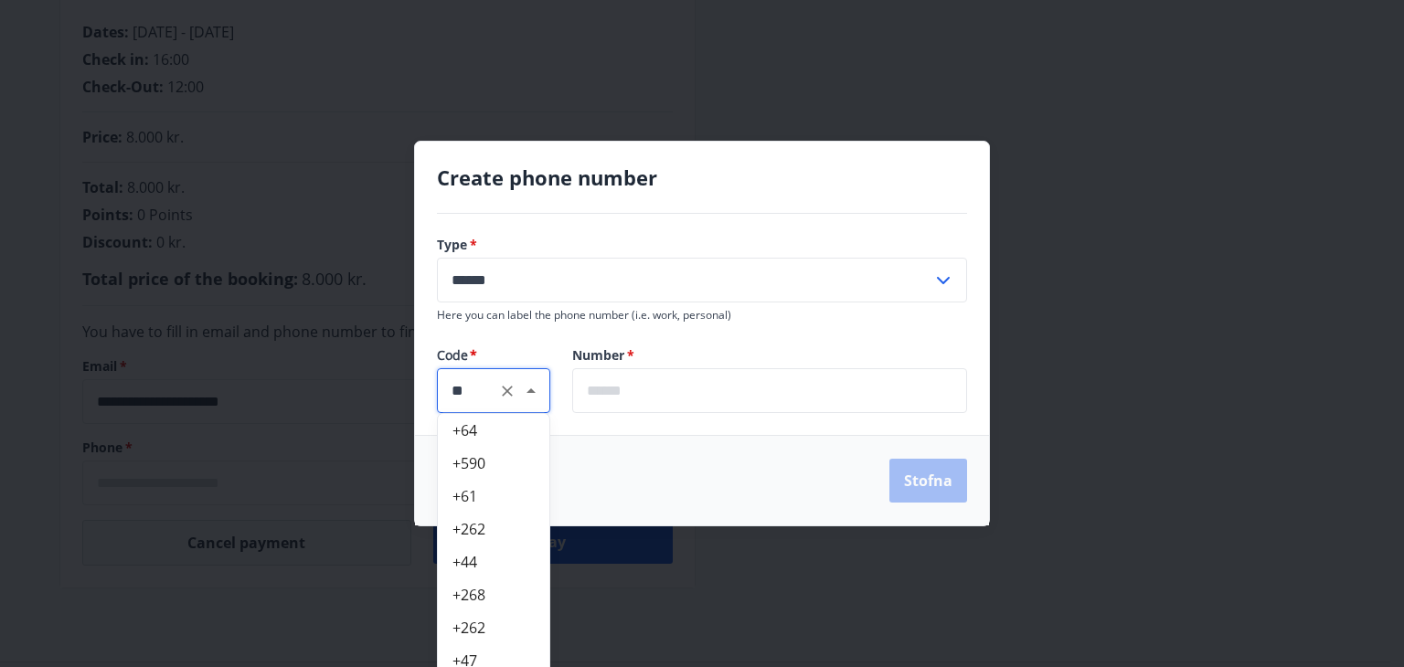
scroll to position [0, 0]
type input "*"
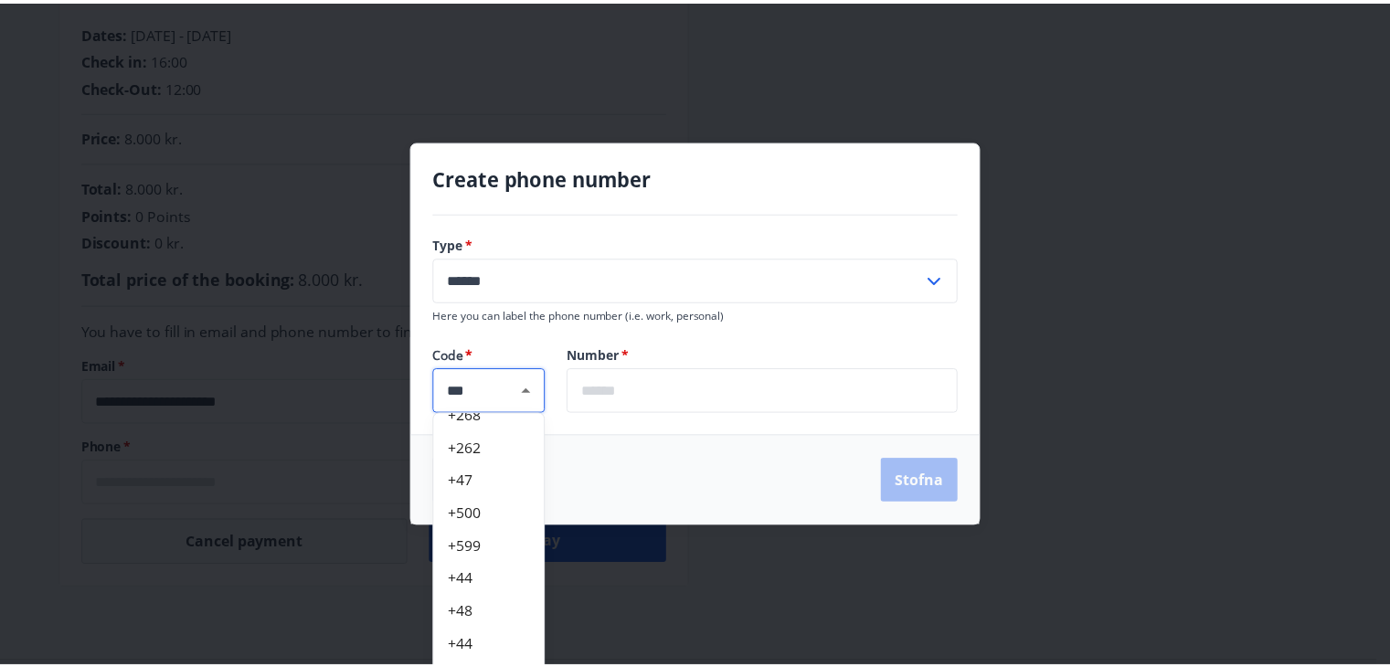
scroll to position [1162, 0]
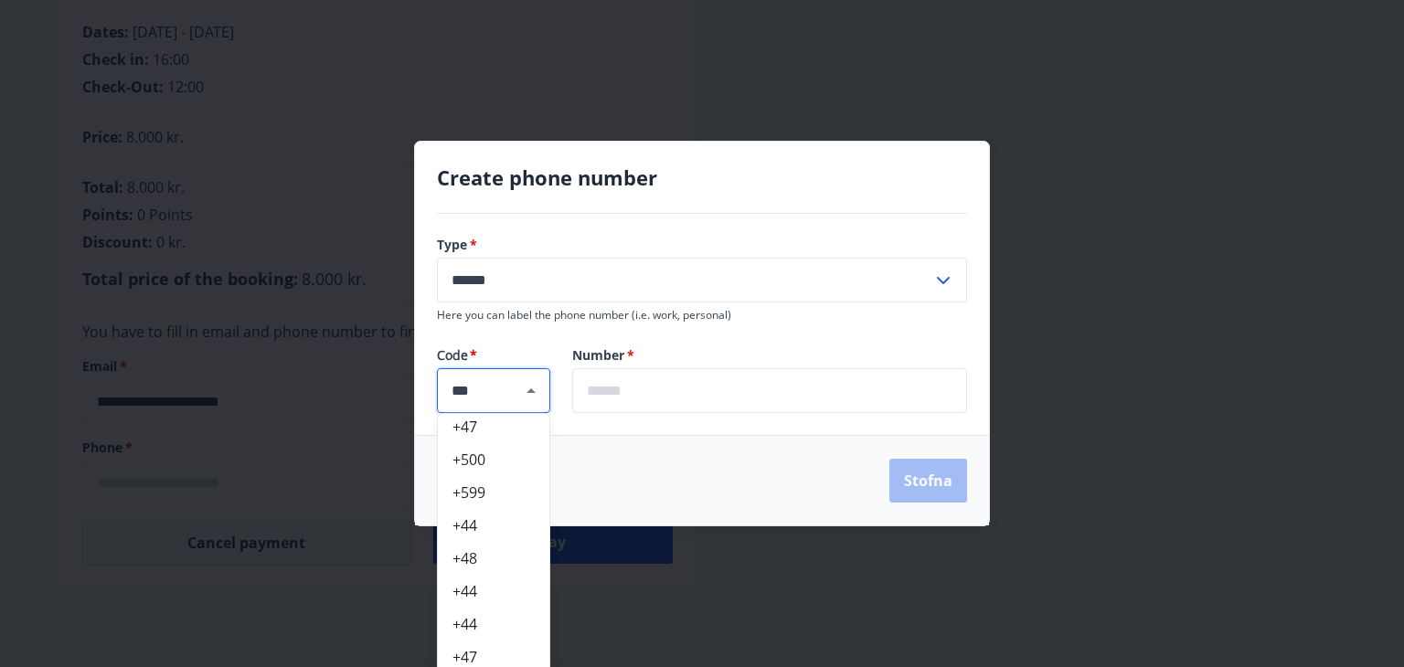
click at [481, 567] on li "+48" at bounding box center [493, 558] width 111 height 33
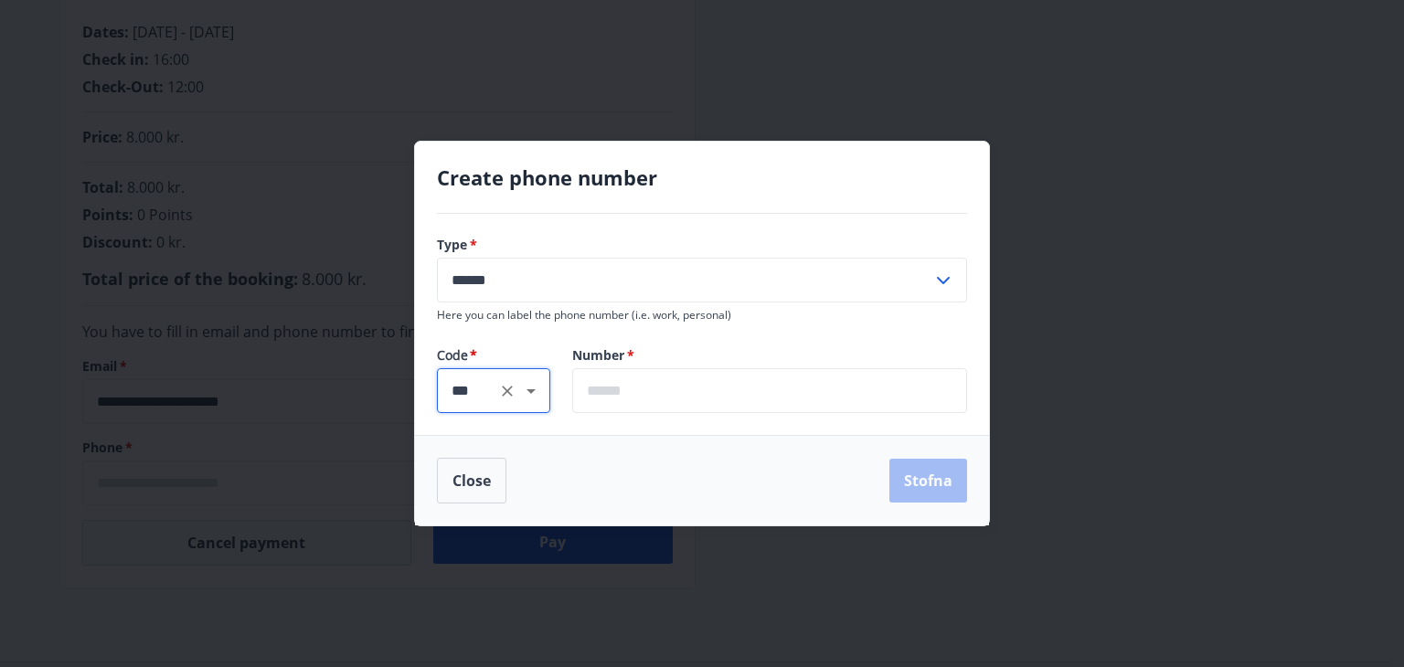
type input "***"
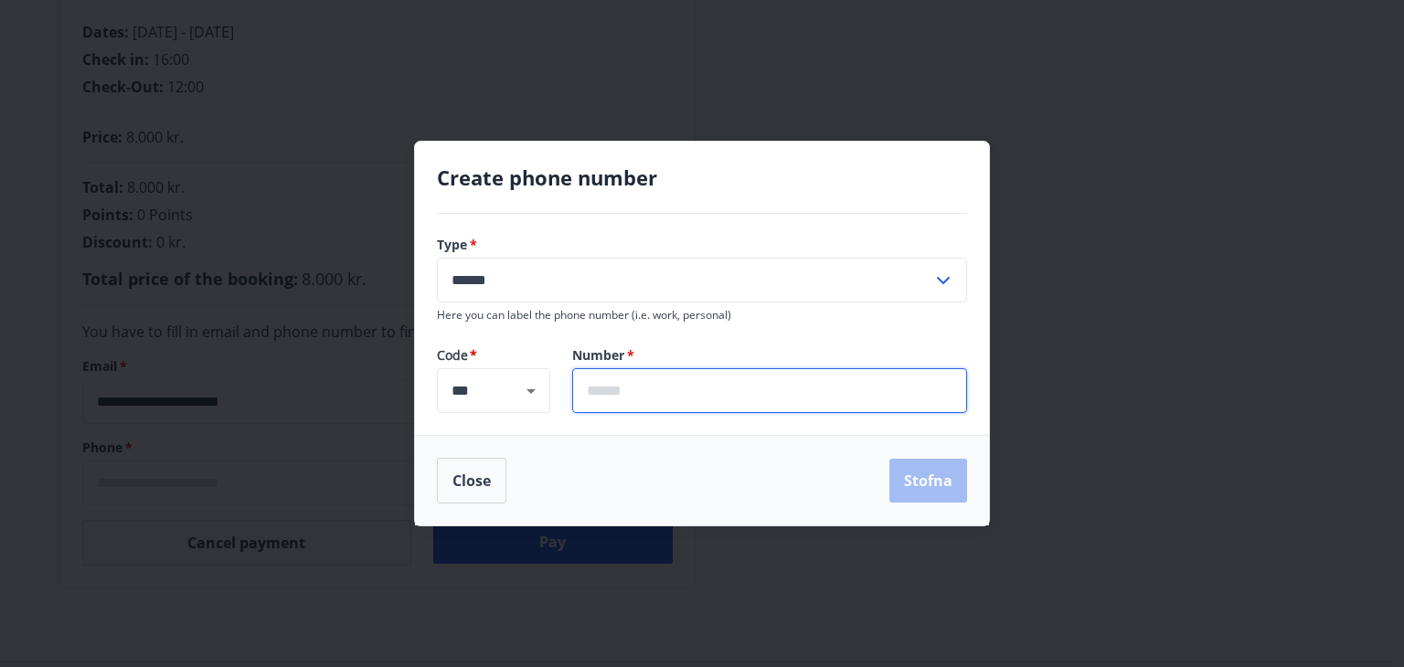
click at [688, 399] on input "text" at bounding box center [769, 390] width 395 height 45
type input "*********"
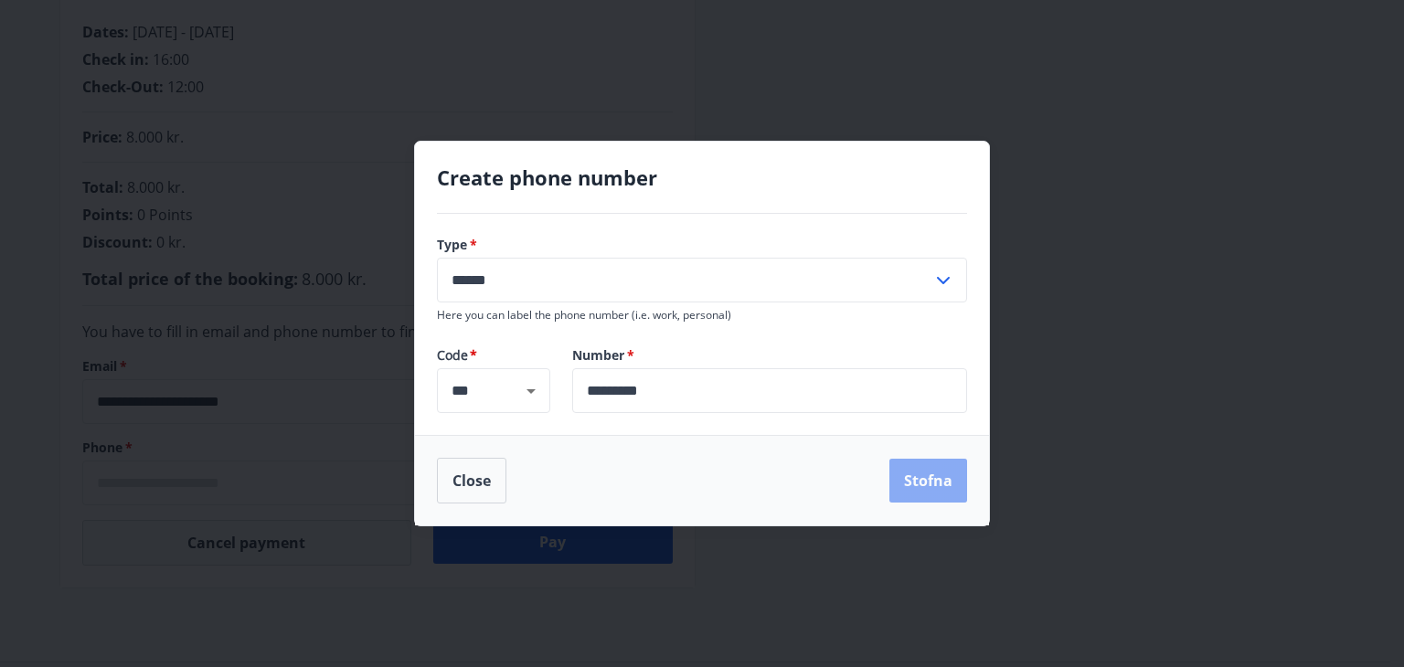
click at [917, 481] on button "Stofna" at bounding box center [928, 481] width 78 height 44
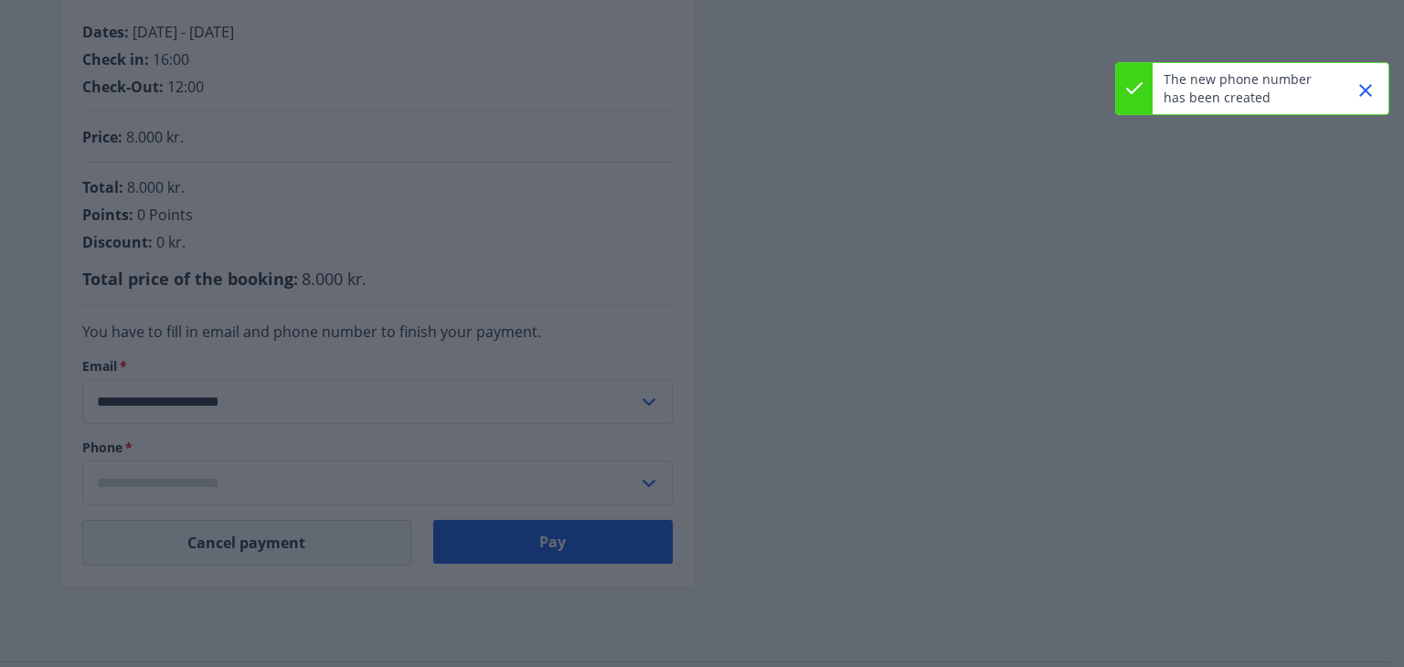
type input "**********"
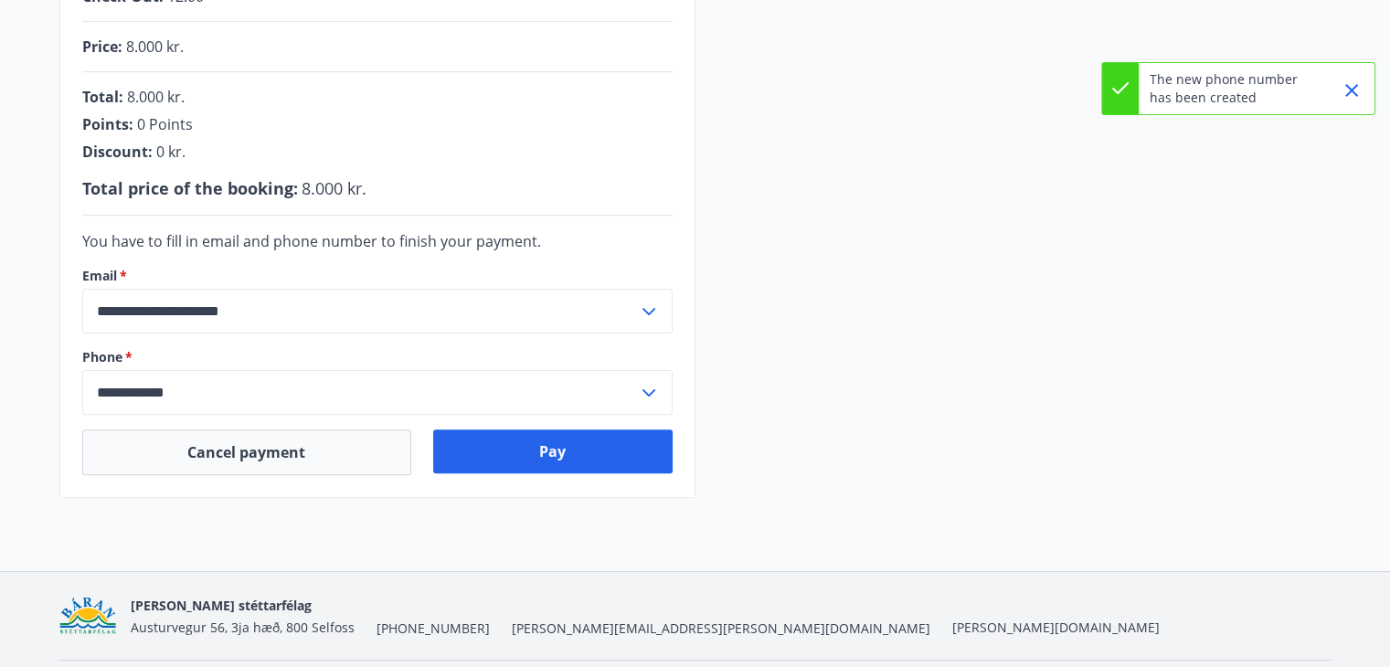
scroll to position [463, 0]
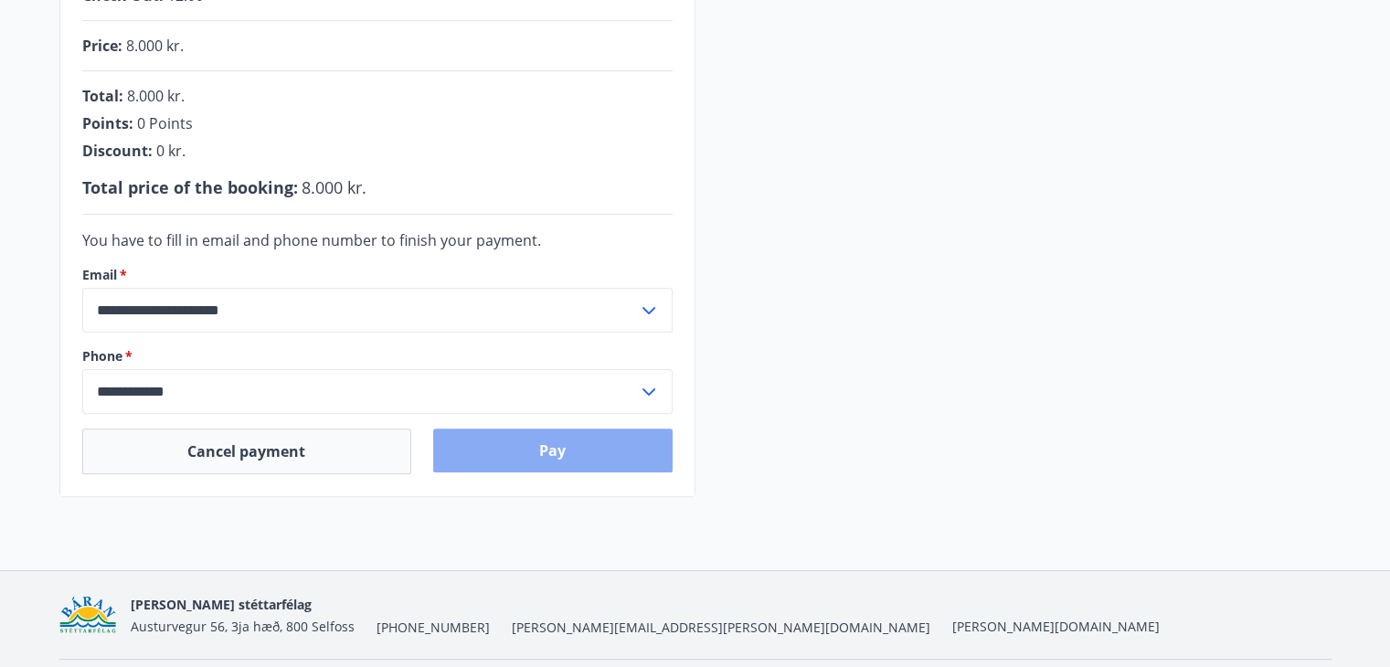
click at [548, 448] on button "Pay" at bounding box center [552, 451] width 239 height 44
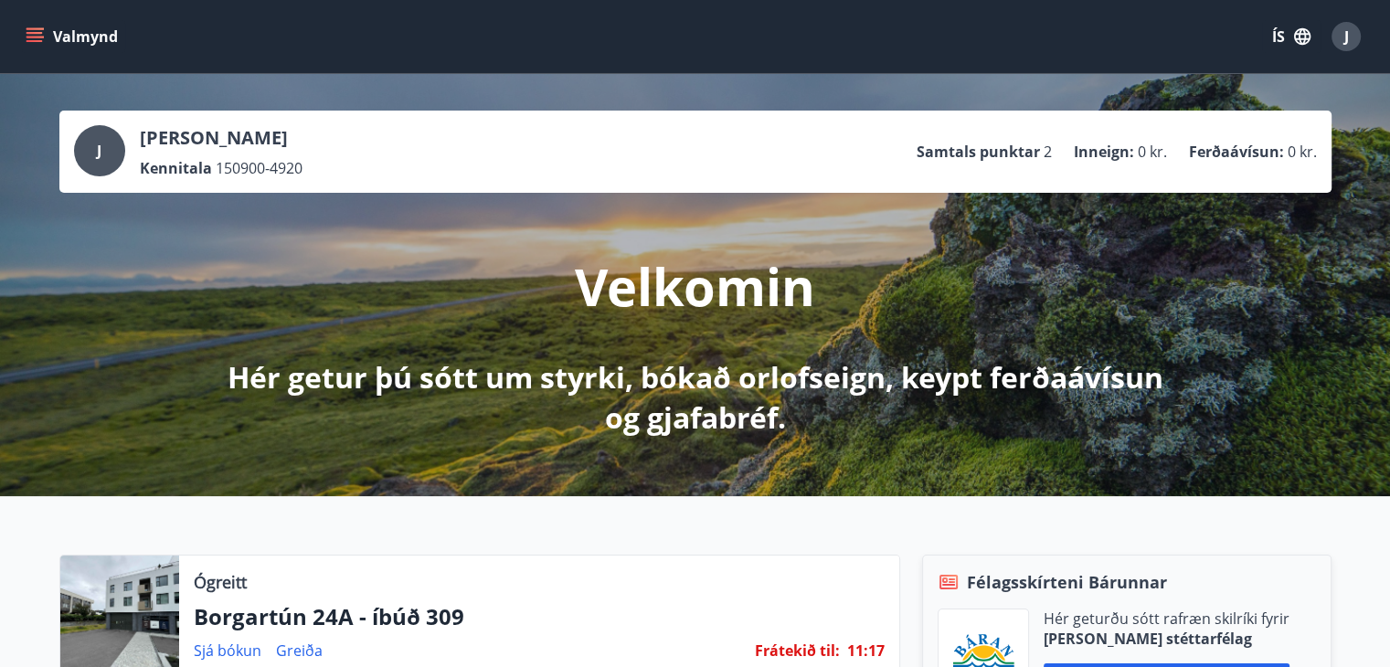
click at [25, 26] on button "Valmynd" at bounding box center [73, 36] width 103 height 33
click at [1315, 31] on button "ÍS" at bounding box center [1291, 36] width 58 height 33
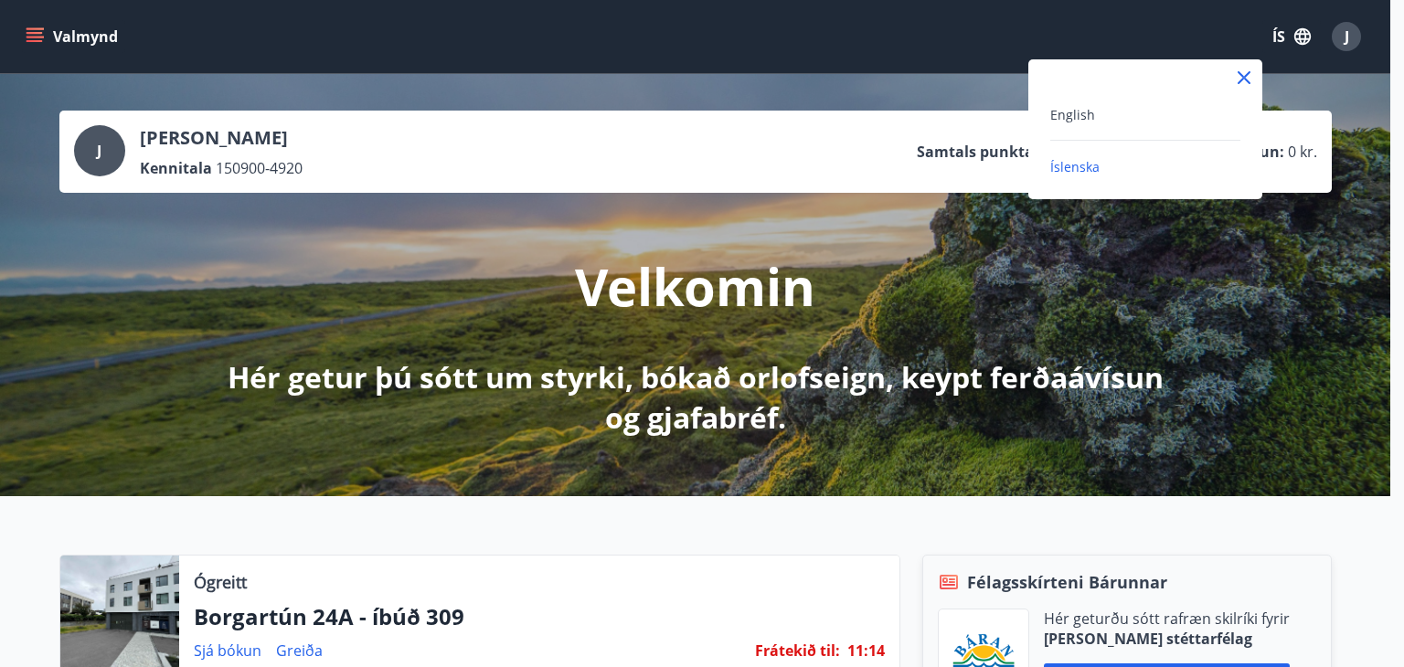
click at [1138, 119] on div "English" at bounding box center [1145, 114] width 190 height 22
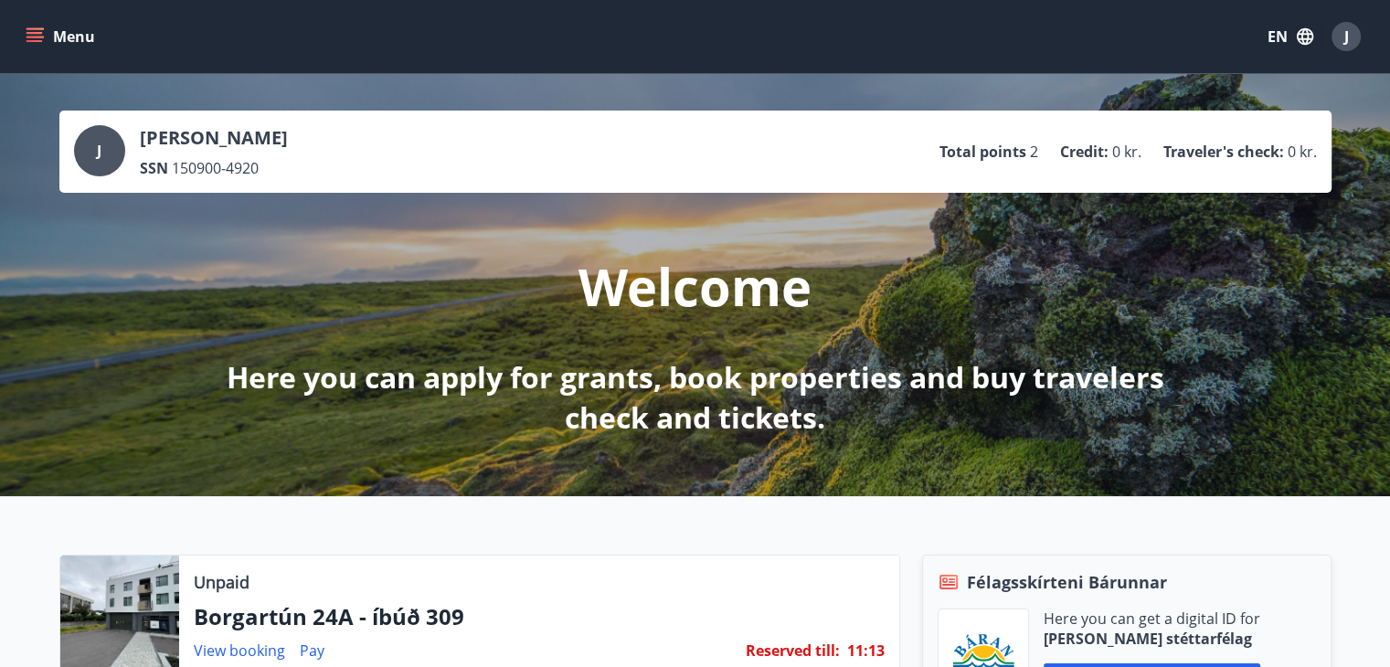
click at [39, 48] on button "Menu" at bounding box center [62, 36] width 80 height 33
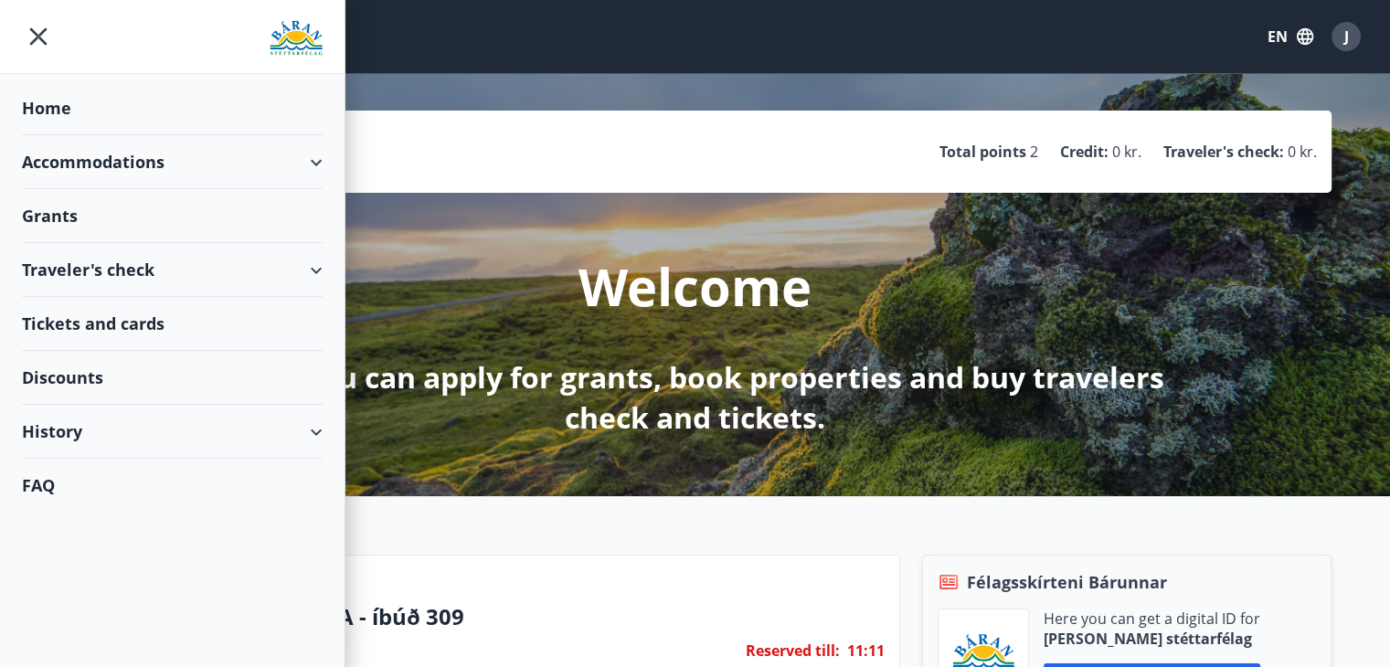
click at [310, 158] on div "Accommodations" at bounding box center [172, 162] width 301 height 54
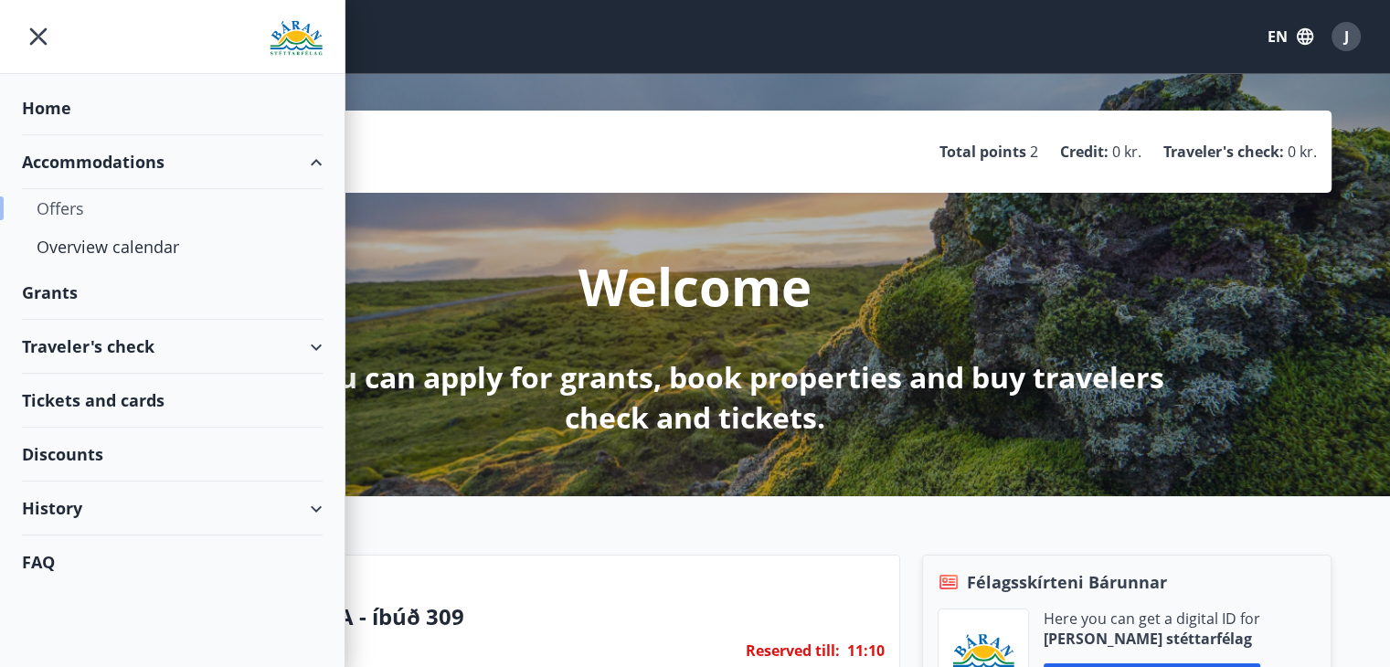
click at [69, 211] on div "Offers" at bounding box center [172, 208] width 271 height 38
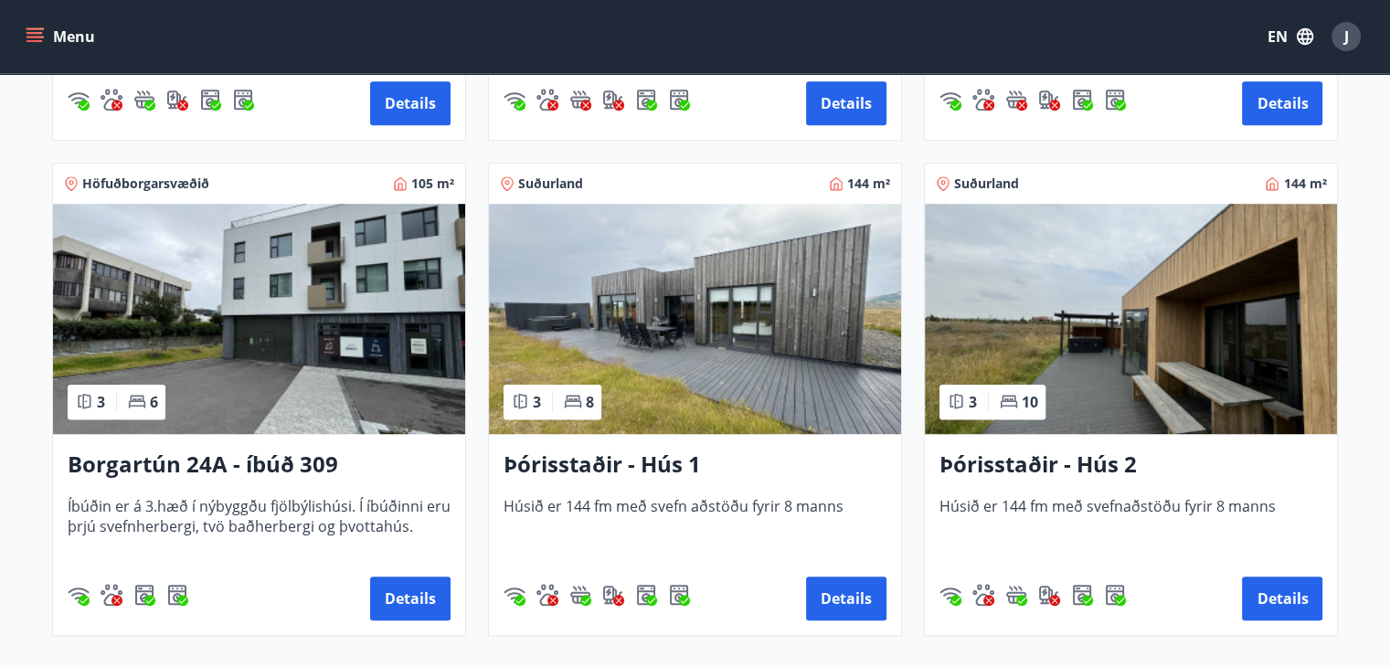
scroll to position [1232, 0]
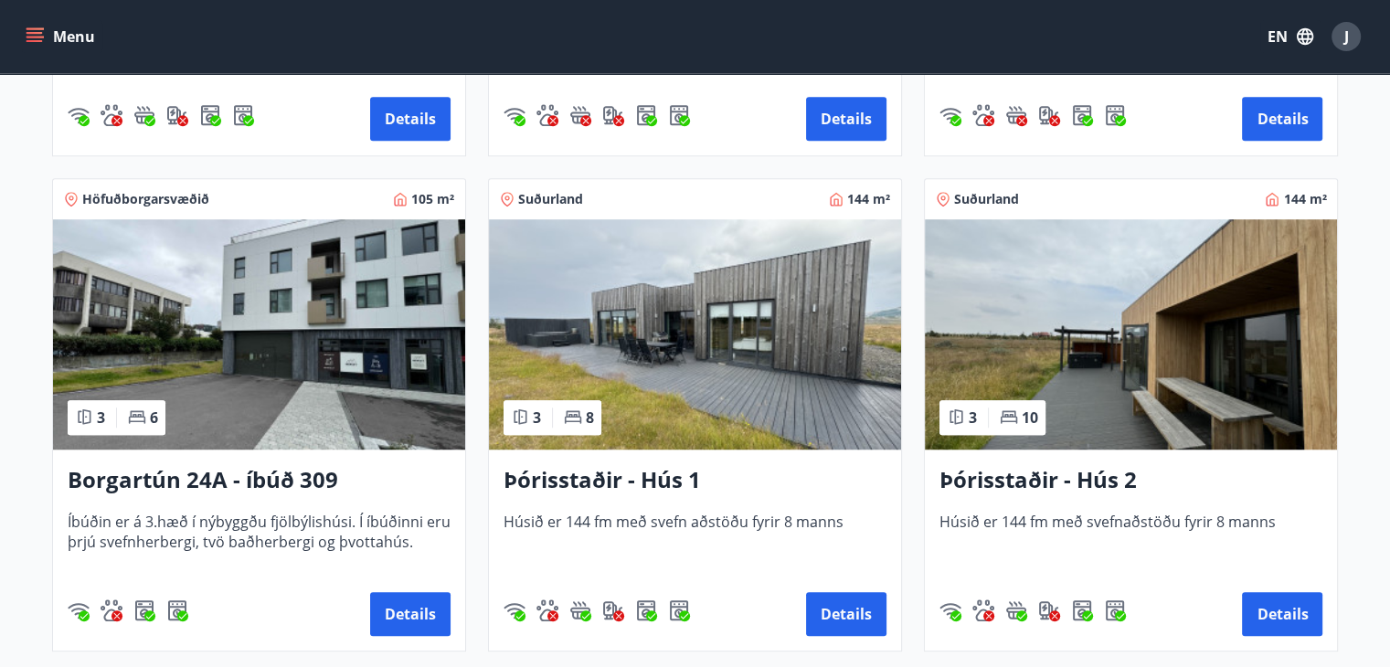
click at [1135, 390] on img at bounding box center [1131, 334] width 412 height 230
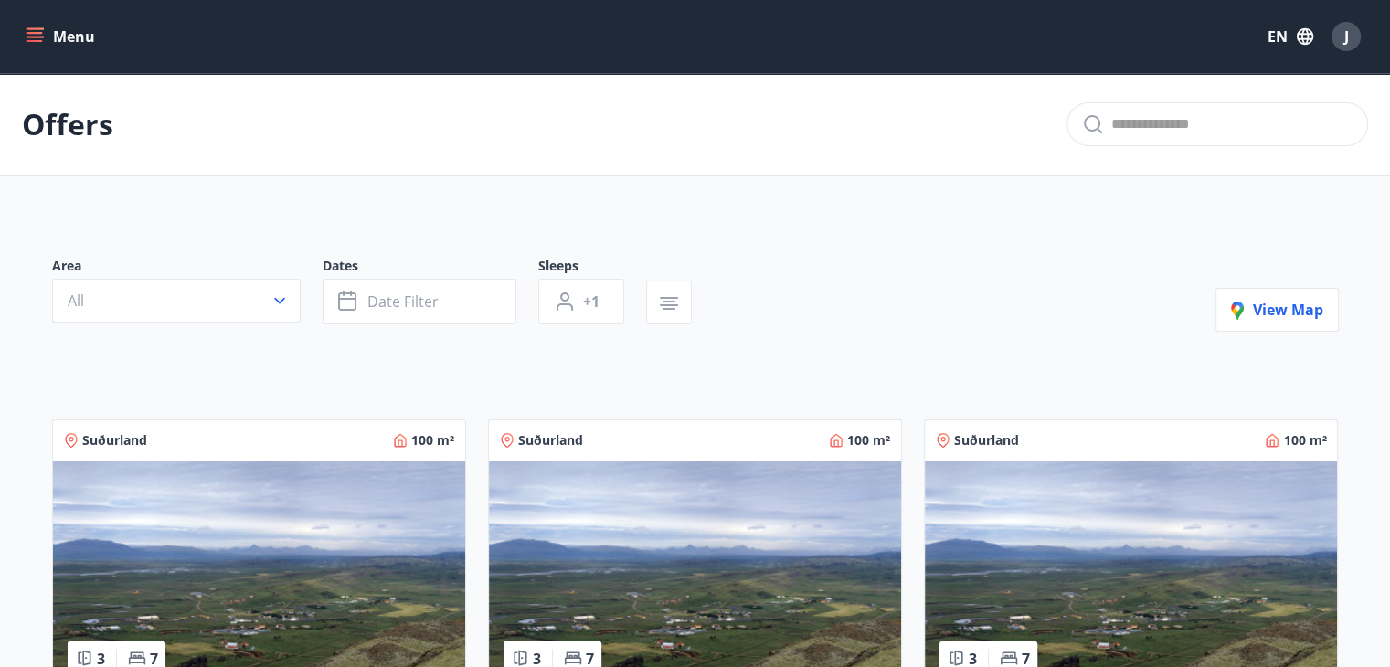
click at [659, 546] on img at bounding box center [695, 576] width 412 height 230
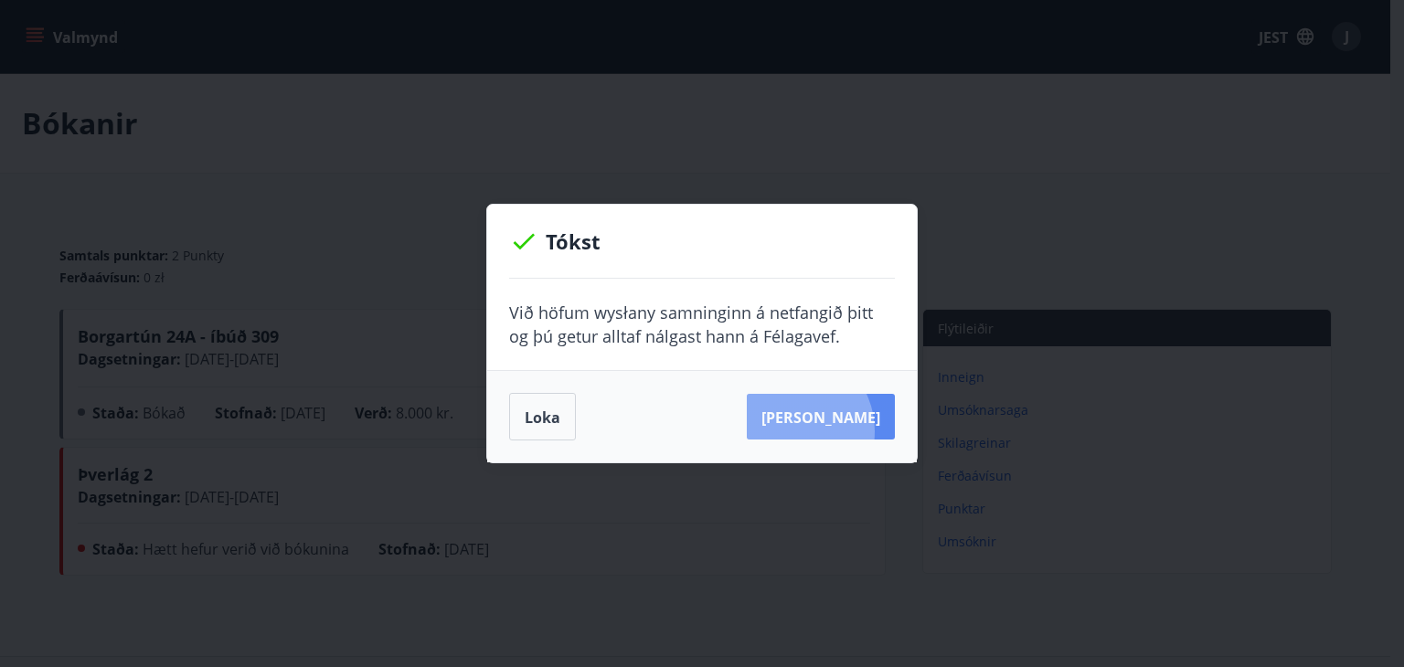
click at [818, 431] on button "[PERSON_NAME]" at bounding box center [821, 417] width 148 height 46
click at [535, 388] on div "Loka Sjá samning" at bounding box center [701, 416] width 429 height 92
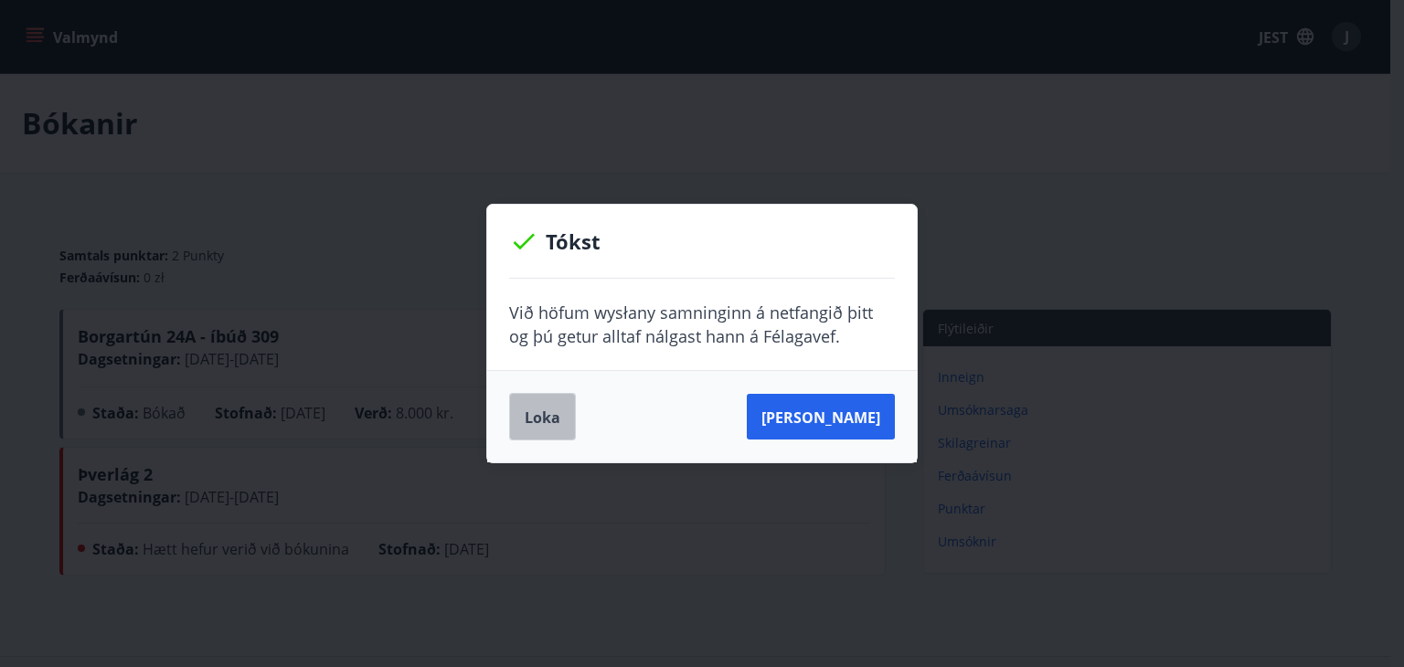
click at [545, 408] on font "Loka" at bounding box center [543, 418] width 36 height 20
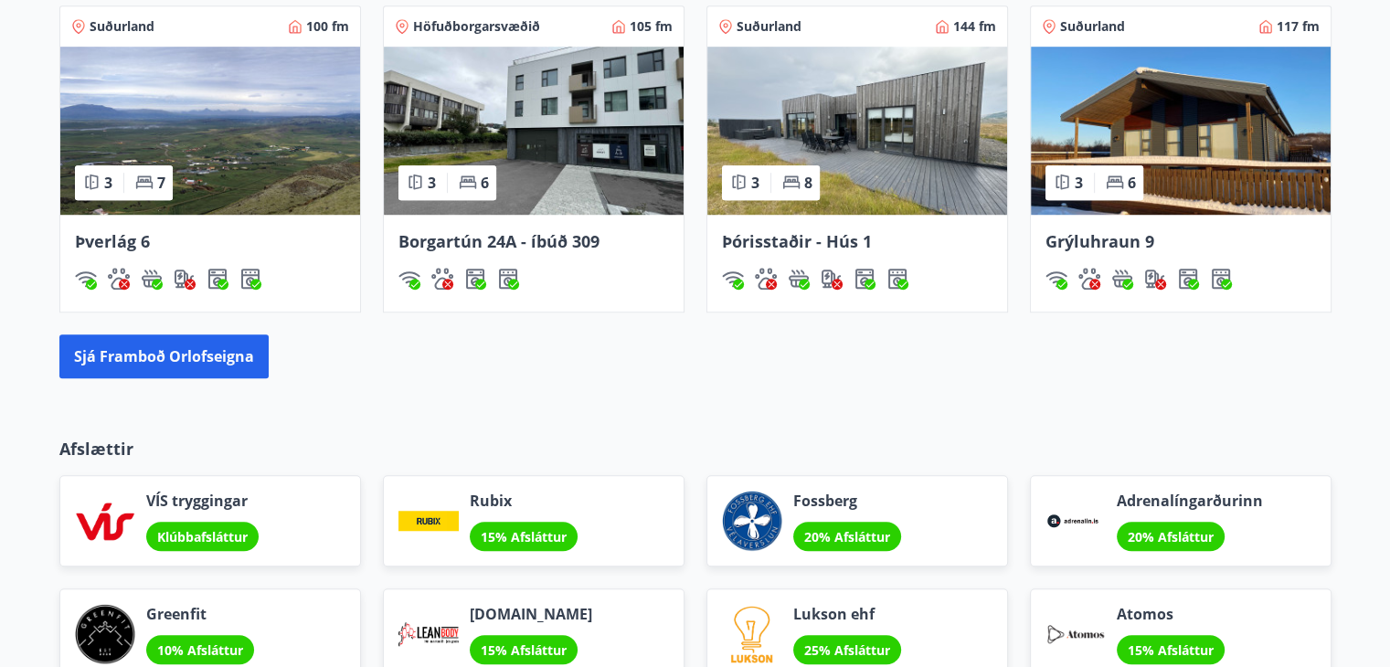
scroll to position [1541, 0]
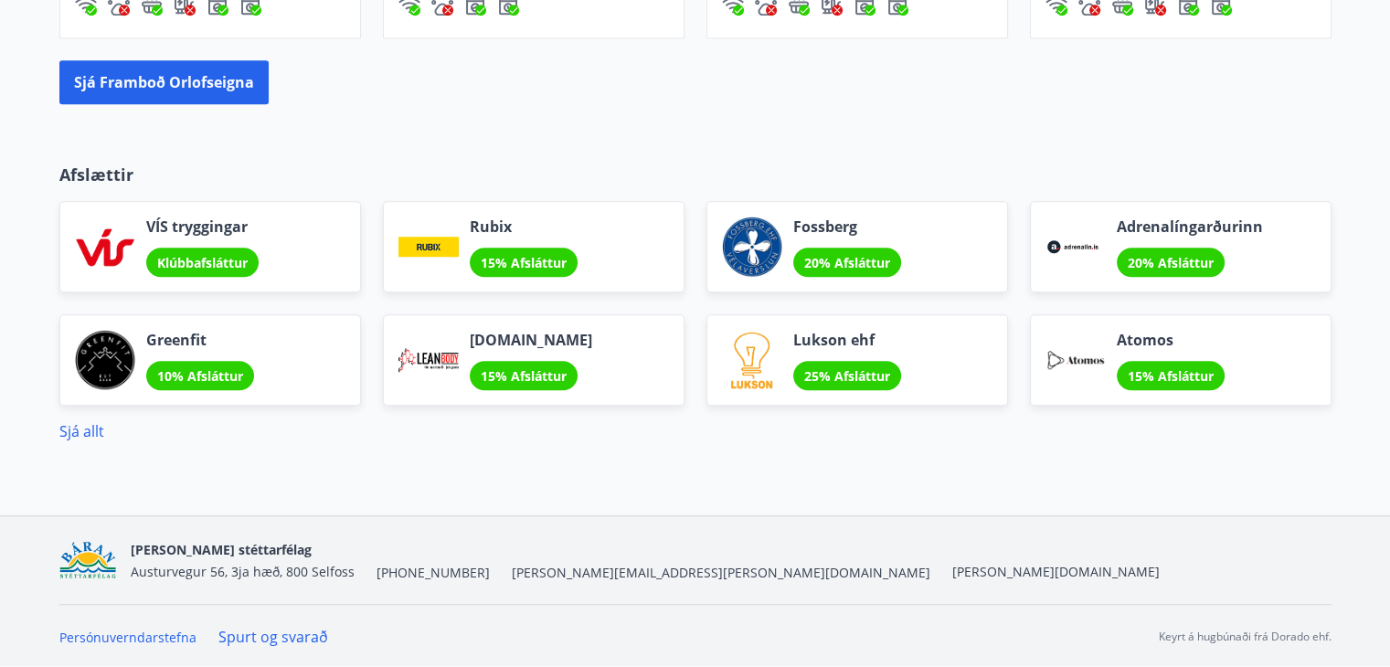
click at [208, 543] on span "[PERSON_NAME] stéttarfélag" at bounding box center [221, 549] width 181 height 17
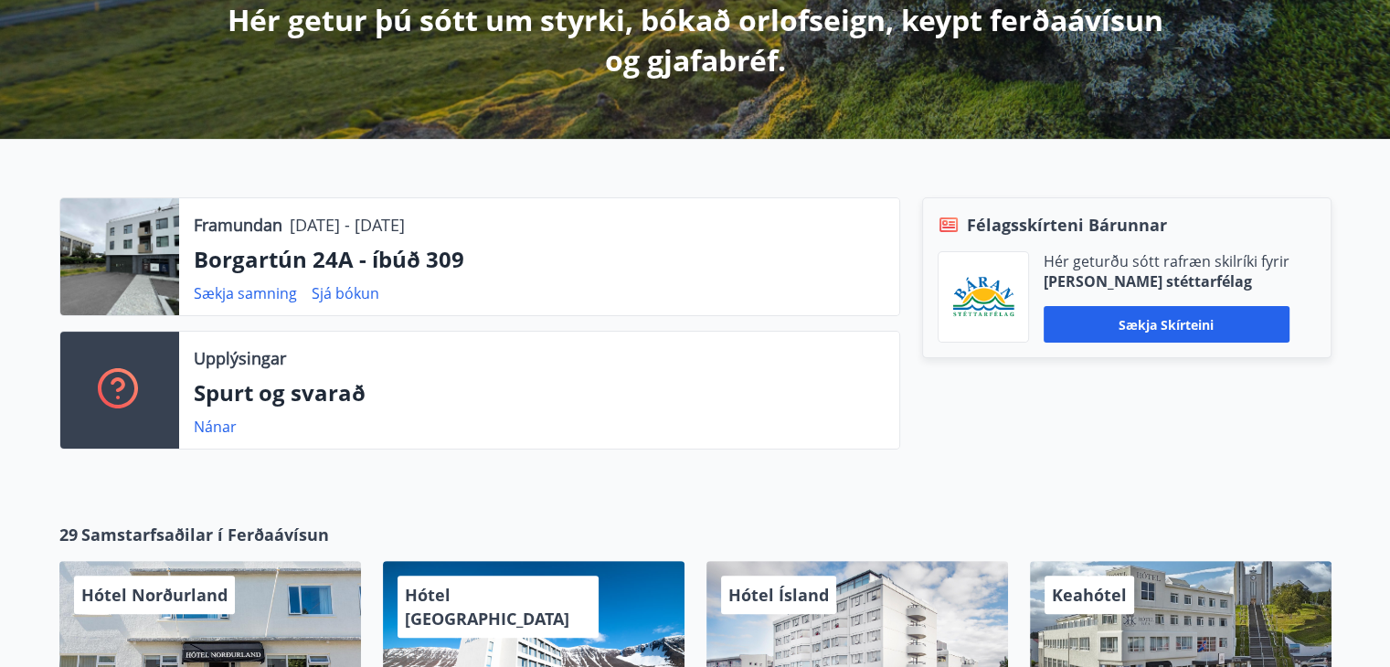
scroll to position [0, 0]
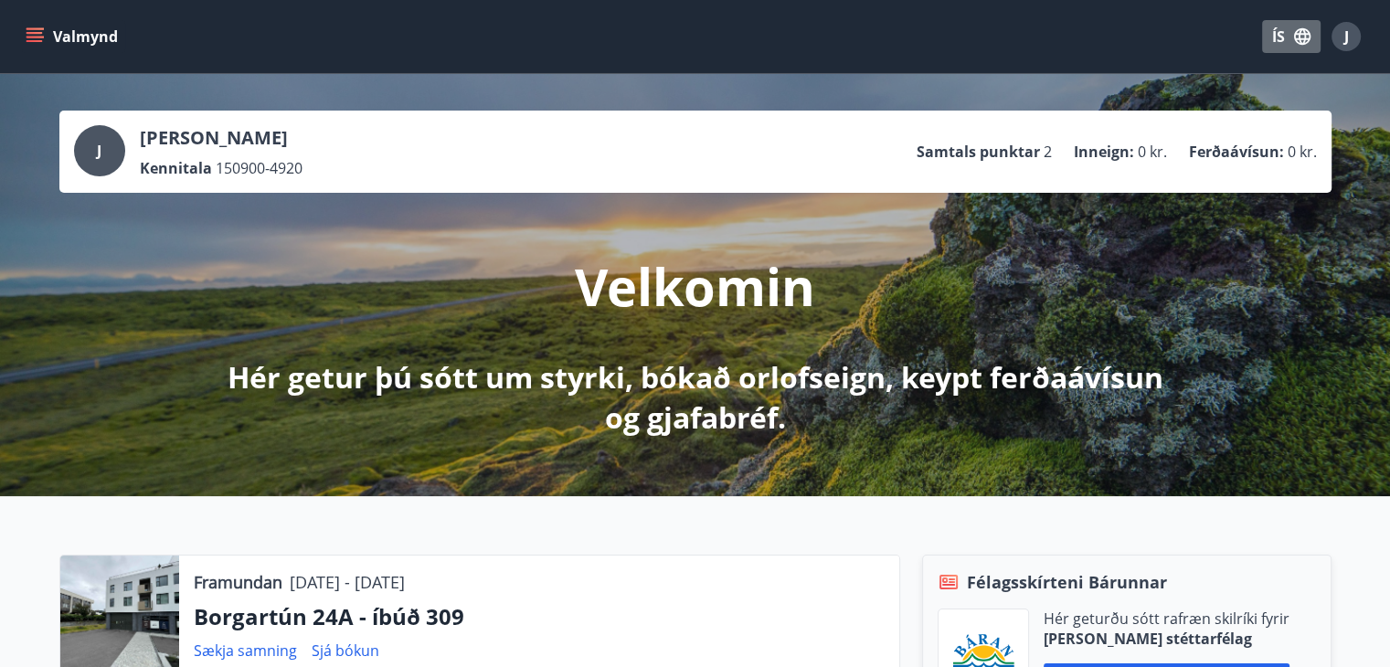
click at [1281, 27] on button "ÍS" at bounding box center [1291, 36] width 58 height 33
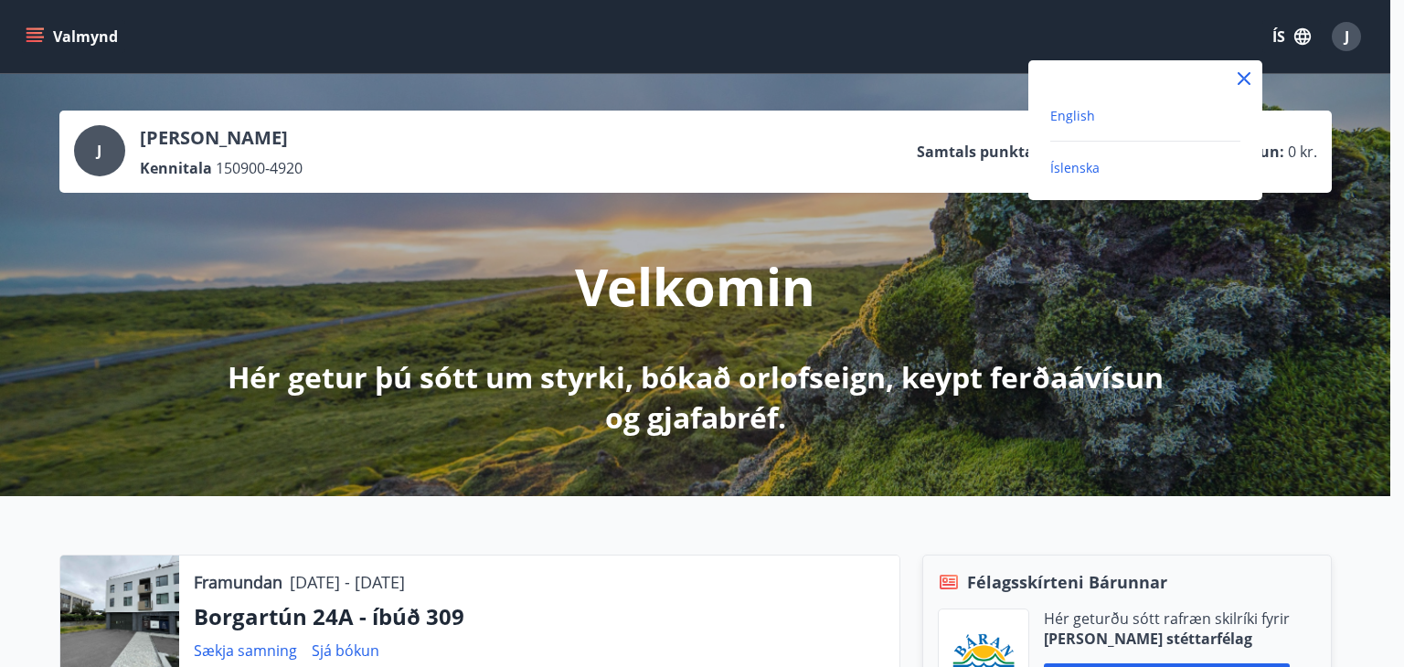
click at [1068, 122] on span "English" at bounding box center [1072, 115] width 45 height 17
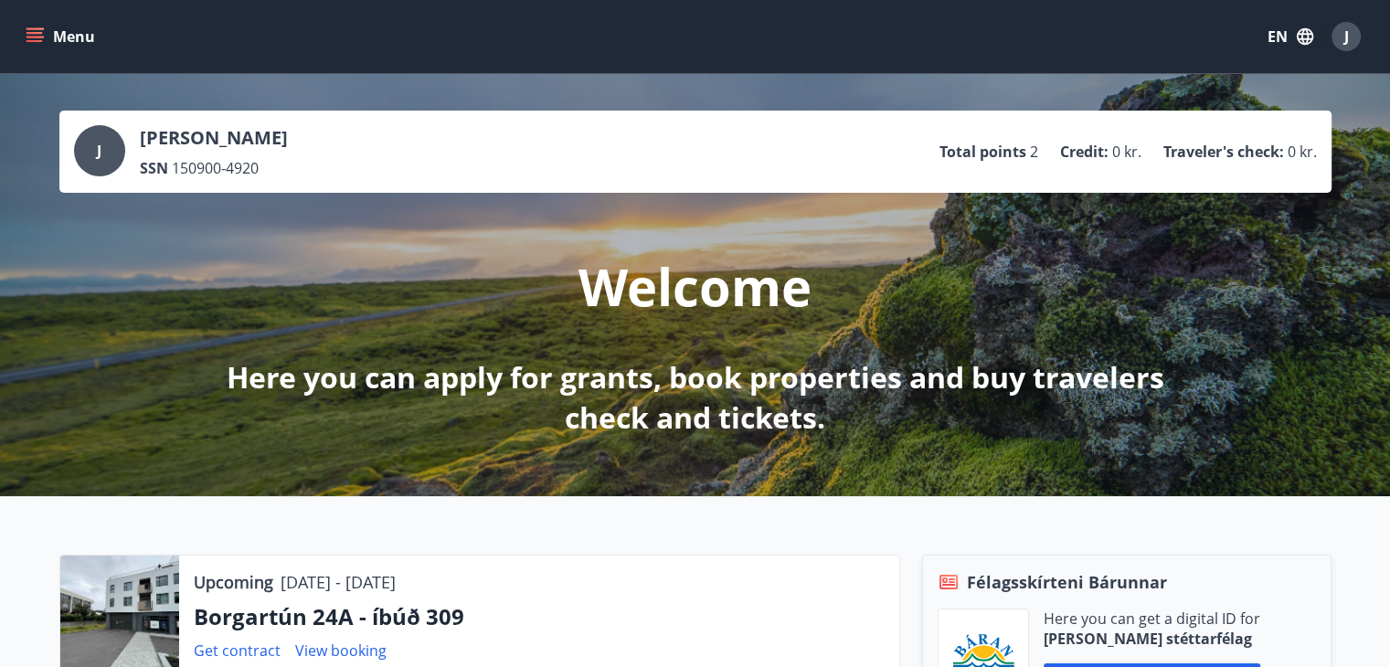
click at [51, 29] on button "Menu" at bounding box center [62, 36] width 80 height 33
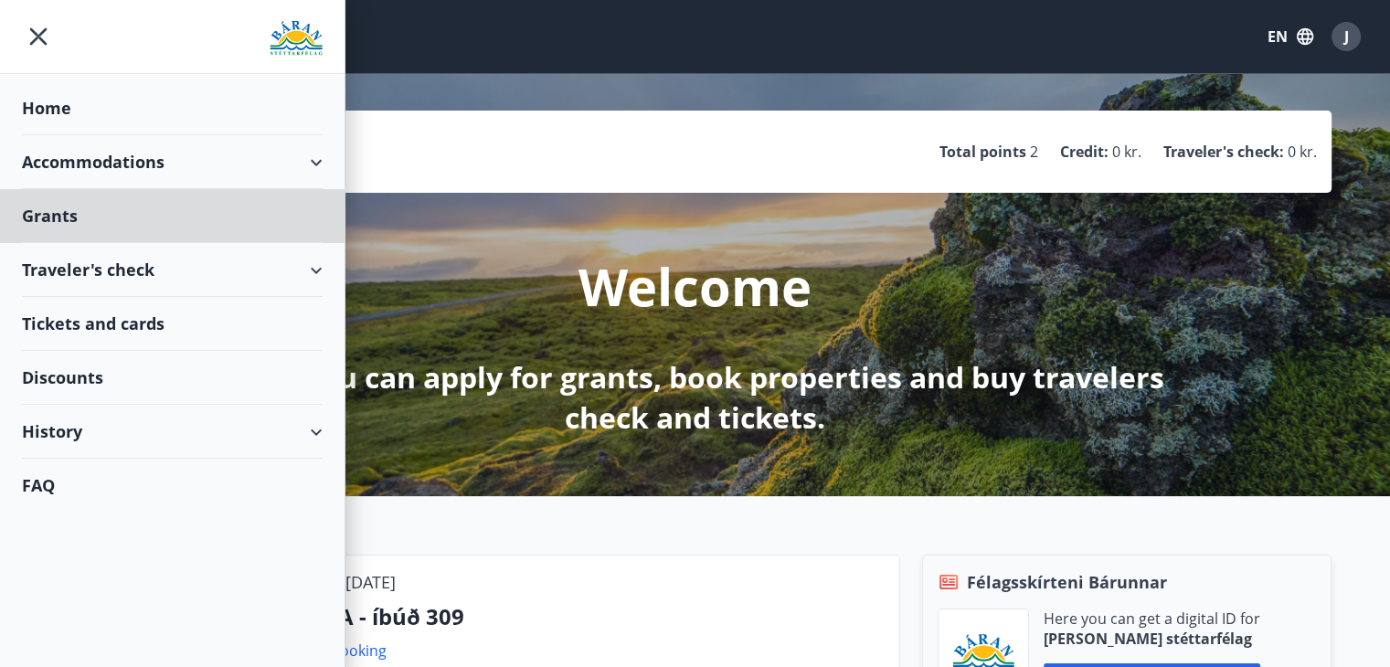
click at [48, 86] on div "Home" at bounding box center [172, 108] width 301 height 54
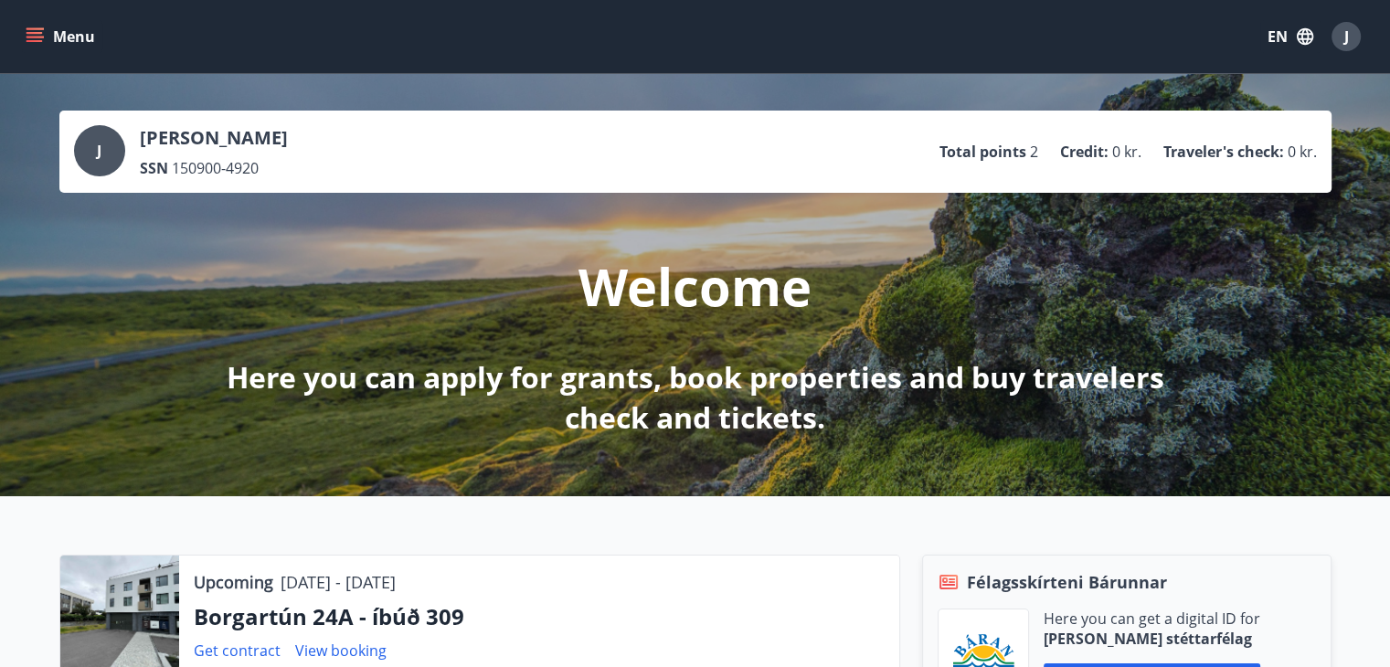
click at [51, 33] on button "Menu" at bounding box center [62, 36] width 80 height 33
